Goal: Task Accomplishment & Management: Manage account settings

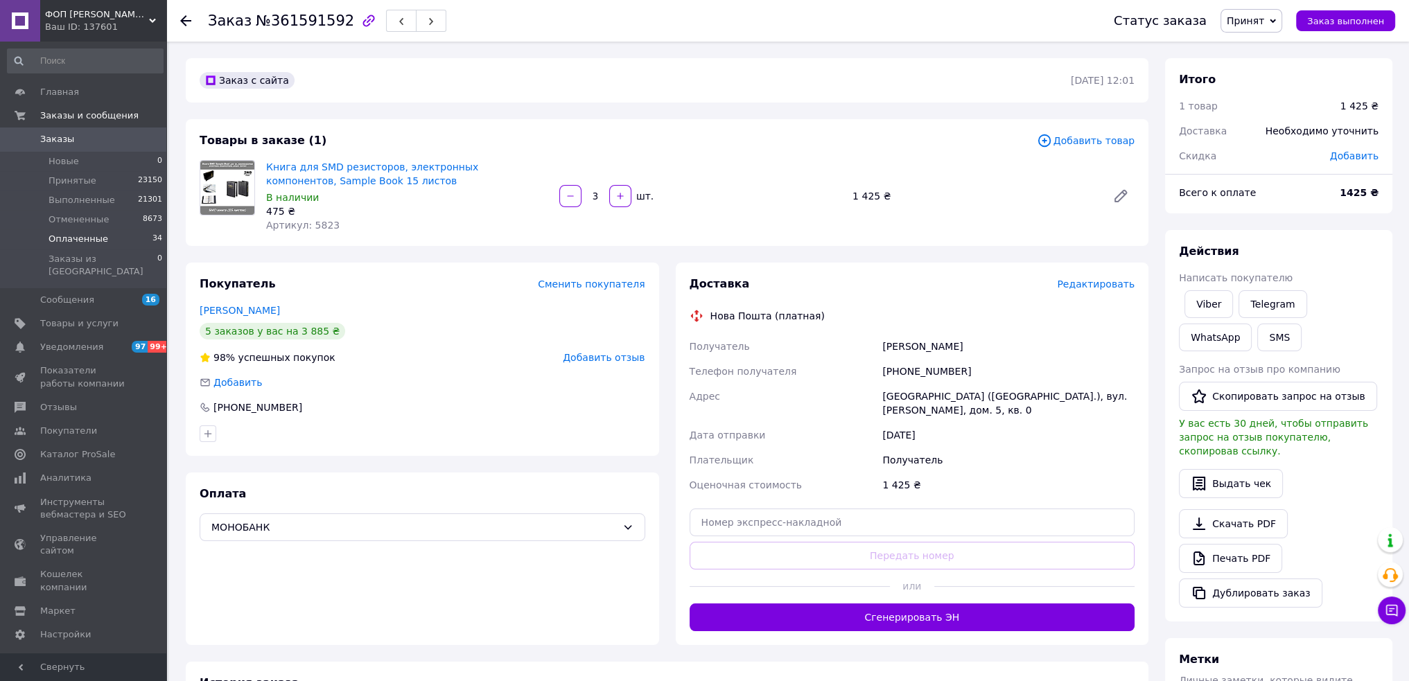
click at [148, 238] on li "Оплаченные 34" at bounding box center [85, 238] width 171 height 19
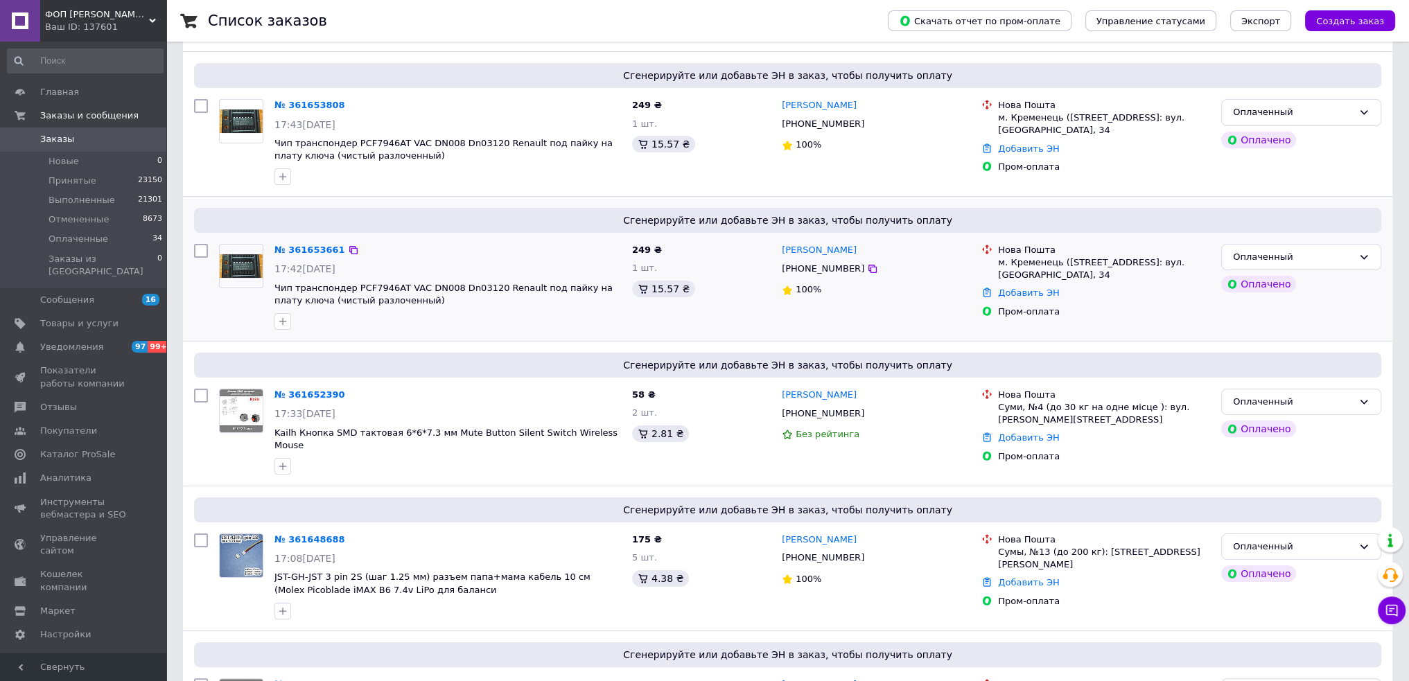
scroll to position [208, 0]
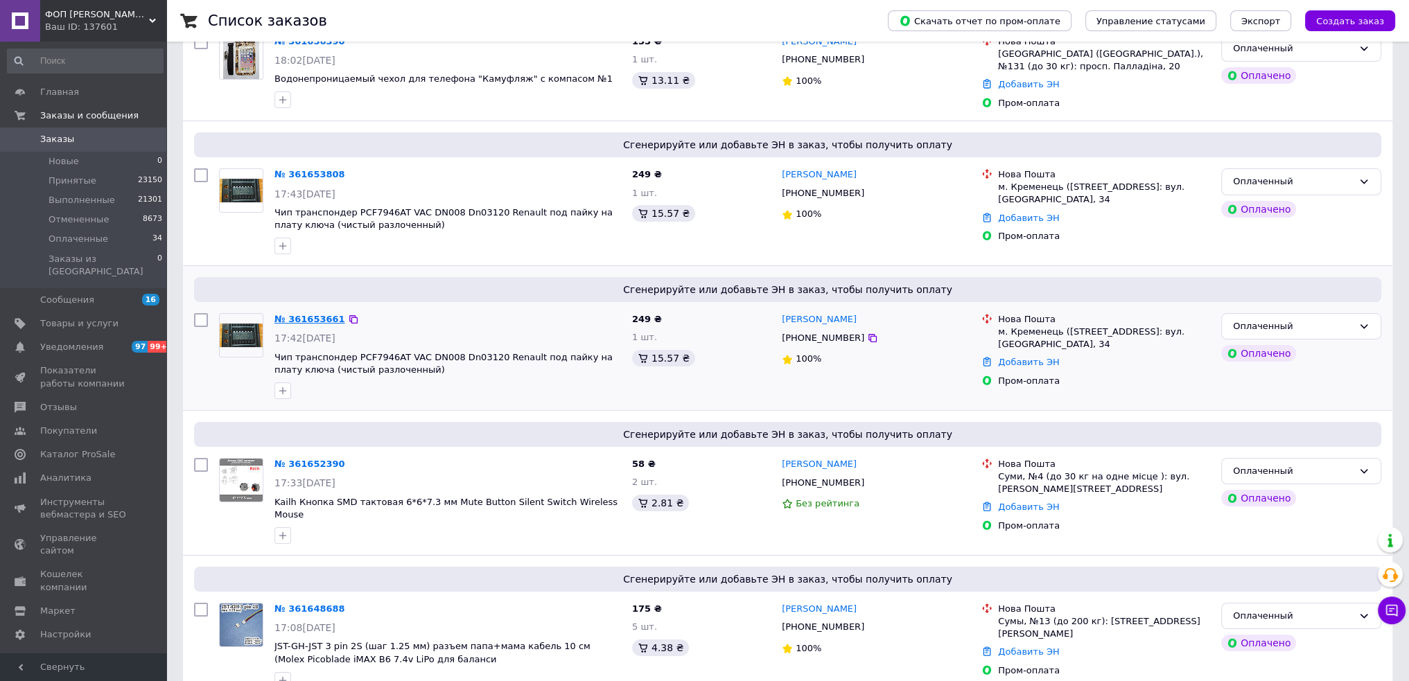
click at [292, 317] on link "№ 361653661" at bounding box center [310, 319] width 71 height 10
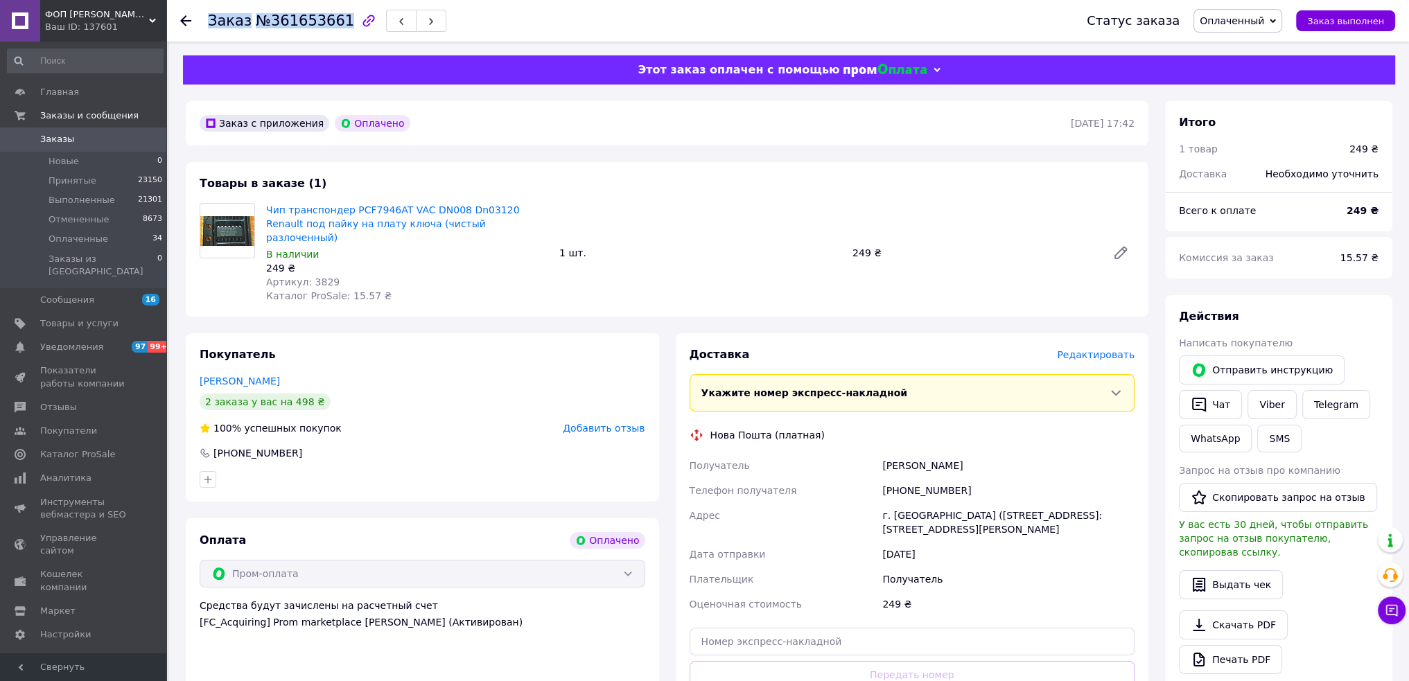
drag, startPoint x: 203, startPoint y: 26, endPoint x: 333, endPoint y: 21, distance: 130.4
click at [333, 21] on div "Заказ №361653661 Статус заказа Оплаченный Принят Выполнен Отменен Заказ выполнен" at bounding box center [787, 21] width 1215 height 42
copy h1 "Заказ №361653661"
click at [514, 277] on div "Чип транспондер PCF7946AT VAC DN008 Dn03120 Renault под пайку на плату ключа (ч…" at bounding box center [407, 252] width 293 height 105
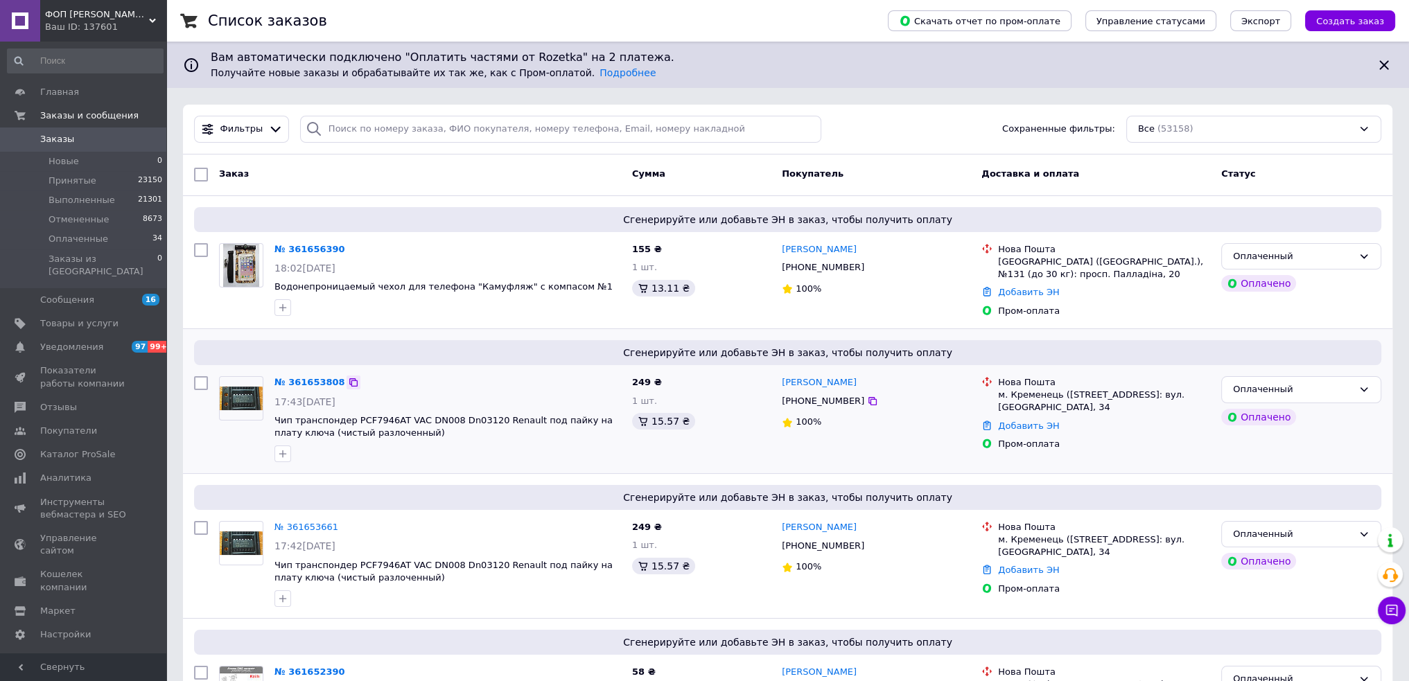
click at [349, 378] on icon at bounding box center [353, 382] width 8 height 8
click at [348, 381] on icon at bounding box center [353, 382] width 11 height 11
click at [573, 393] on div "№ 361653808 17:43[DATE] Чип транспондер PCF7946AT VAC DN008 Dn03120 Renault под…" at bounding box center [448, 419] width 358 height 97
click at [473, 443] on div at bounding box center [448, 454] width 352 height 22
click at [312, 526] on link "№ 361653661" at bounding box center [307, 527] width 64 height 10
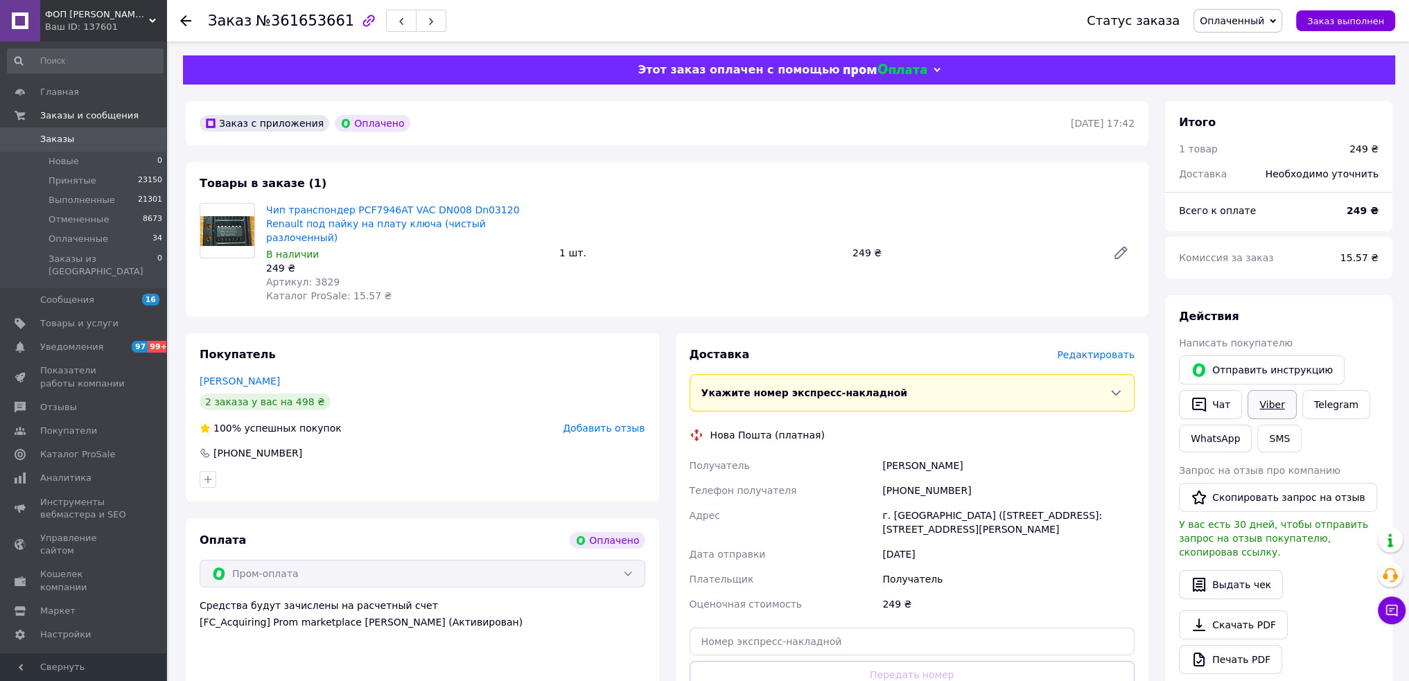
click at [1267, 403] on link "Viber" at bounding box center [1272, 404] width 49 height 29
click at [146, 237] on li "Оплаченные 34" at bounding box center [85, 238] width 171 height 19
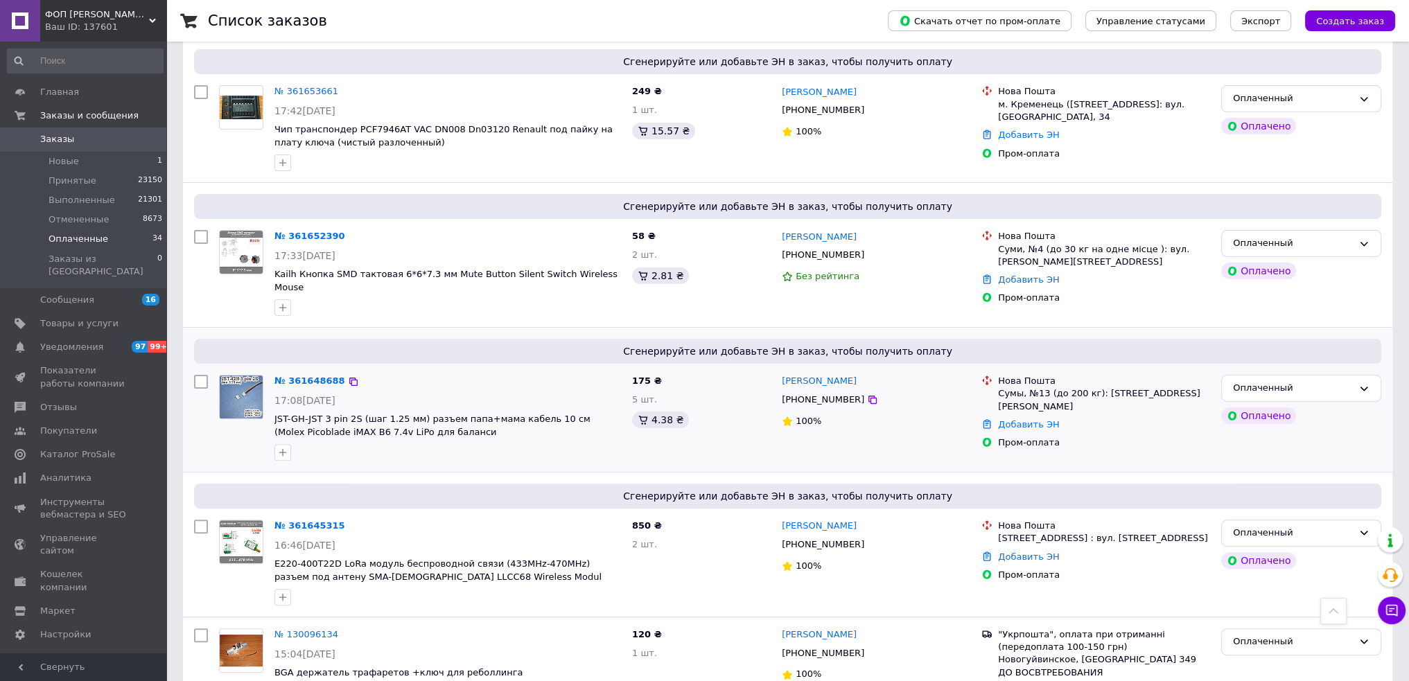
scroll to position [555, 0]
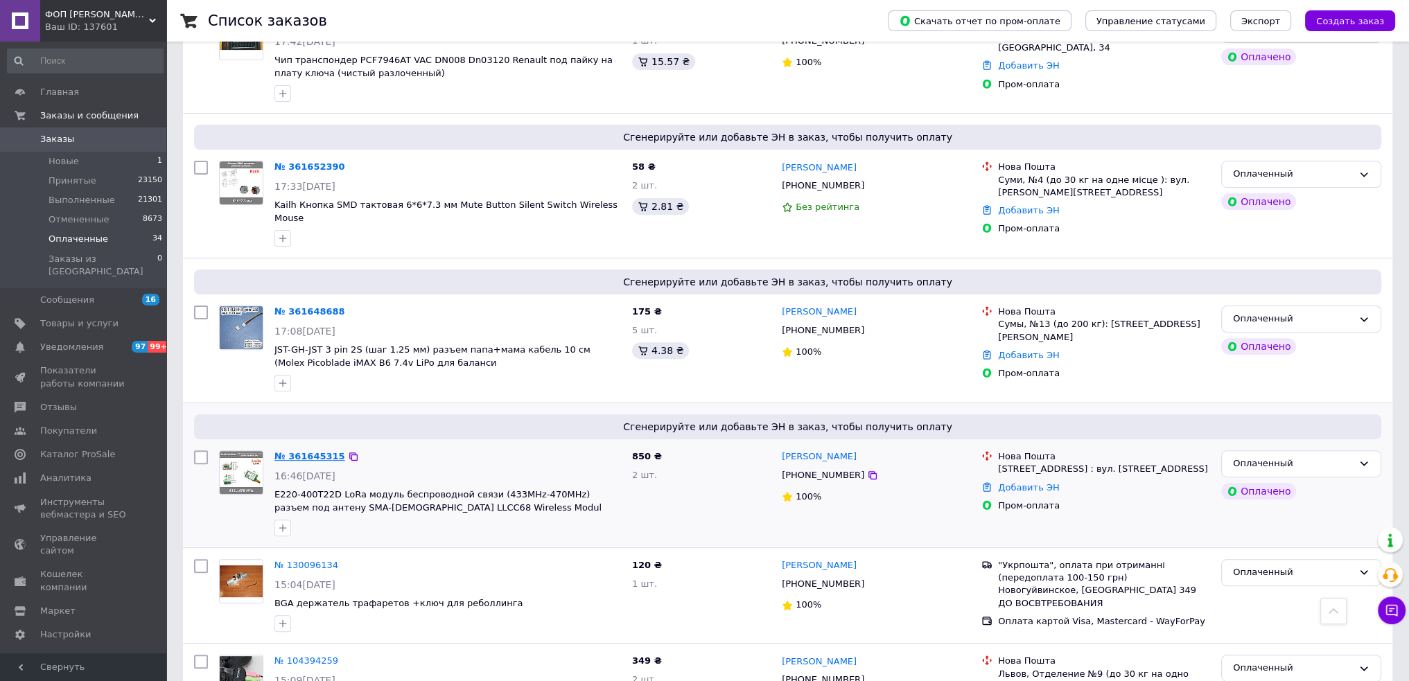
click at [306, 451] on link "№ 361645315" at bounding box center [310, 456] width 71 height 10
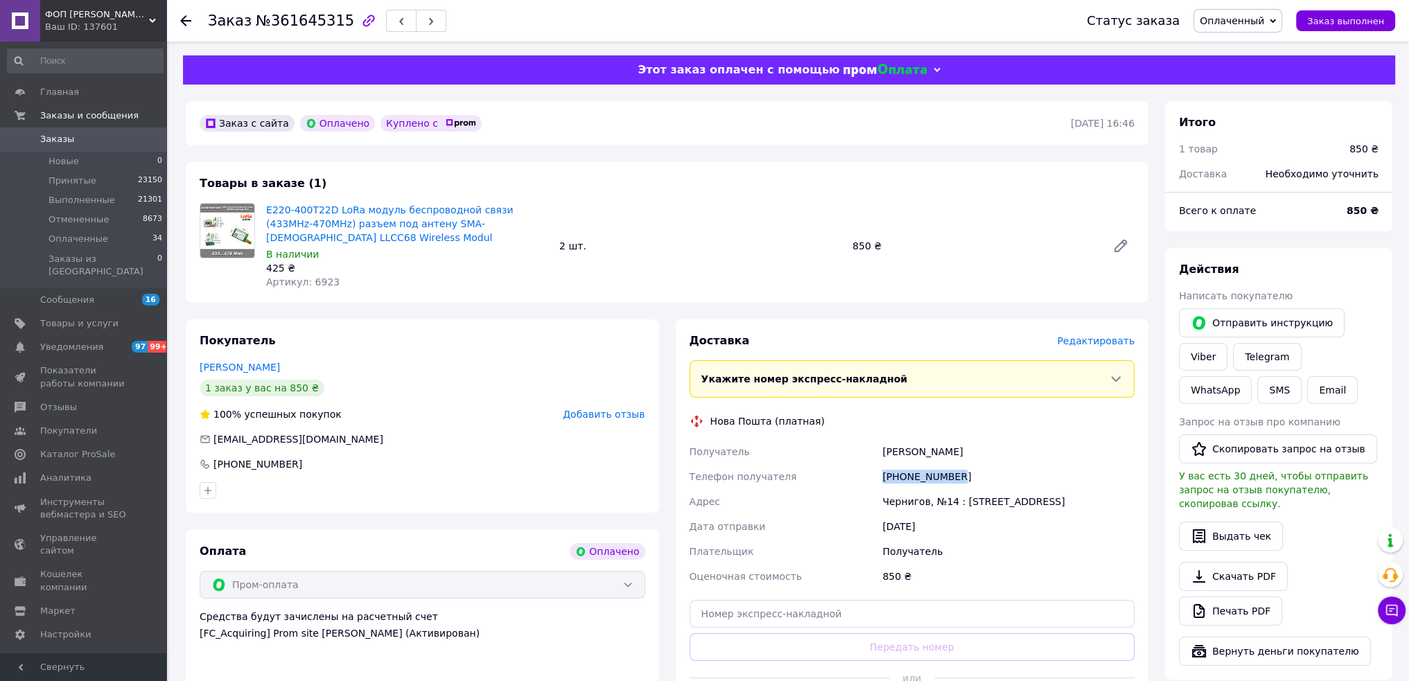
drag, startPoint x: 966, startPoint y: 480, endPoint x: 876, endPoint y: 485, distance: 90.2
click at [876, 485] on div "Получатель [PERSON_NAME] Телефон получателя [PHONE_NUMBER] [PERSON_NAME], №14 :…" at bounding box center [912, 514] width 451 height 150
copy div "Телефон получателя [PHONE_NUMBER]"
drag, startPoint x: 874, startPoint y: 453, endPoint x: 979, endPoint y: 451, distance: 104.7
click at [979, 451] on div "Получатель [PERSON_NAME] Телефон получателя [PHONE_NUMBER] [PERSON_NAME], №14 :…" at bounding box center [912, 514] width 451 height 150
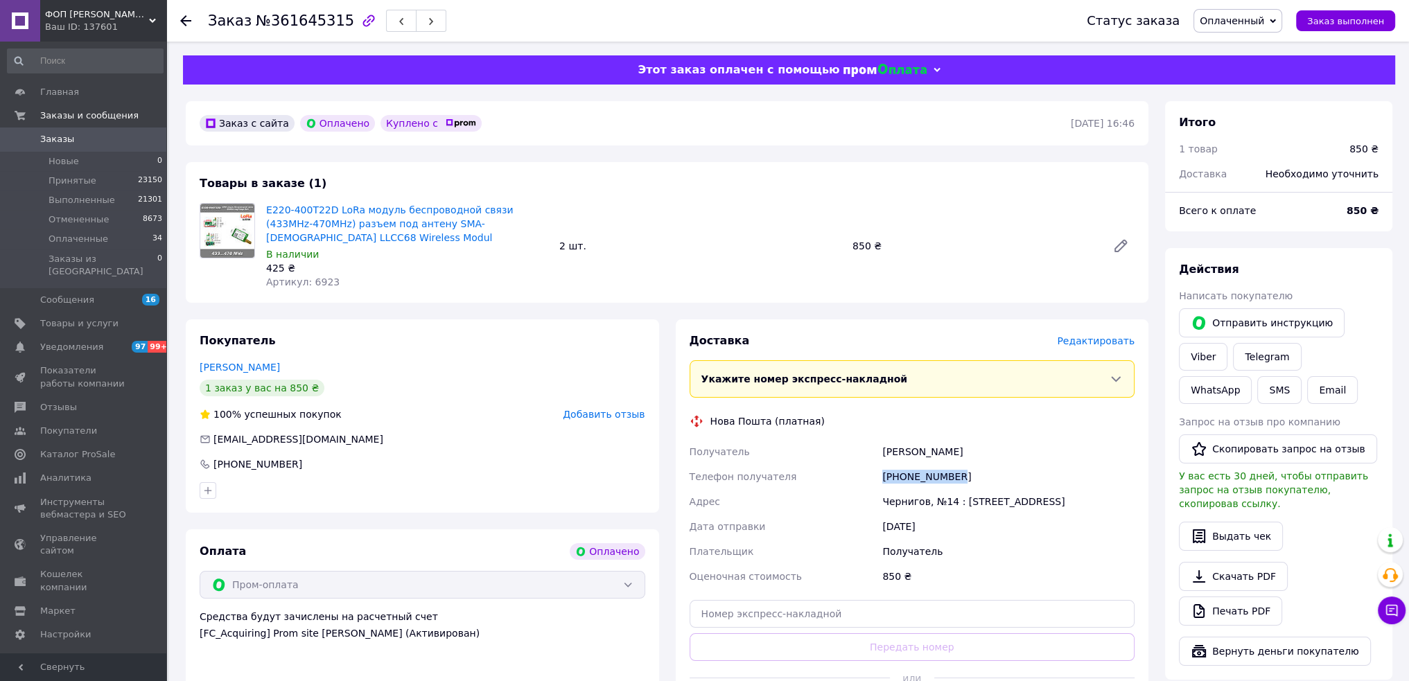
copy div "Получатель [PERSON_NAME]"
drag, startPoint x: 866, startPoint y: 505, endPoint x: 950, endPoint y: 497, distance: 85.0
click at [950, 497] on div "Получатель [PERSON_NAME] Телефон получателя [PHONE_NUMBER] [PERSON_NAME], №14 :…" at bounding box center [912, 514] width 451 height 150
copy div "[PERSON_NAME], №14"
drag, startPoint x: 214, startPoint y: 441, endPoint x: 333, endPoint y: 440, distance: 119.2
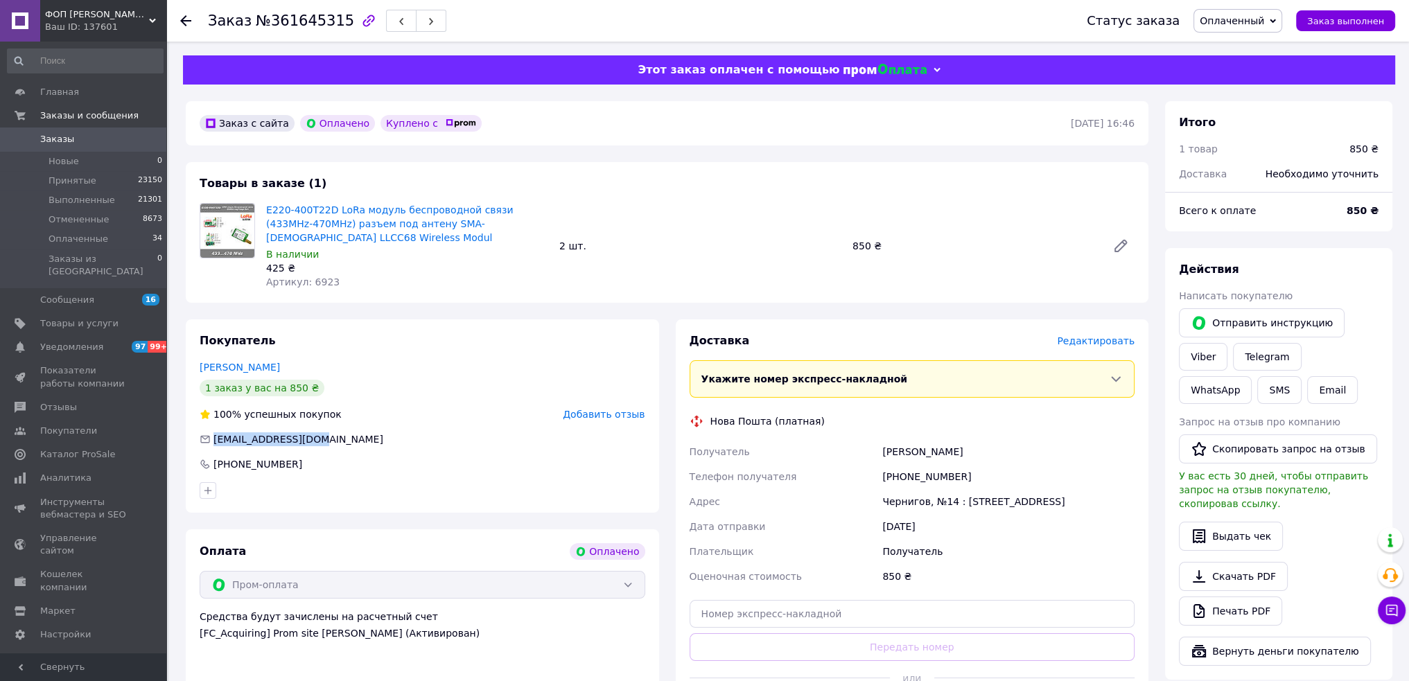
click at [333, 440] on div "[EMAIL_ADDRESS][DOMAIN_NAME]" at bounding box center [422, 440] width 449 height 14
copy span "[EMAIL_ADDRESS][DOMAIN_NAME]"
drag, startPoint x: 200, startPoint y: 28, endPoint x: 335, endPoint y: 23, distance: 135.3
click at [335, 23] on div "Заказ №361645315 Статус заказа Оплаченный Принят Выполнен Отменен Заказ выполнен" at bounding box center [787, 21] width 1215 height 42
copy h1 "Заказ №361645315"
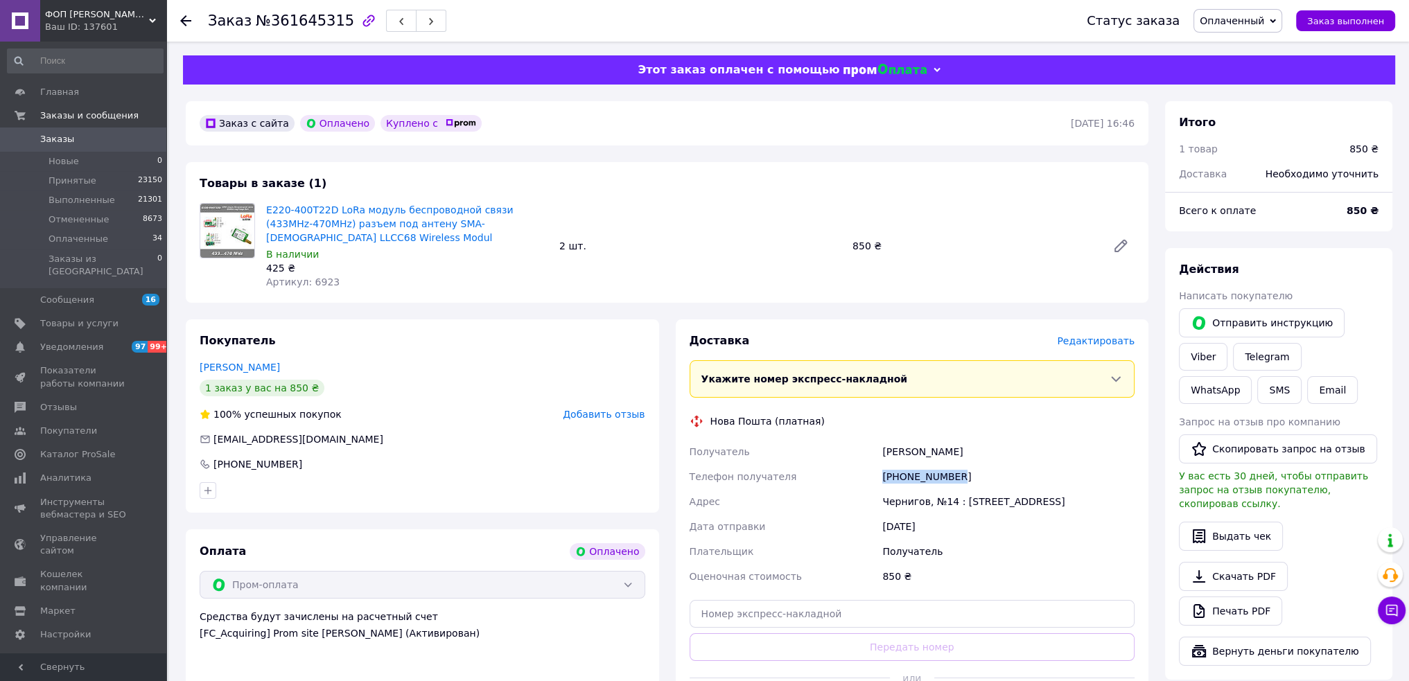
drag, startPoint x: 965, startPoint y: 483, endPoint x: 821, endPoint y: 472, distance: 144.6
click at [821, 472] on div "Получатель [PERSON_NAME] Телефон получателя [PHONE_NUMBER] [PERSON_NAME], №14 :…" at bounding box center [912, 514] width 451 height 150
copy div "Телефон получателя [PHONE_NUMBER]"
drag, startPoint x: 877, startPoint y: 459, endPoint x: 968, endPoint y: 458, distance: 90.8
click at [968, 458] on div "Получатель [PERSON_NAME] Телефон получателя [PHONE_NUMBER] [PERSON_NAME], №14 :…" at bounding box center [912, 514] width 451 height 150
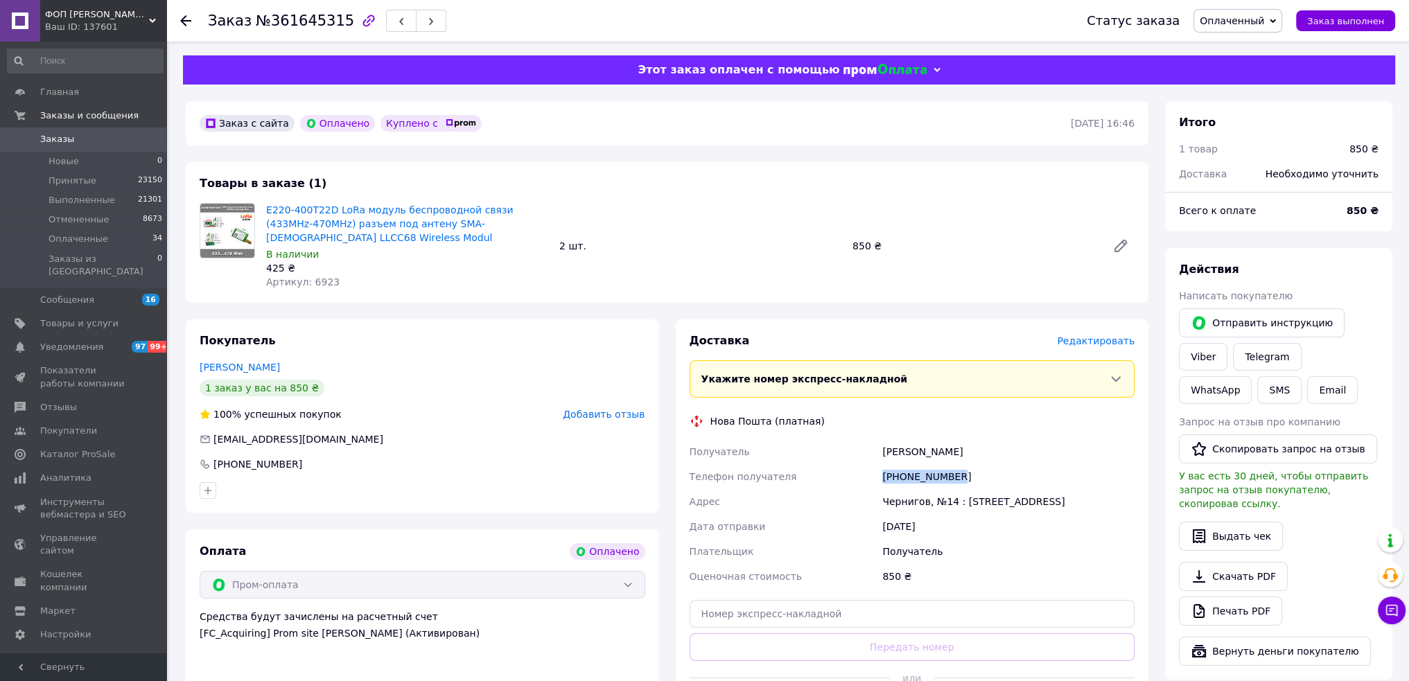
copy div "Получатель [PERSON_NAME]"
drag, startPoint x: 865, startPoint y: 467, endPoint x: 854, endPoint y: 465, distance: 11.3
click at [854, 465] on div "Получатель [PERSON_NAME] Телефон получателя [PHONE_NUMBER] [PERSON_NAME], №14 :…" at bounding box center [912, 514] width 451 height 150
copy div "Телефон получателя [PHONE_NUMBER]"
drag, startPoint x: 867, startPoint y: 445, endPoint x: 984, endPoint y: 457, distance: 117.7
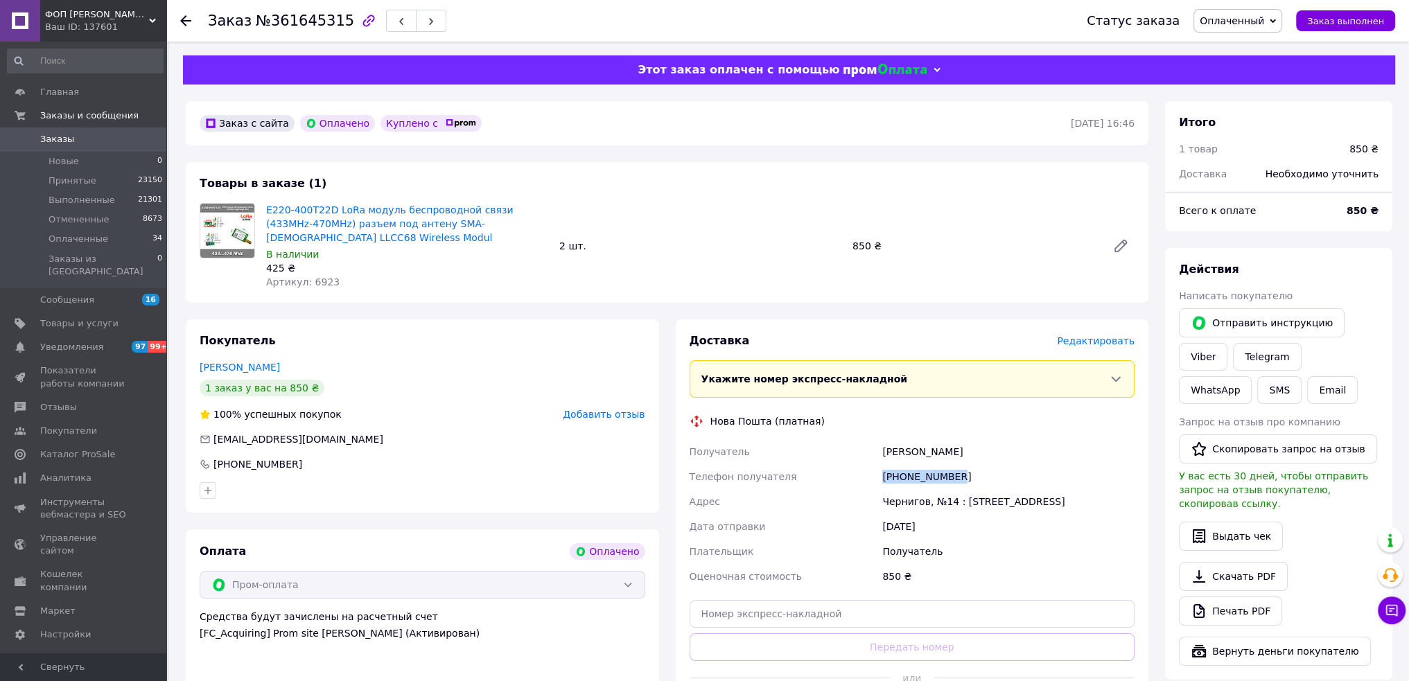
click at [984, 457] on div "Получатель [PERSON_NAME] Телефон получателя [PHONE_NUMBER] [PERSON_NAME], №14 :…" at bounding box center [912, 514] width 451 height 150
copy div "Получатель [PERSON_NAME]"
click at [397, 387] on div "1 заказ у вас на 850 ₴" at bounding box center [423, 388] width 446 height 17
drag, startPoint x: 878, startPoint y: 502, endPoint x: 923, endPoint y: 505, distance: 45.9
click at [923, 505] on div "Получатель [PERSON_NAME] Телефон получателя [PHONE_NUMBER] [PERSON_NAME], №14 :…" at bounding box center [912, 514] width 451 height 150
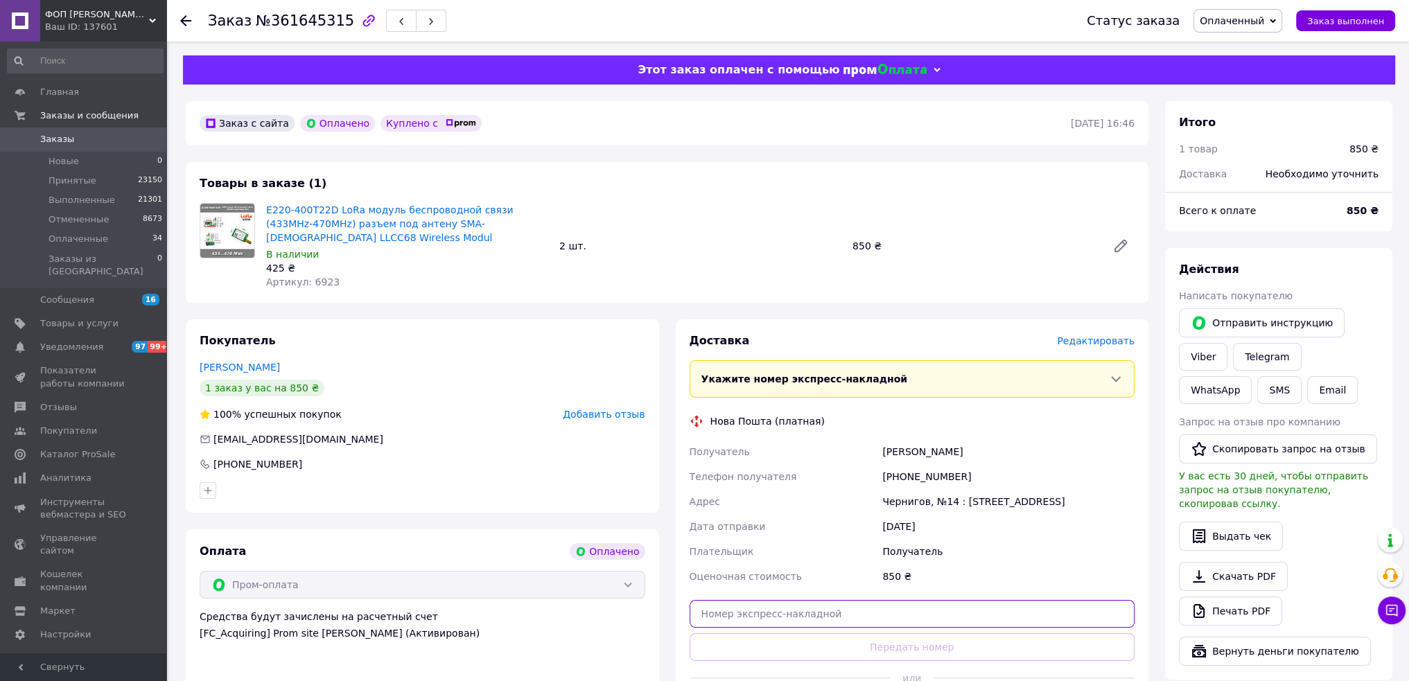
click at [735, 610] on input "text" at bounding box center [913, 614] width 446 height 28
paste input "20451247455554"
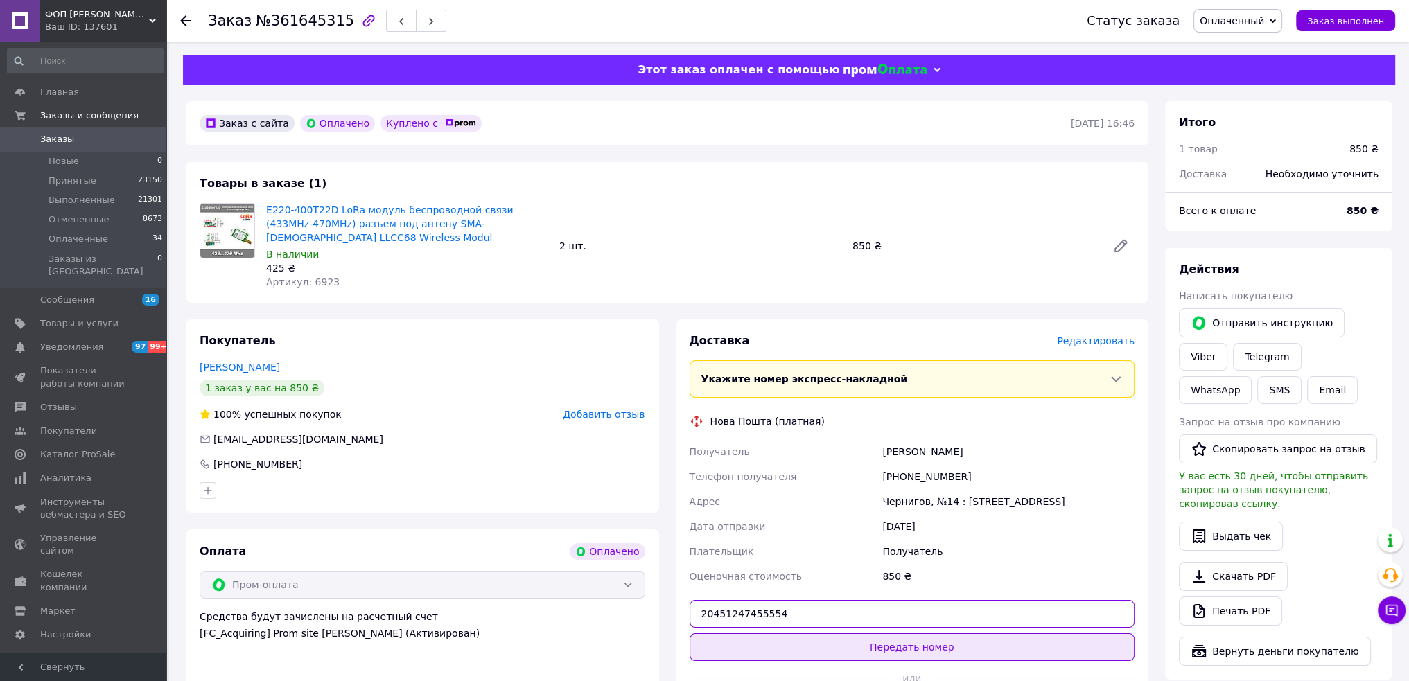
type input "20451247455554"
click at [826, 650] on button "Передать номер" at bounding box center [913, 648] width 446 height 28
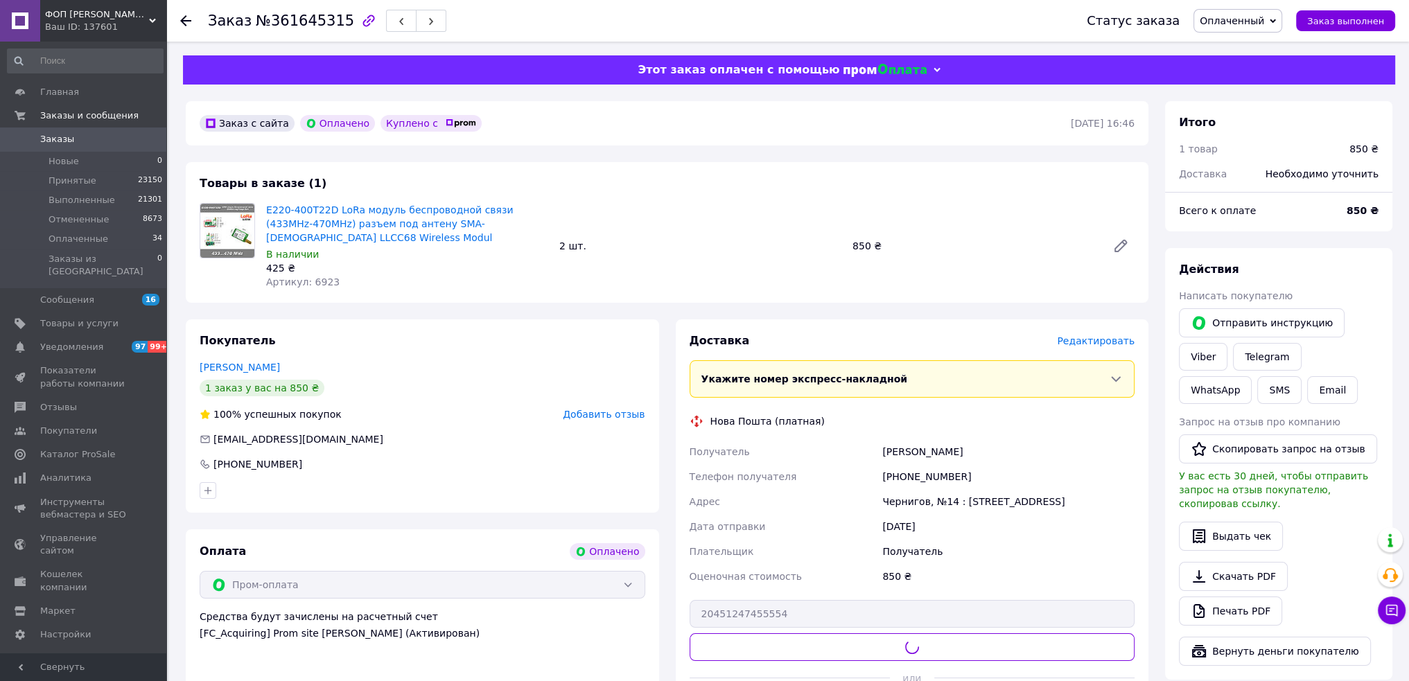
click at [625, 420] on span "Добавить отзыв" at bounding box center [604, 414] width 82 height 11
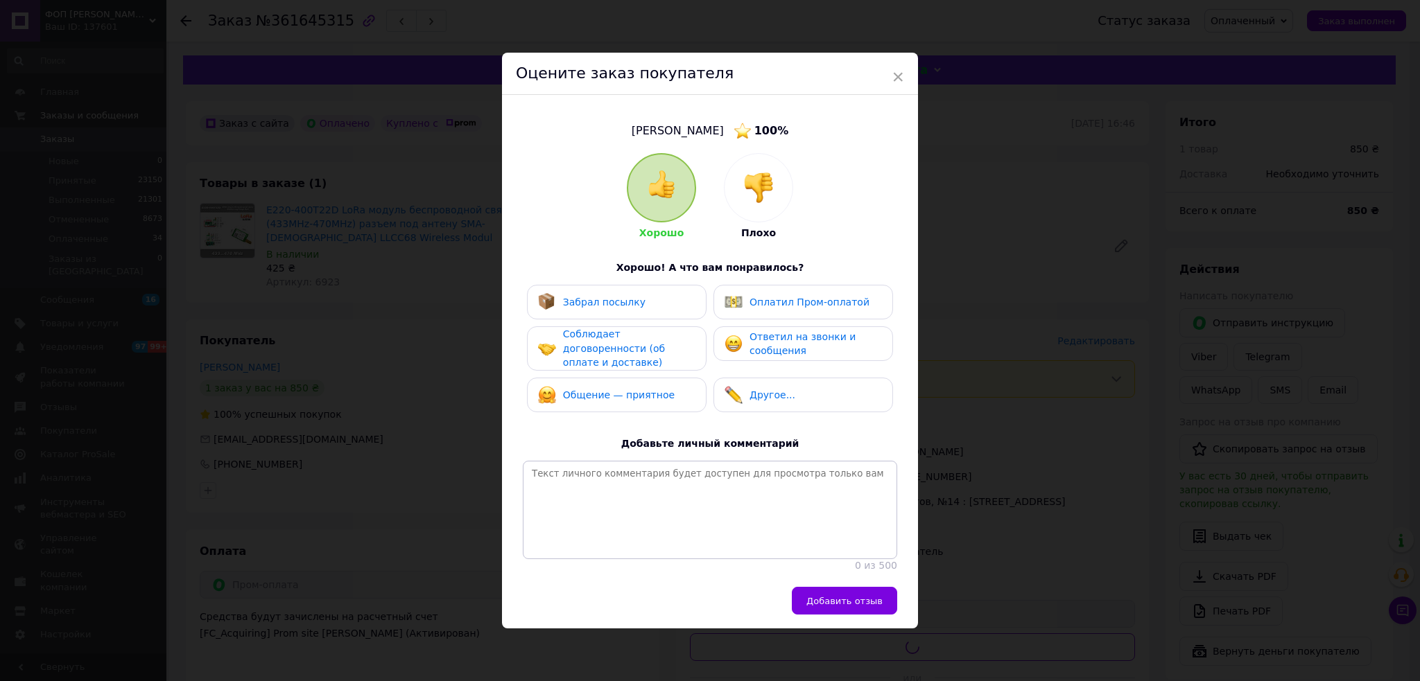
click at [754, 300] on span "Оплатил Пром-оплатой" at bounding box center [809, 302] width 120 height 11
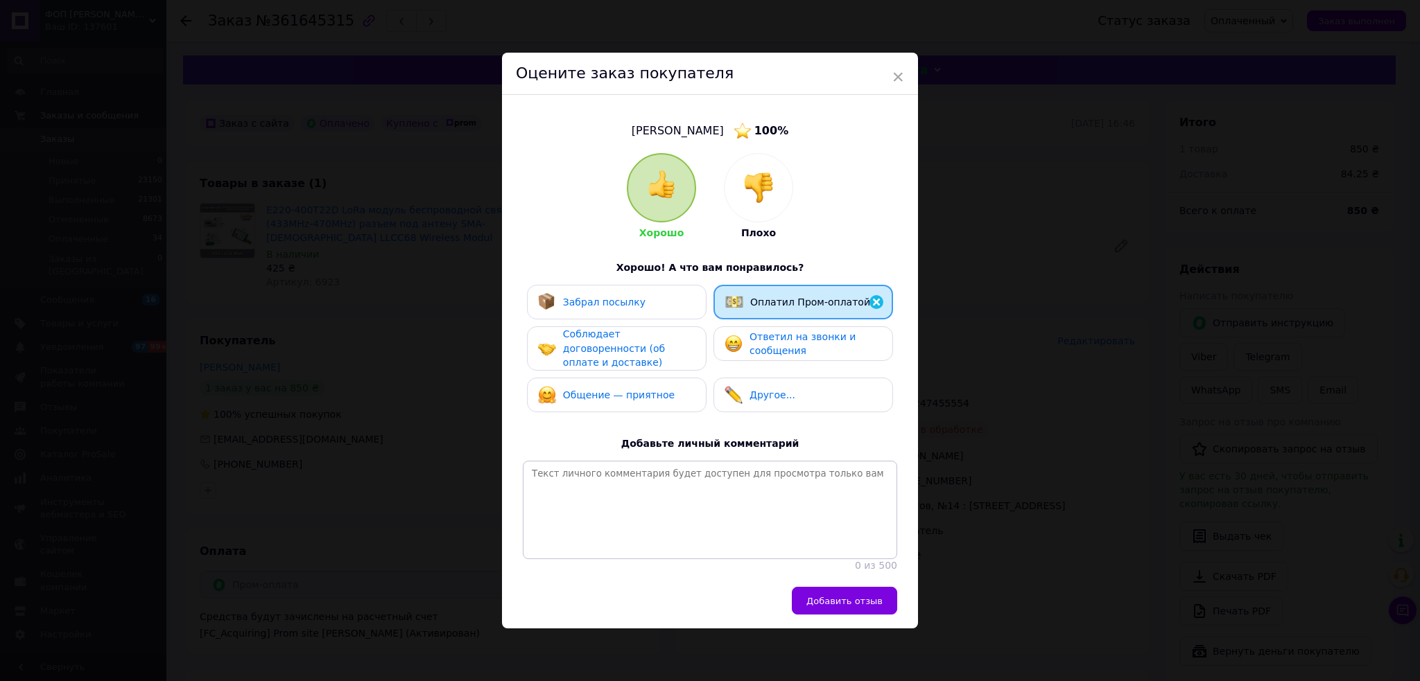
click at [836, 603] on span "Добавить отзыв" at bounding box center [844, 601] width 76 height 10
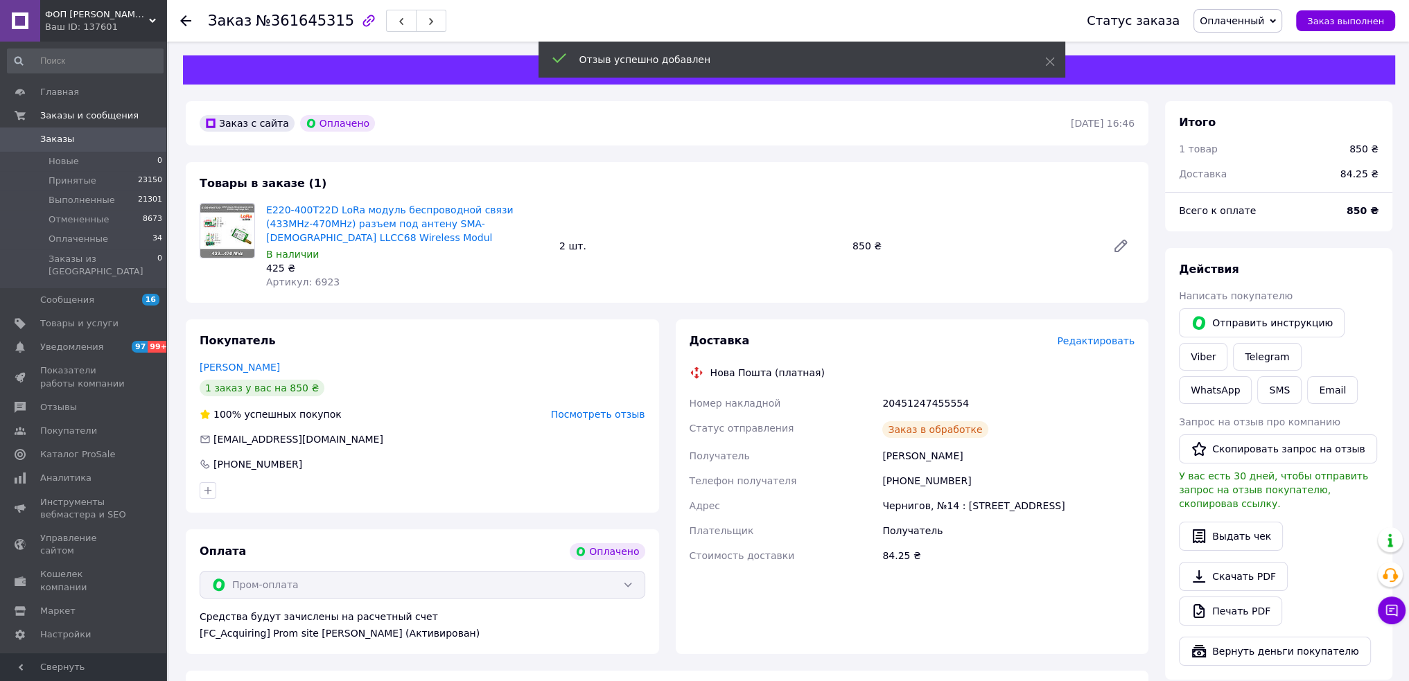
click at [1256, 21] on span "Оплаченный" at bounding box center [1232, 20] width 64 height 11
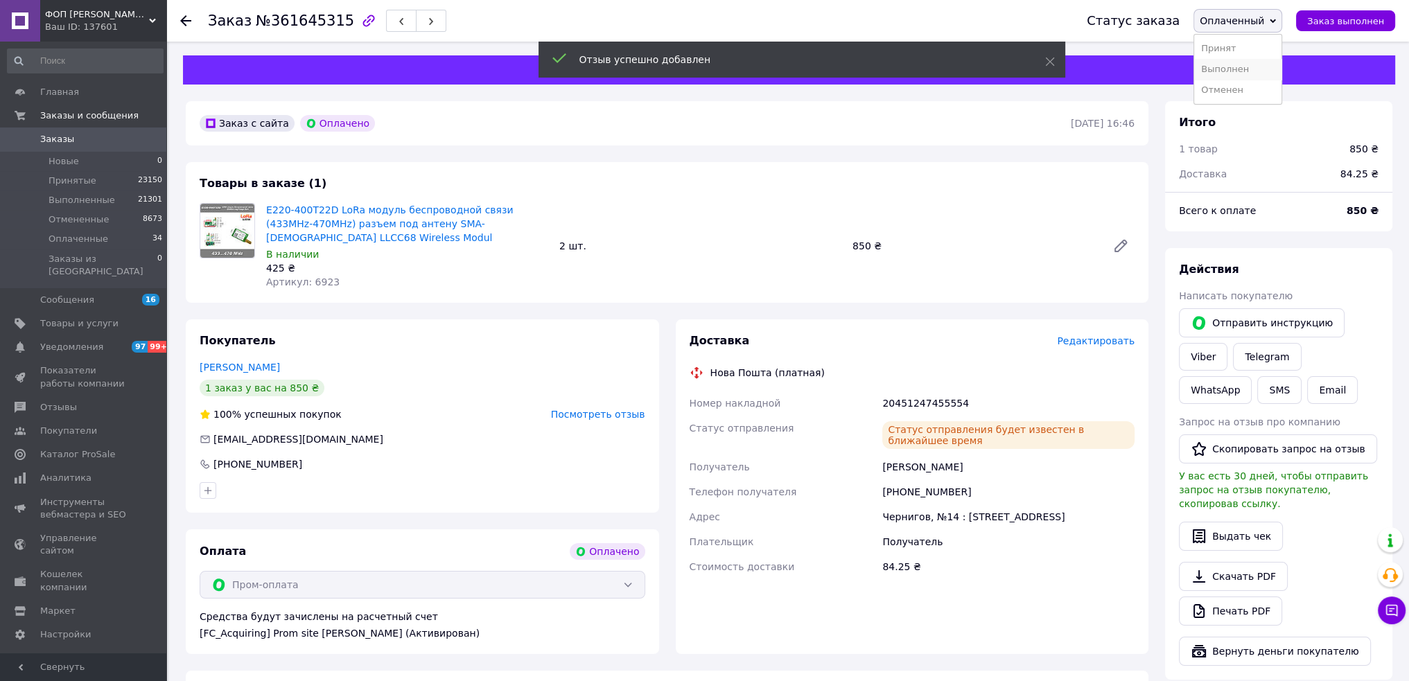
click at [1237, 71] on li "Выполнен" at bounding box center [1237, 69] width 87 height 21
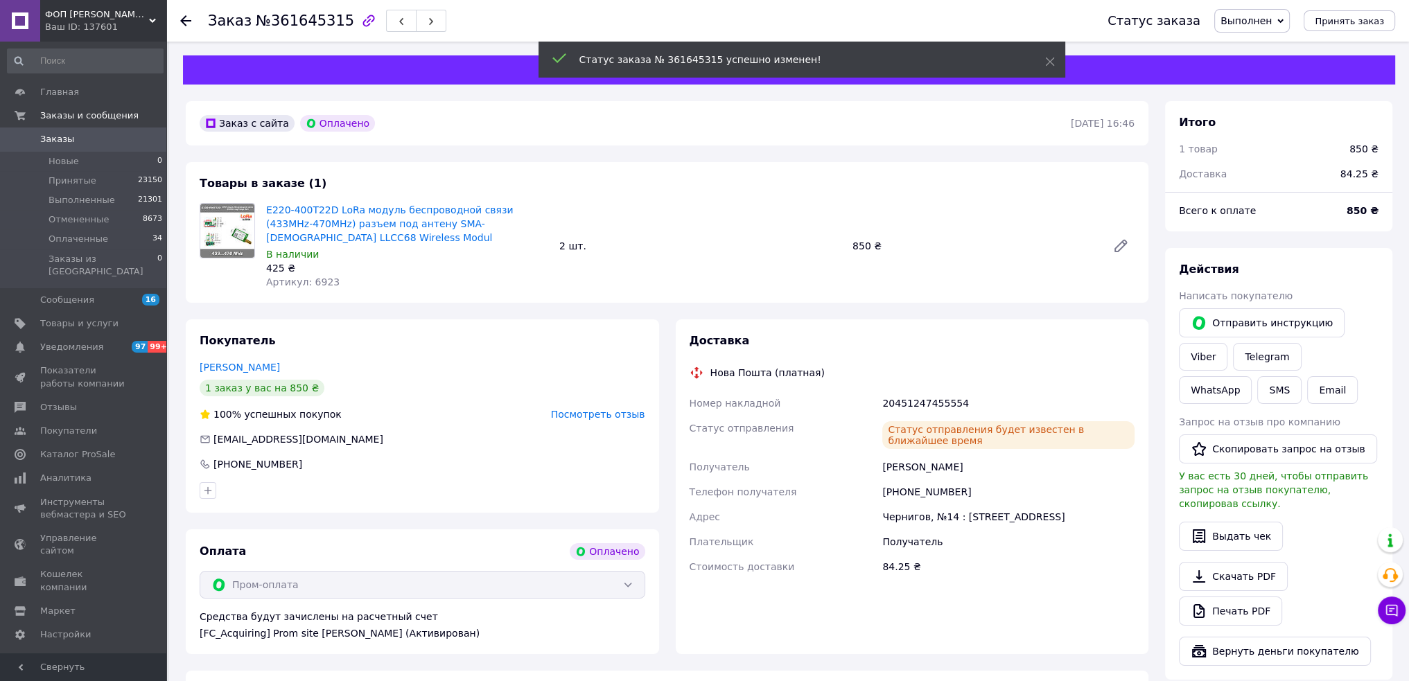
click at [1201, 353] on link "Viber" at bounding box center [1203, 357] width 49 height 28
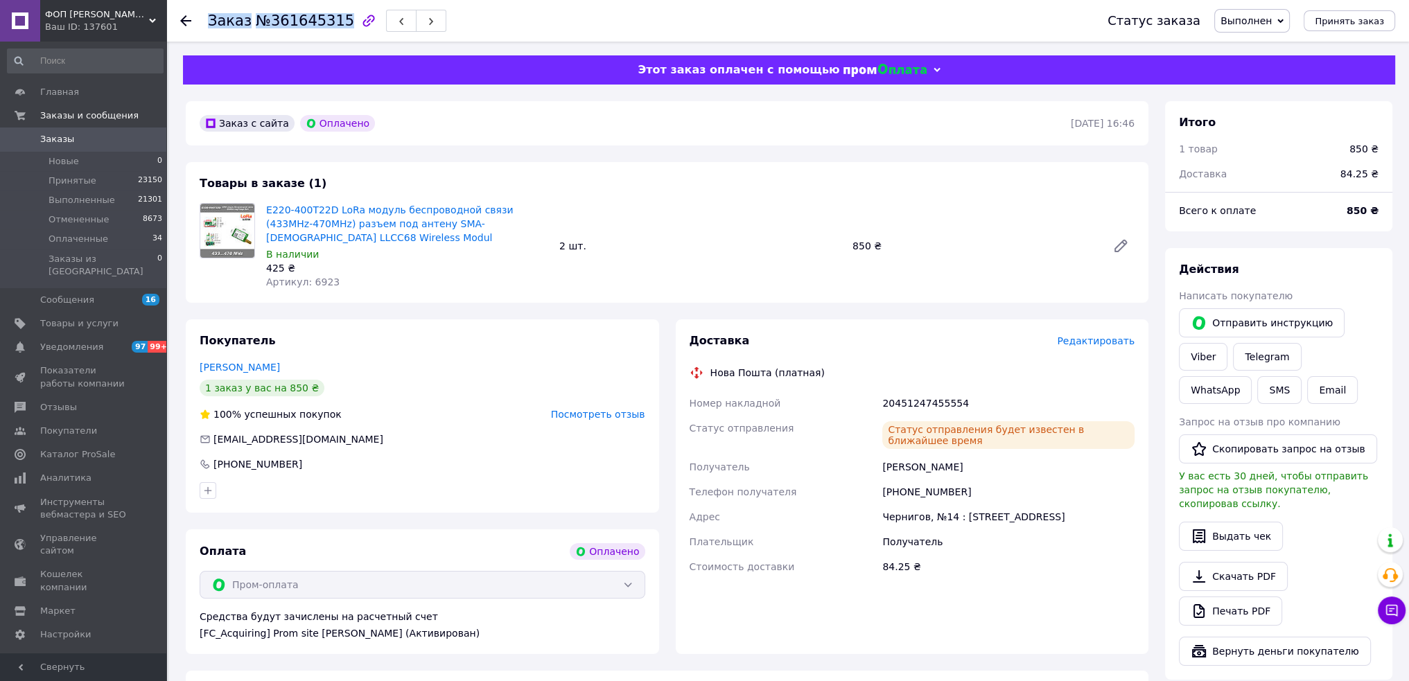
drag, startPoint x: 205, startPoint y: 24, endPoint x: 333, endPoint y: 21, distance: 127.6
click at [333, 21] on div "Заказ №361645315 Статус заказа Выполнен Принят Отменен Оплаченный Принять заказ" at bounding box center [787, 21] width 1215 height 42
click at [434, 360] on div "Покупатель [PERSON_NAME] 1 заказ у вас на 850 ₴ 100% успешных покупок Посмотрет…" at bounding box center [422, 416] width 473 height 193
drag, startPoint x: 871, startPoint y: 401, endPoint x: 987, endPoint y: 405, distance: 116.5
click at [987, 405] on div "Номер накладной 20451247455554 Статус отправления Статус отправления будет изве…" at bounding box center [912, 485] width 451 height 189
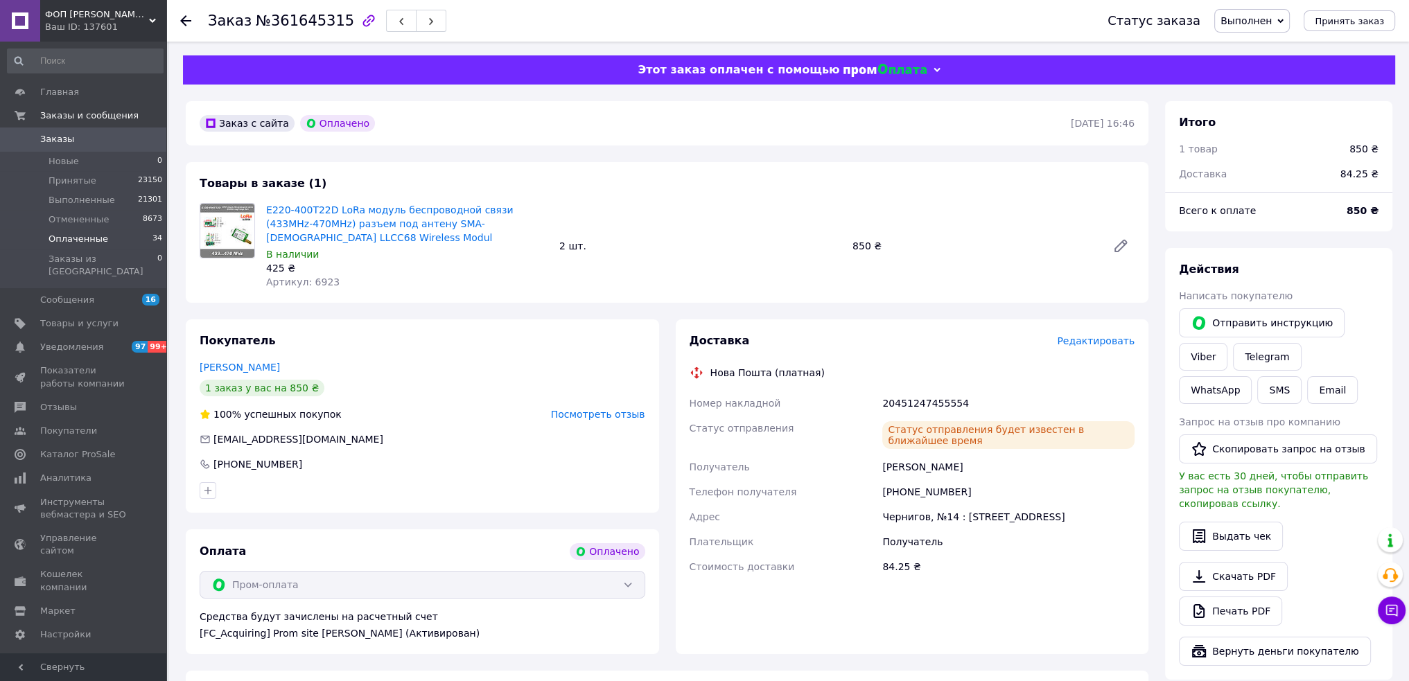
click at [122, 235] on li "Оплаченные 34" at bounding box center [85, 238] width 171 height 19
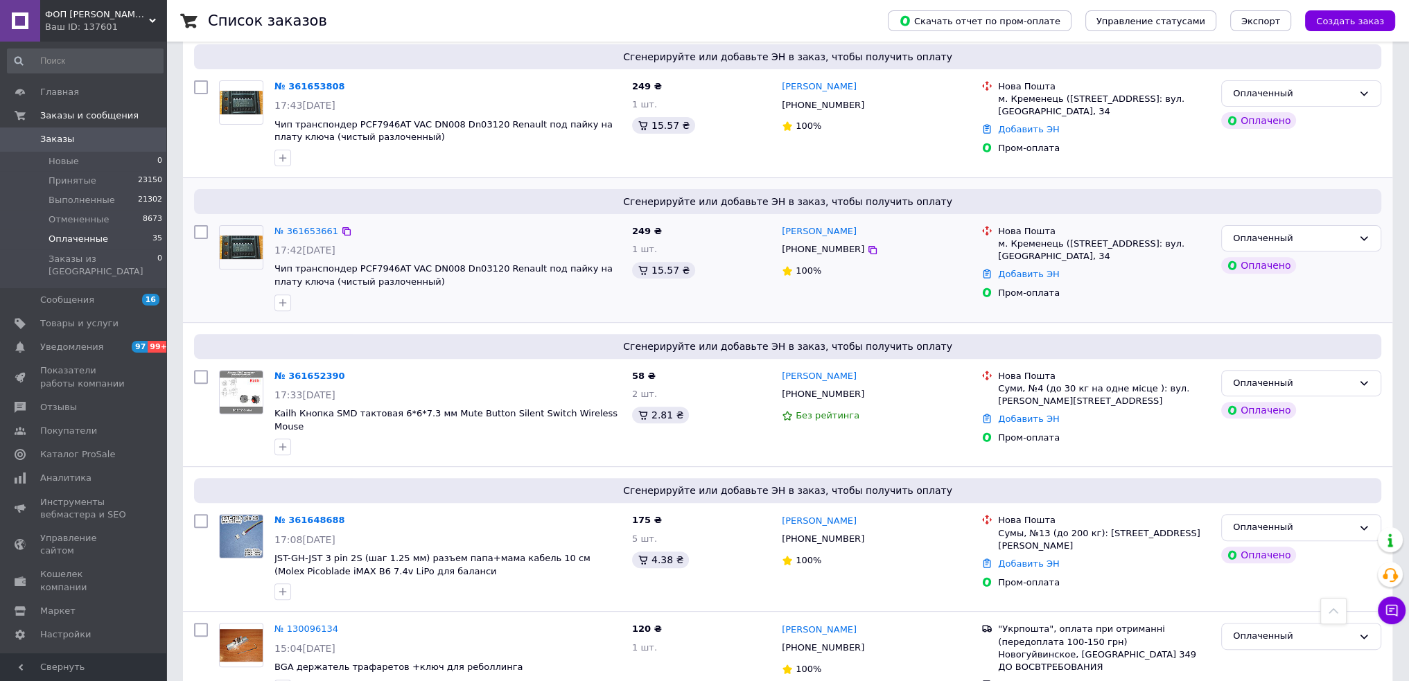
scroll to position [693, 0]
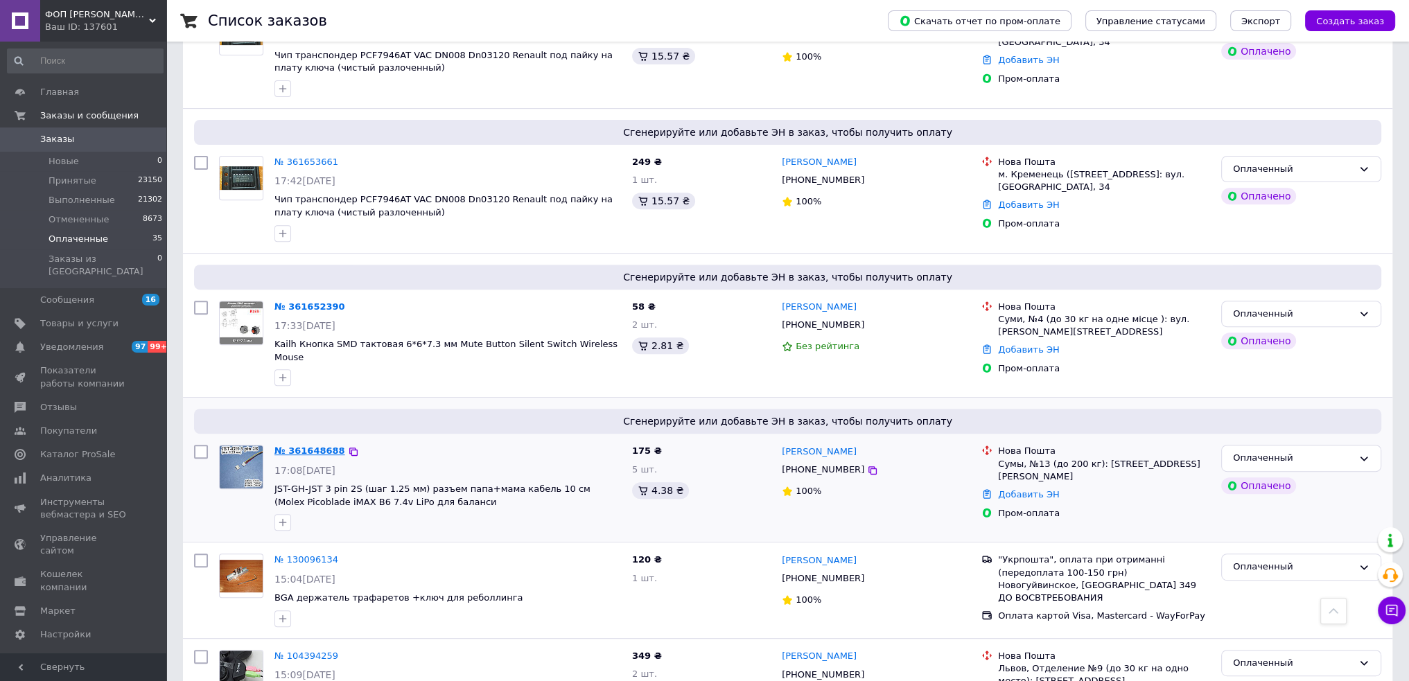
click at [297, 446] on link "№ 361648688" at bounding box center [310, 451] width 71 height 10
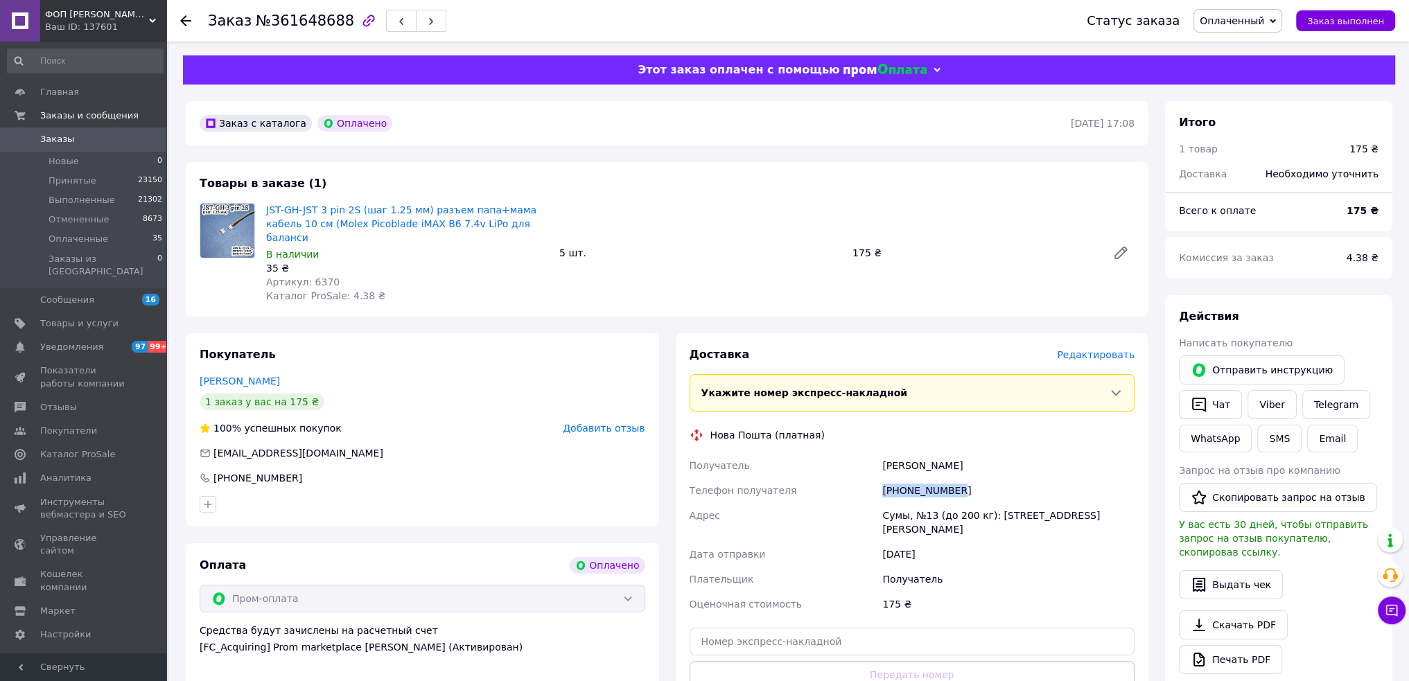
drag, startPoint x: 962, startPoint y: 476, endPoint x: 825, endPoint y: 487, distance: 137.8
click at [826, 487] on div "Получатель [PERSON_NAME] Телефон получателя [PHONE_NUMBER] Адрес Сумы, №13 (до …" at bounding box center [912, 535] width 451 height 164
drag, startPoint x: 876, startPoint y: 455, endPoint x: 1020, endPoint y: 460, distance: 145.0
click at [1020, 460] on div "Получатель [PERSON_NAME] Телефон получателя [PHONE_NUMBER] Адрес Сумы, №13 (до …" at bounding box center [912, 535] width 451 height 164
drag, startPoint x: 878, startPoint y: 500, endPoint x: 924, endPoint y: 501, distance: 45.8
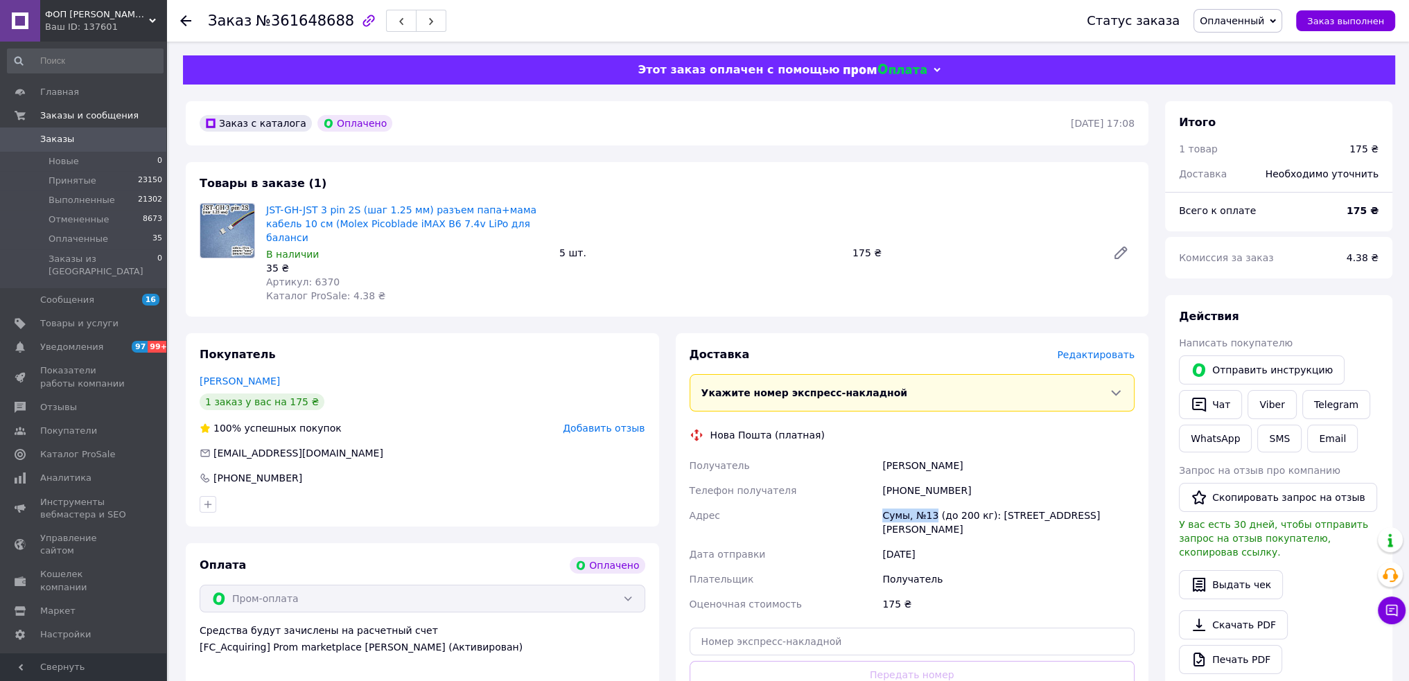
click at [932, 502] on div "Получатель [PERSON_NAME] Телефон получателя [PHONE_NUMBER] Адрес Сумы, №13 (до …" at bounding box center [912, 535] width 451 height 164
drag, startPoint x: 211, startPoint y: 442, endPoint x: 343, endPoint y: 437, distance: 131.8
click at [343, 446] on div "[EMAIL_ADDRESS][DOMAIN_NAME]" at bounding box center [422, 453] width 449 height 14
drag, startPoint x: 198, startPoint y: 26, endPoint x: 333, endPoint y: 19, distance: 136.0
click at [333, 19] on div "Заказ №361648688 Статус заказа Оплаченный Принят Выполнен Отменен Заказ выполнен" at bounding box center [787, 21] width 1215 height 42
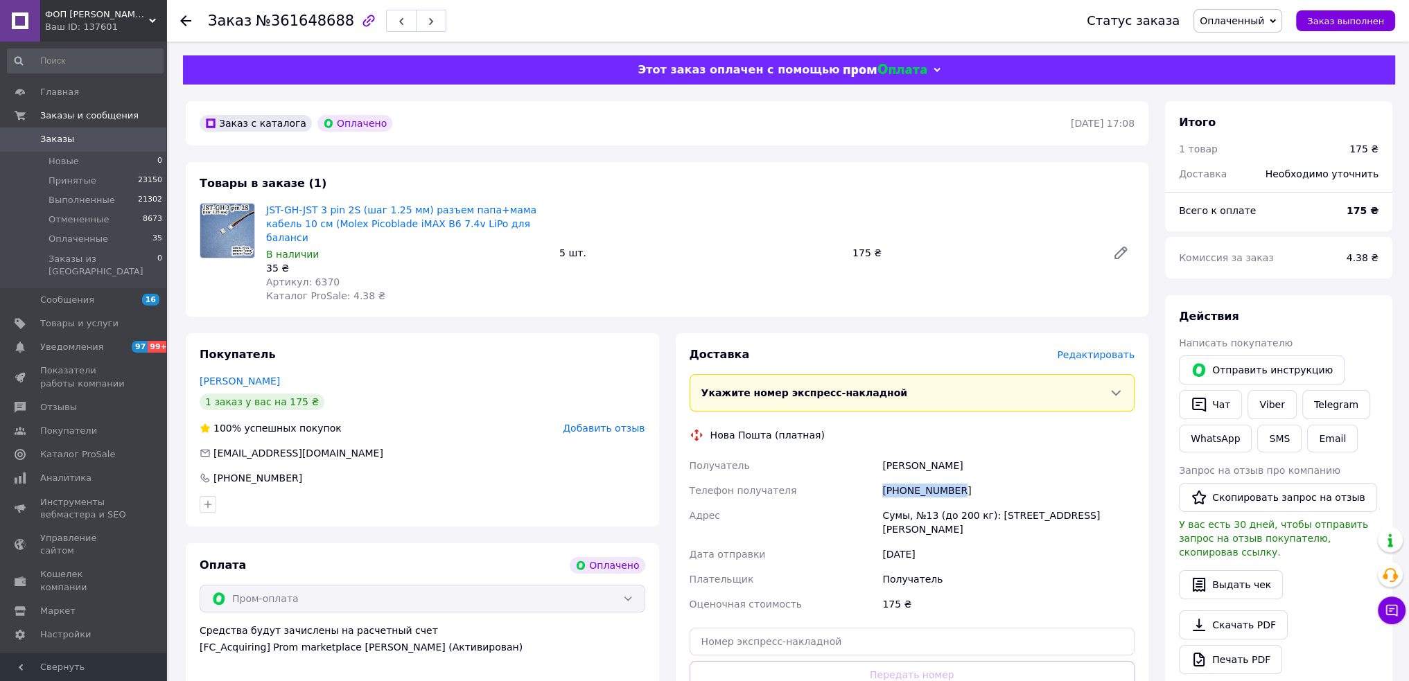
drag, startPoint x: 964, startPoint y: 478, endPoint x: 812, endPoint y: 476, distance: 151.1
click at [812, 476] on div "Получатель [PERSON_NAME] Телефон получателя [PHONE_NUMBER] Адрес Сумы, №13 (до …" at bounding box center [912, 535] width 451 height 164
drag, startPoint x: 878, startPoint y: 448, endPoint x: 1029, endPoint y: 449, distance: 151.8
click at [1029, 453] on div "Получатель [PERSON_NAME] Телефон получателя [PHONE_NUMBER] Адрес Сумы, №13 (до …" at bounding box center [912, 535] width 451 height 164
drag, startPoint x: 877, startPoint y: 506, endPoint x: 907, endPoint y: 506, distance: 29.8
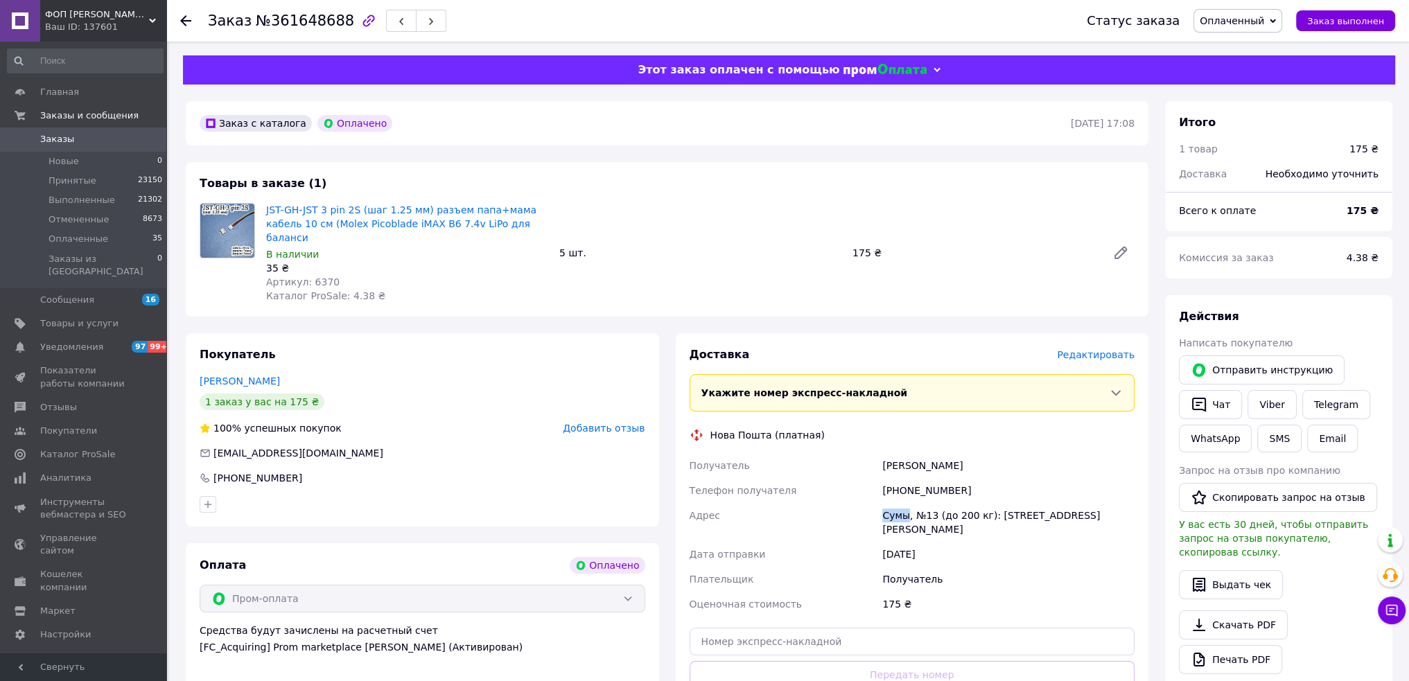
click at [907, 506] on div "Получатель [PERSON_NAME] Телефон получателя [PHONE_NUMBER] Адрес Сумы, №13 (до …" at bounding box center [912, 535] width 451 height 164
click at [817, 628] on input "text" at bounding box center [913, 642] width 446 height 28
paste input "20451247458015"
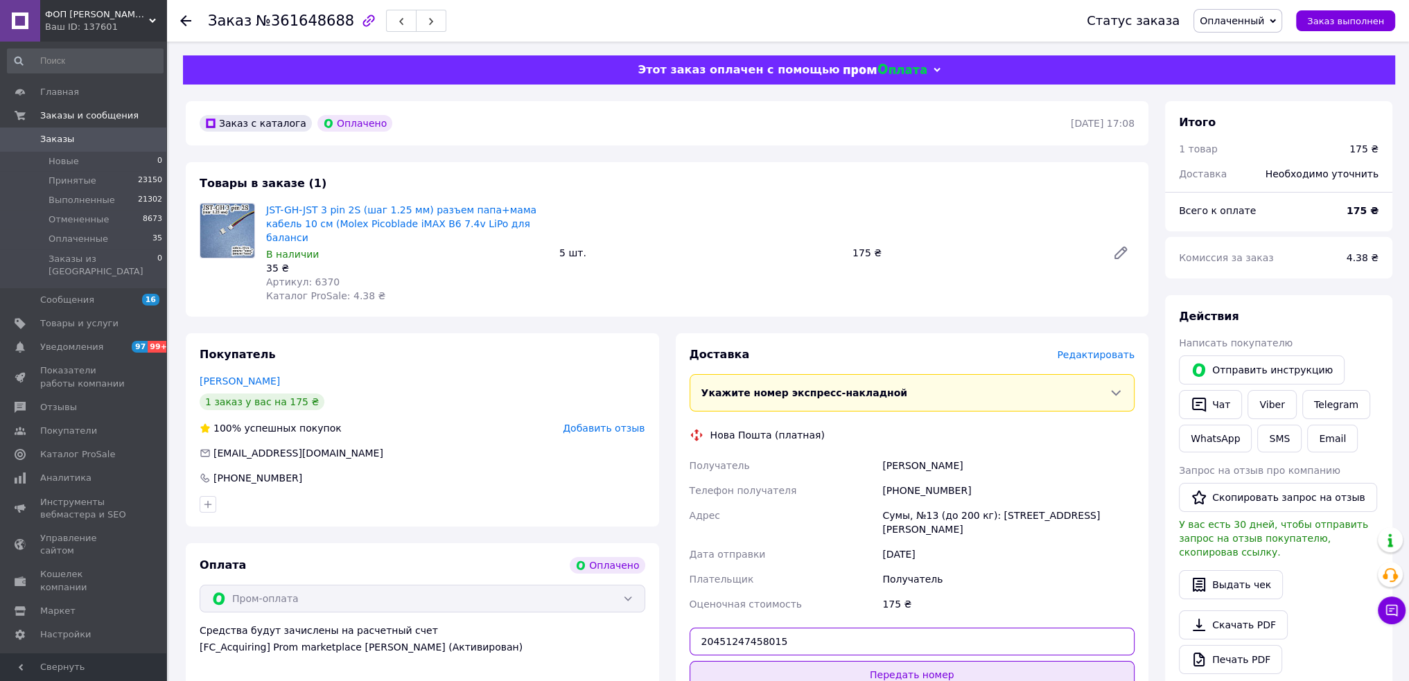
type input "20451247458015"
click at [830, 661] on button "Передать номер" at bounding box center [913, 675] width 446 height 28
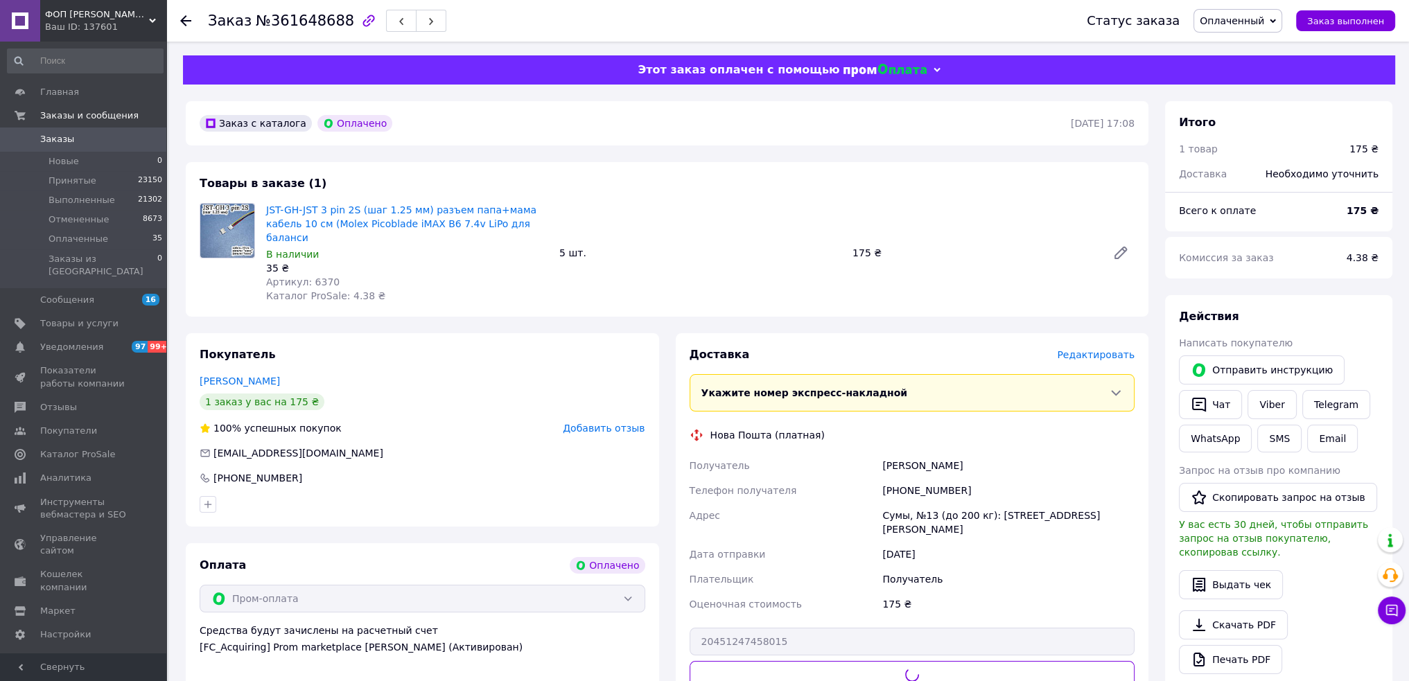
click at [629, 423] on span "Добавить отзыв" at bounding box center [604, 428] width 82 height 11
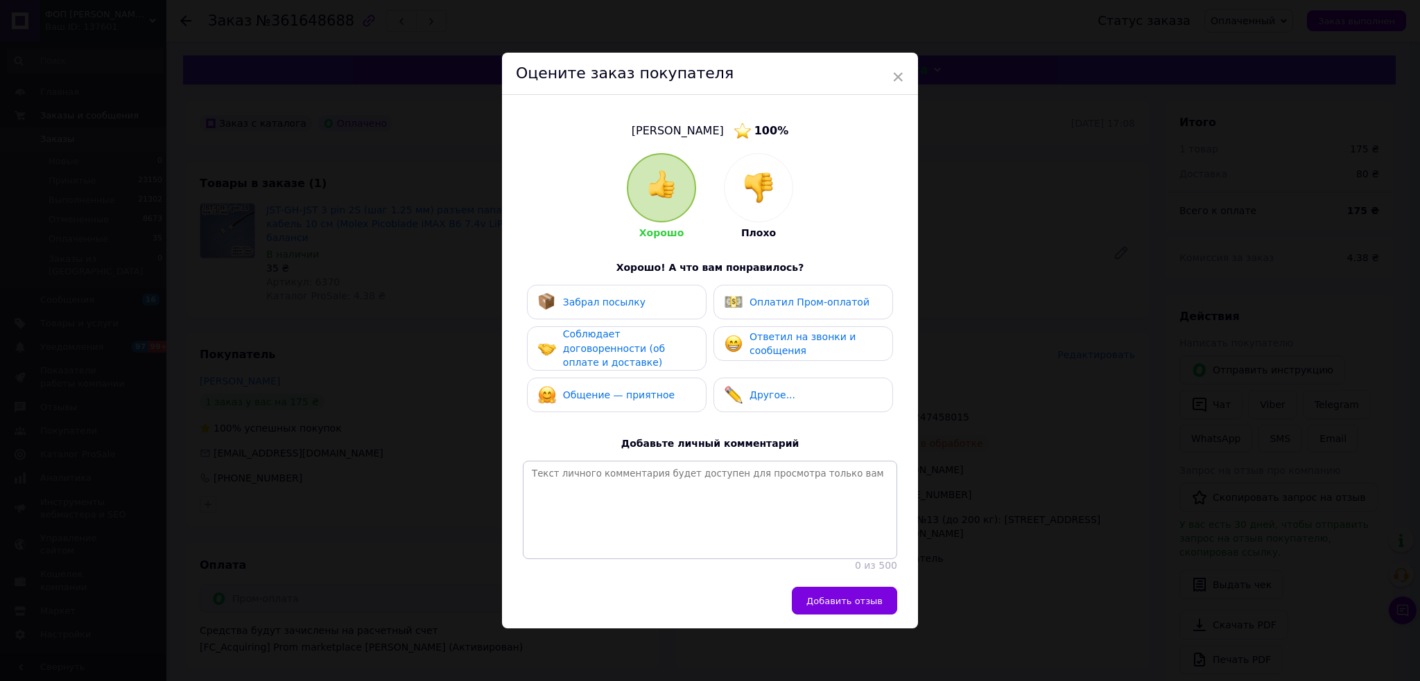
click at [758, 299] on span "Оплатил Пром-оплатой" at bounding box center [809, 302] width 120 height 11
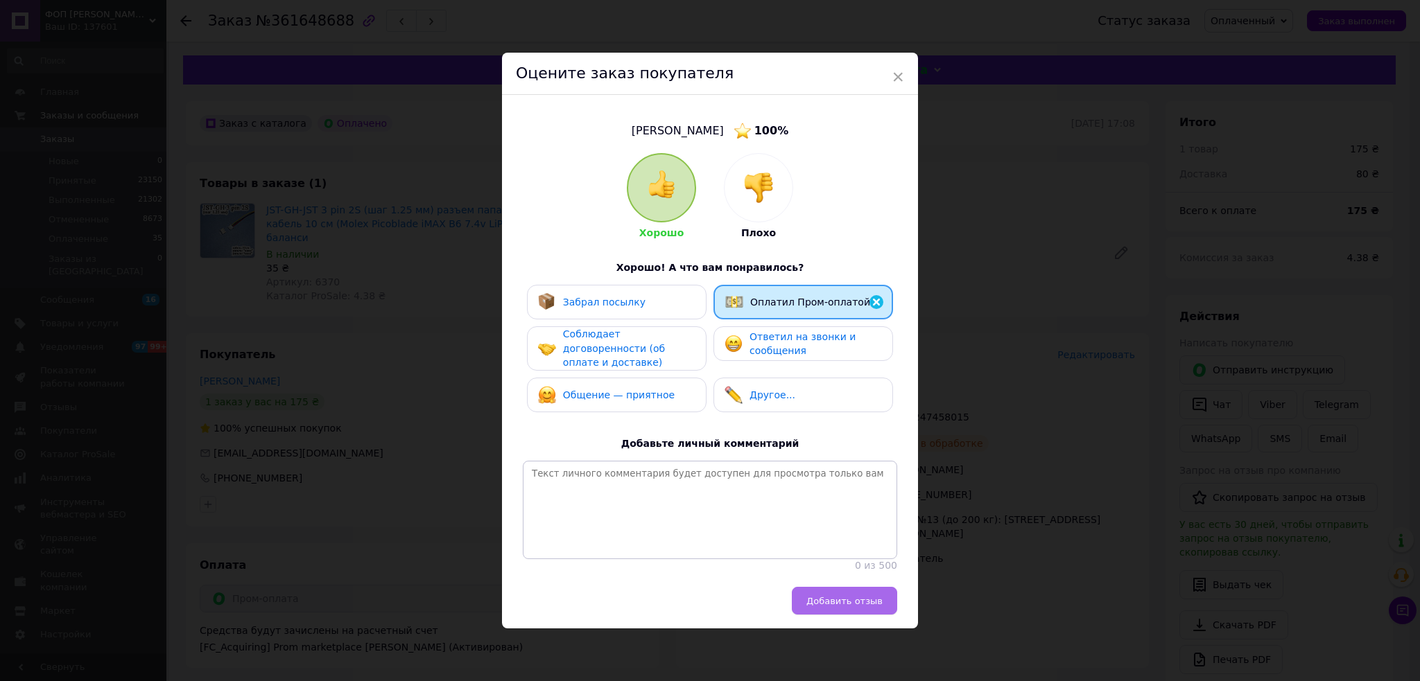
click at [821, 602] on span "Добавить отзыв" at bounding box center [844, 601] width 76 height 10
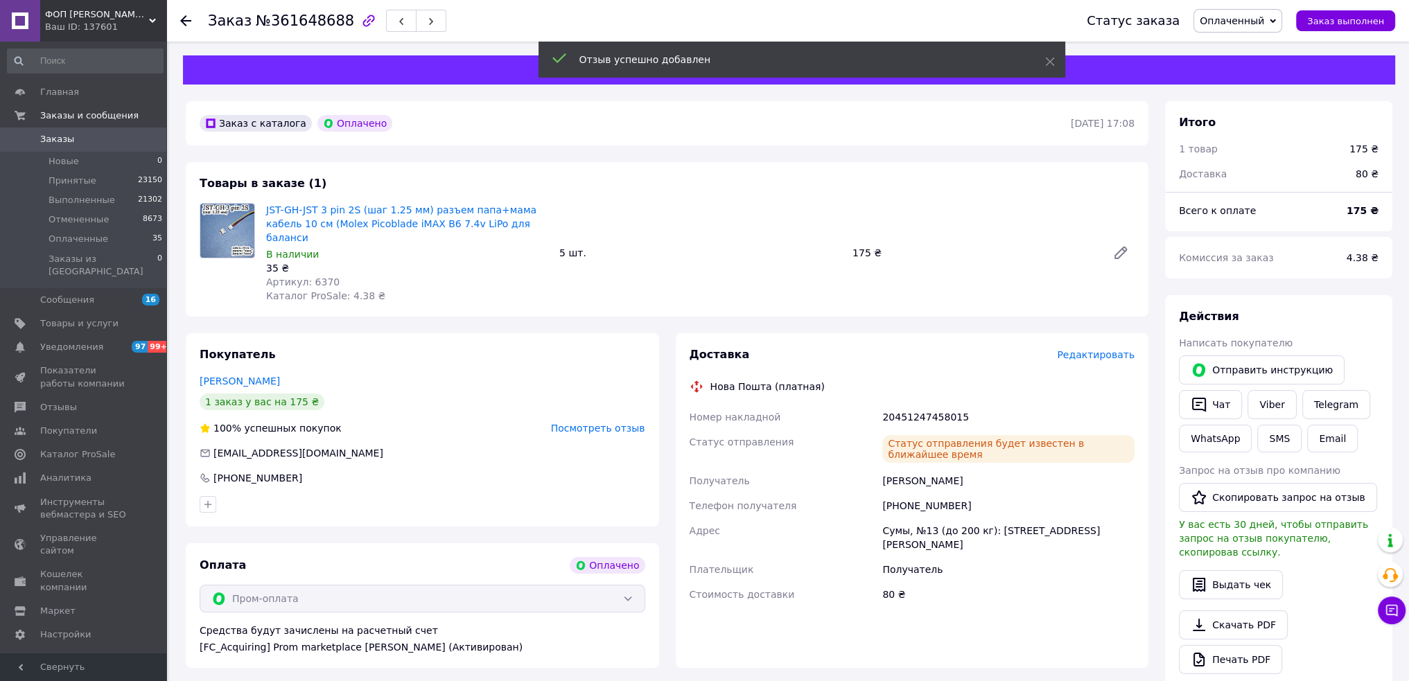
click at [1275, 18] on span "Оплаченный" at bounding box center [1238, 21] width 89 height 24
click at [1239, 69] on li "Выполнен" at bounding box center [1237, 69] width 87 height 21
click at [1203, 409] on icon "button" at bounding box center [1199, 405] width 17 height 17
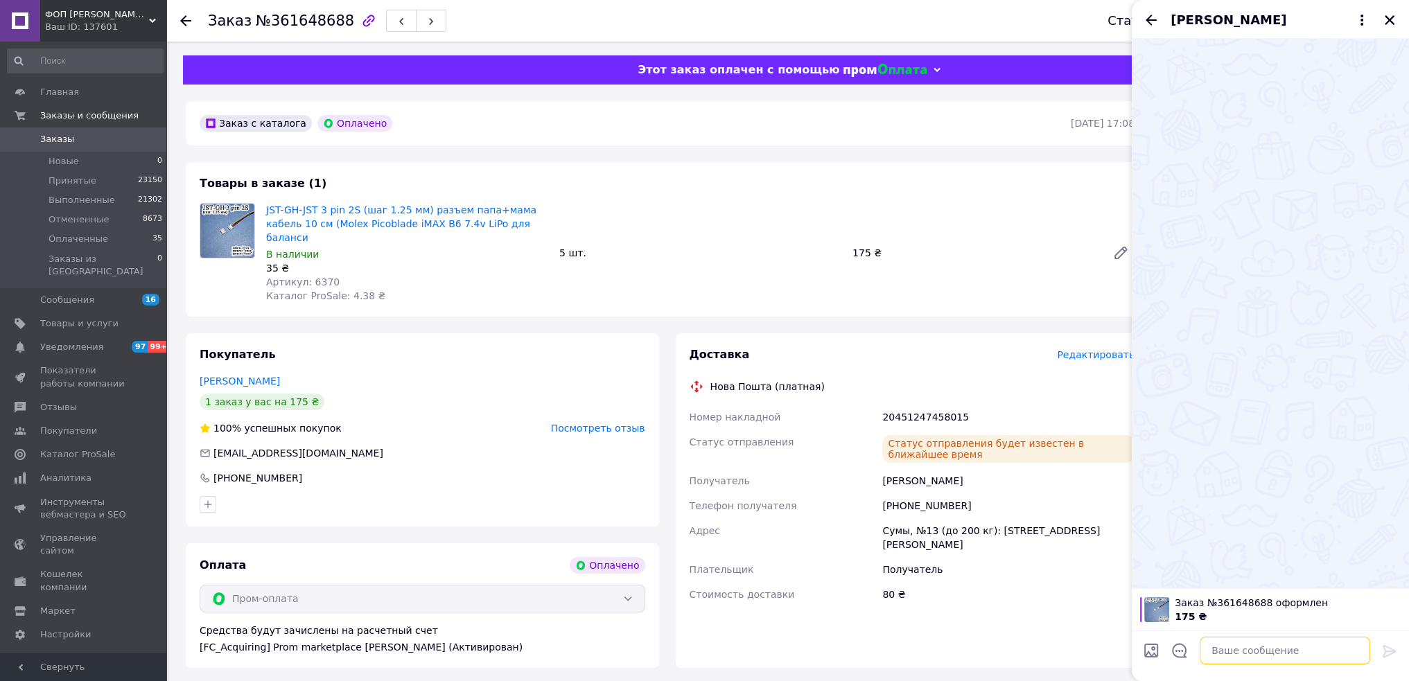
click at [1235, 652] on textarea at bounding box center [1285, 651] width 171 height 28
paste textarea "20451247458015"
type textarea "Нова пошта 20451247458015"
click at [1391, 650] on icon at bounding box center [1389, 651] width 13 height 12
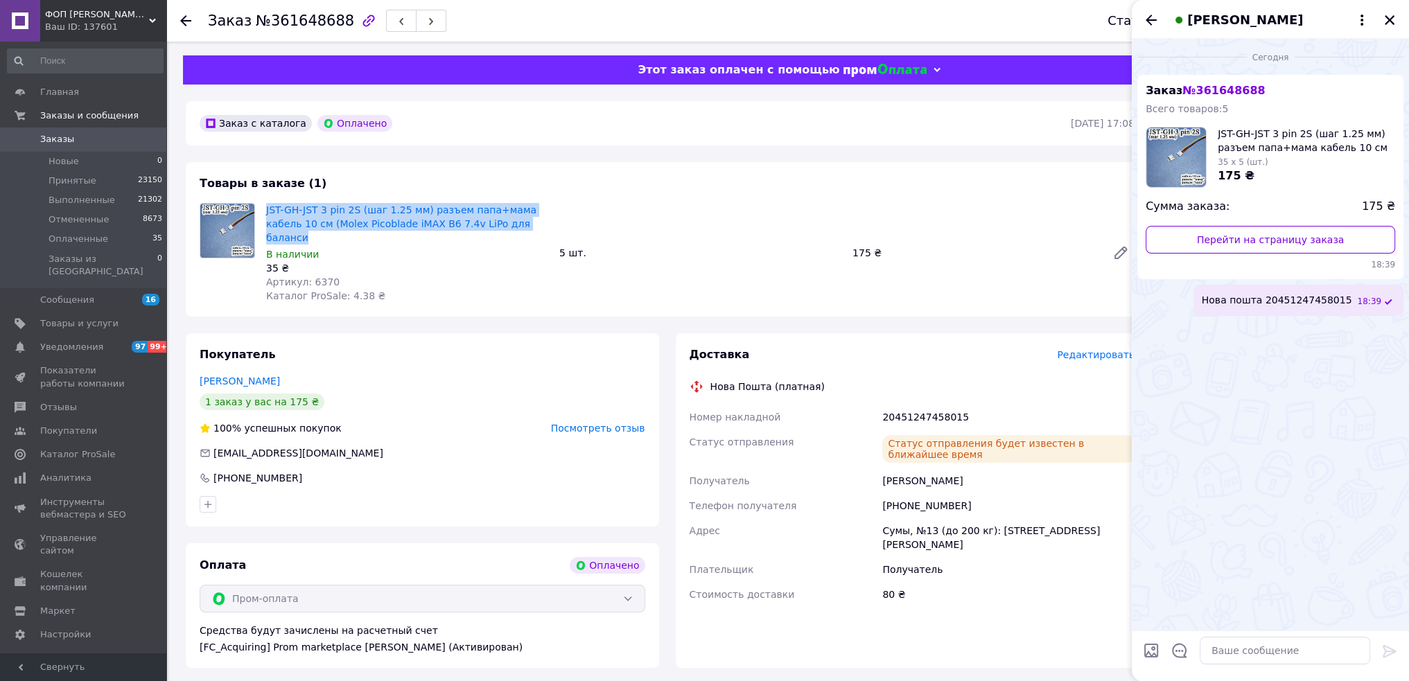
drag, startPoint x: 505, startPoint y: 227, endPoint x: 263, endPoint y: 214, distance: 242.3
click at [263, 214] on div "JST-GH-JST 3 pin 2S (шаг 1.25 мм) разъем папа+мама кабель 10 см (Molex Picoblad…" at bounding box center [407, 252] width 293 height 105
click at [1395, 21] on icon "Закрыть" at bounding box center [1390, 20] width 12 height 12
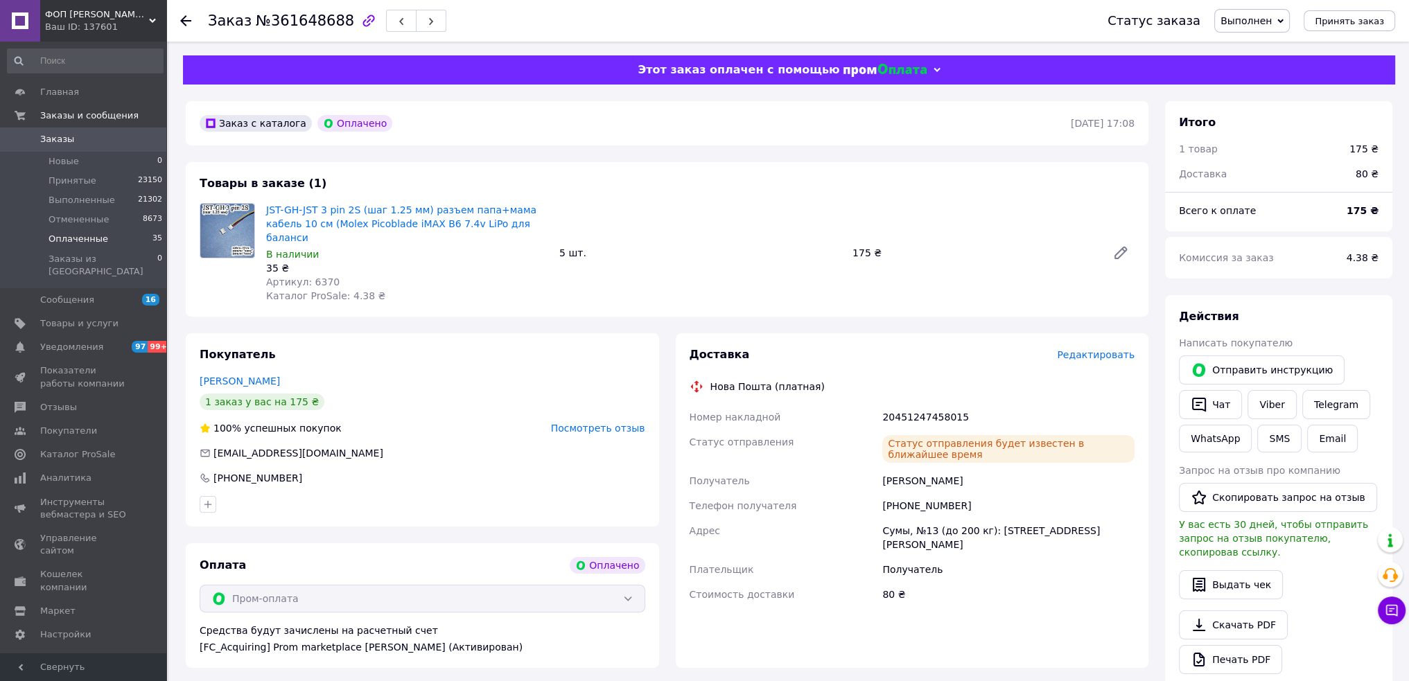
click at [142, 243] on li "Оплаченные 35" at bounding box center [85, 238] width 171 height 19
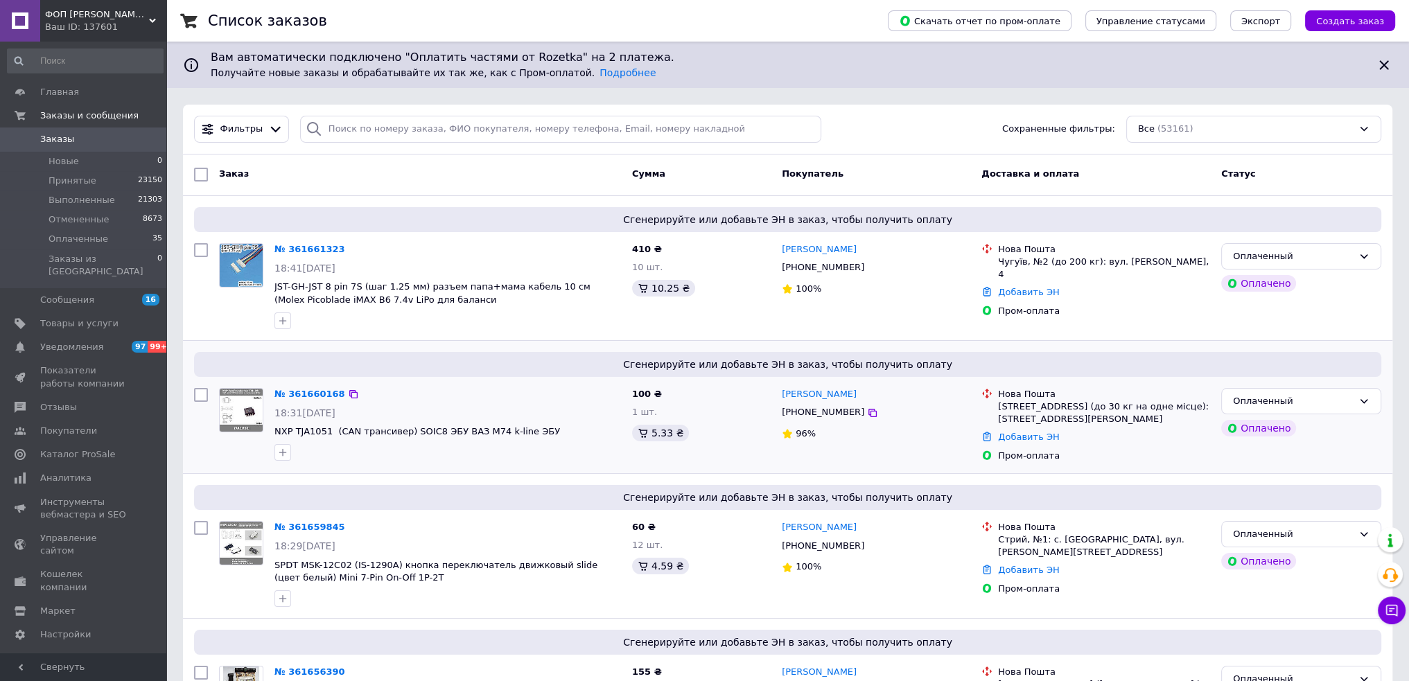
click at [397, 388] on div "№ 361660168" at bounding box center [447, 395] width 349 height 16
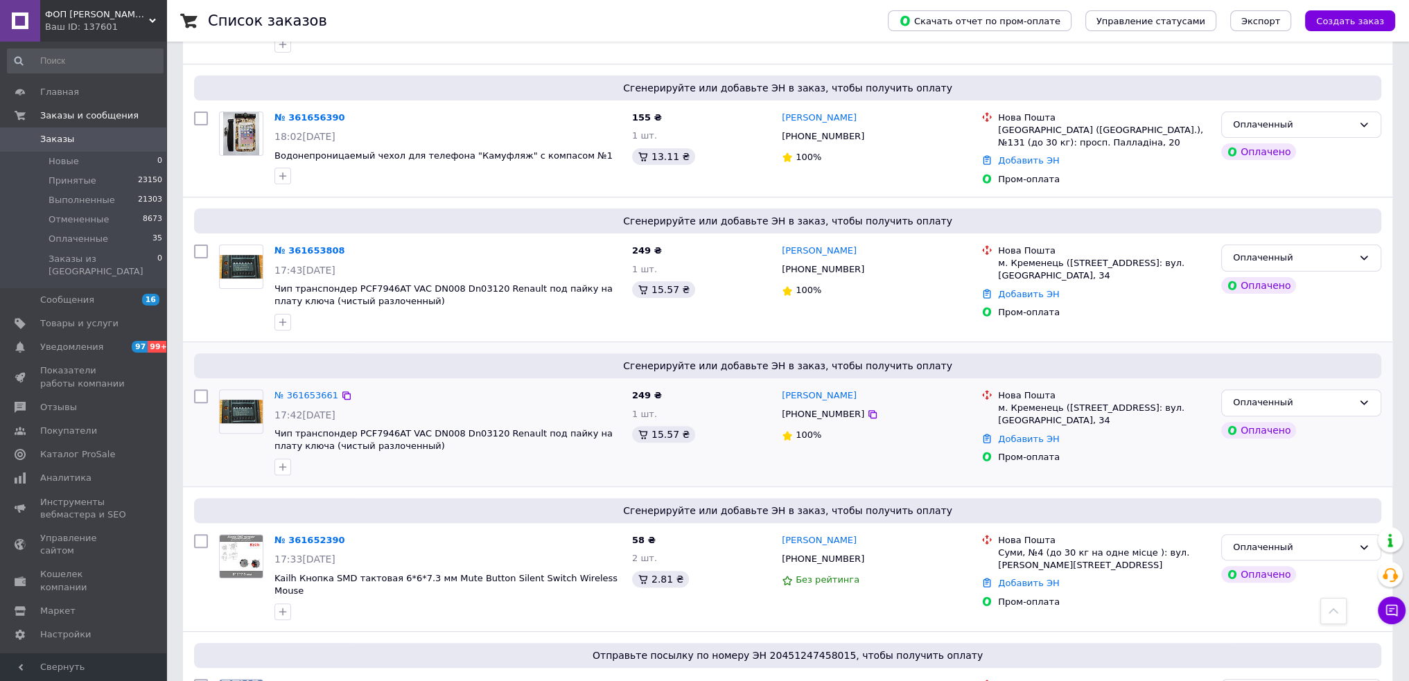
scroll to position [624, 0]
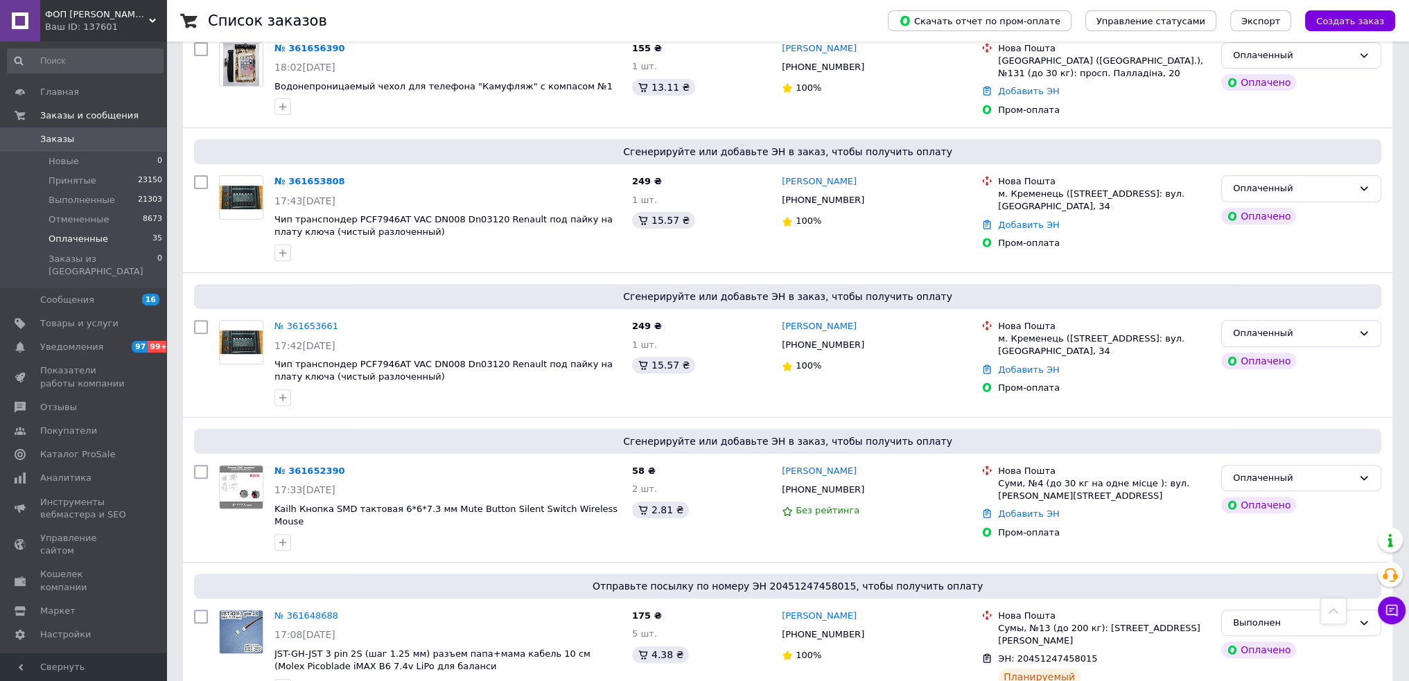
click at [155, 241] on span "35" at bounding box center [158, 239] width 10 height 12
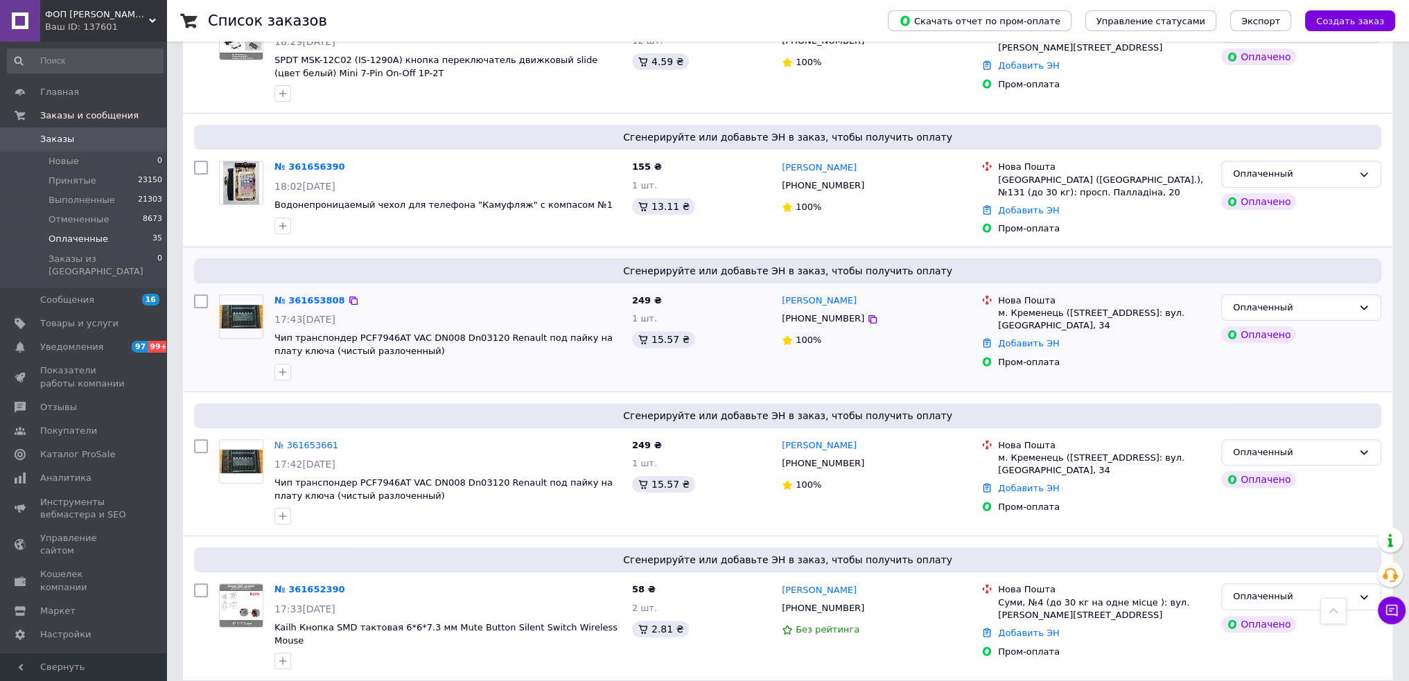
scroll to position [763, 0]
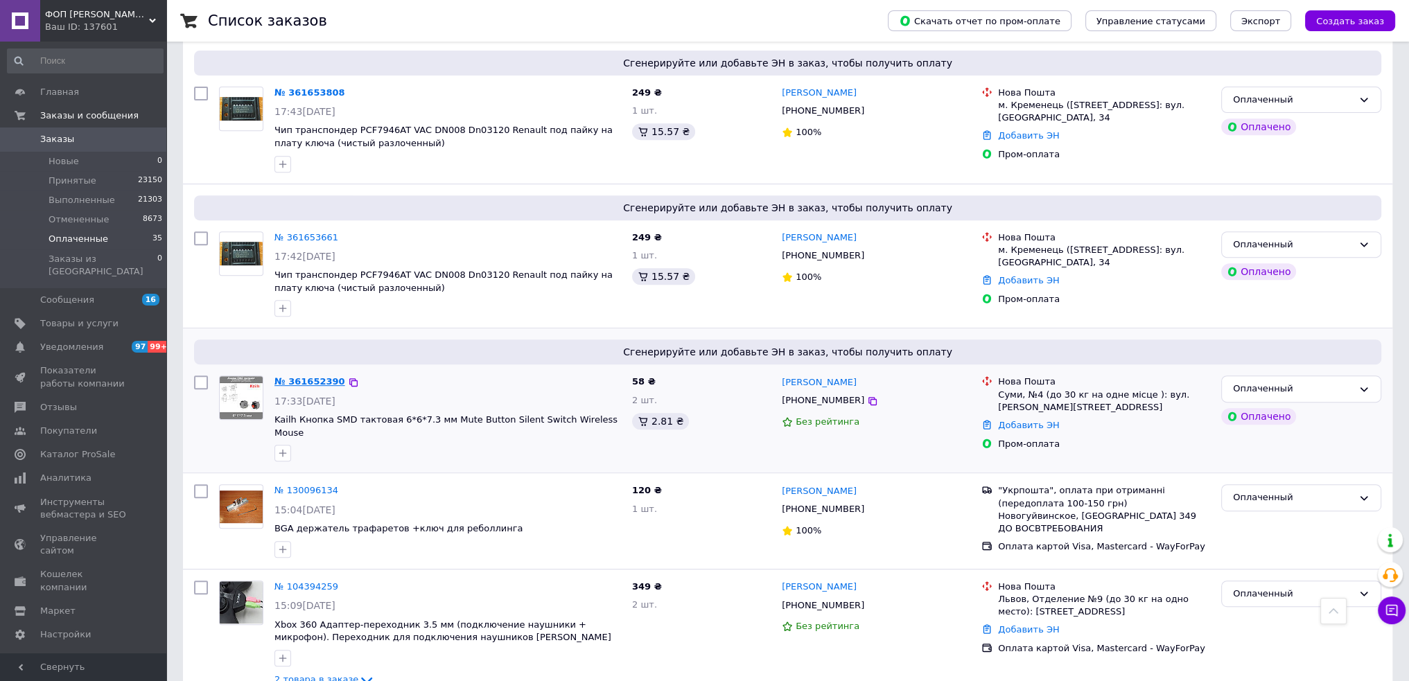
click at [297, 376] on link "№ 361652390" at bounding box center [310, 381] width 71 height 10
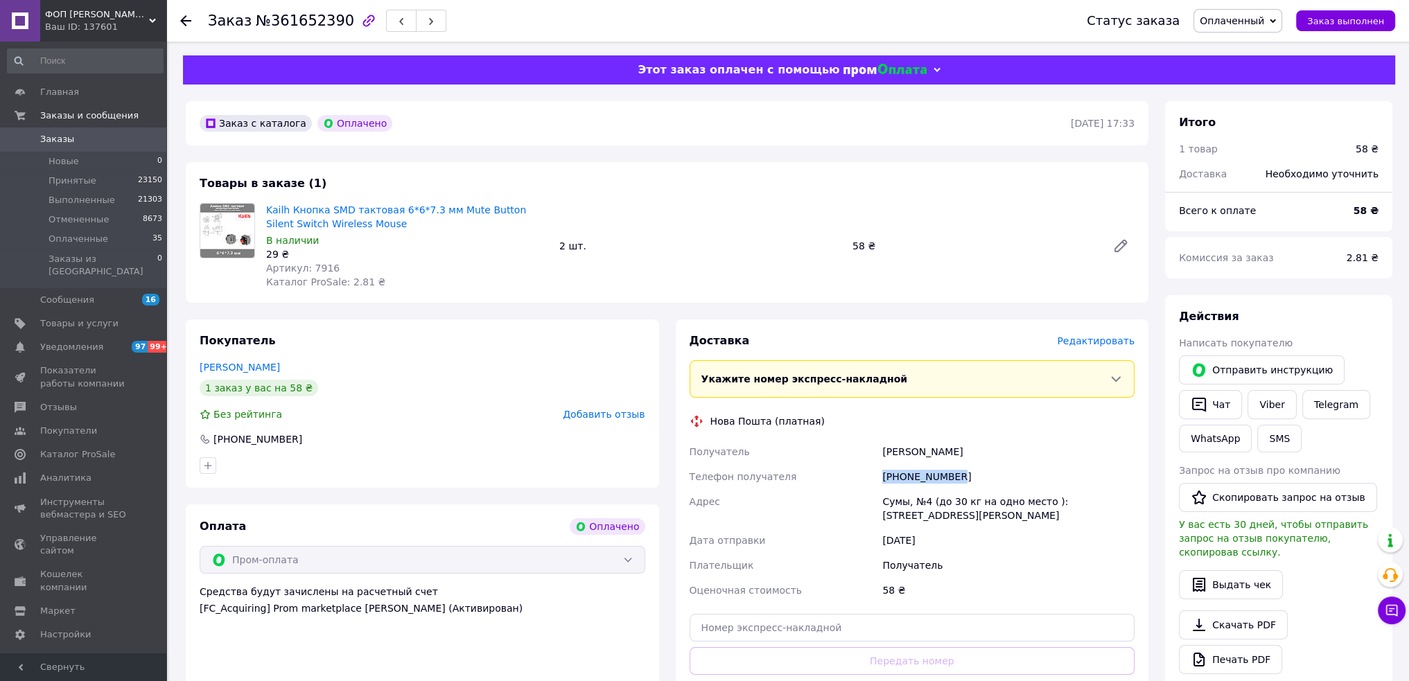
drag, startPoint x: 955, startPoint y: 482, endPoint x: 856, endPoint y: 470, distance: 99.1
click at [856, 470] on div "Получатель [PERSON_NAME] Телефон получателя [PHONE_NUMBER] [PERSON_NAME], №4 (д…" at bounding box center [912, 521] width 451 height 164
drag, startPoint x: 871, startPoint y: 454, endPoint x: 966, endPoint y: 451, distance: 95.7
click at [966, 451] on div "Получатель [PERSON_NAME] Телефон получателя [PHONE_NUMBER] [PERSON_NAME], №4 (д…" at bounding box center [912, 521] width 451 height 164
drag, startPoint x: 881, startPoint y: 501, endPoint x: 928, endPoint y: 500, distance: 46.5
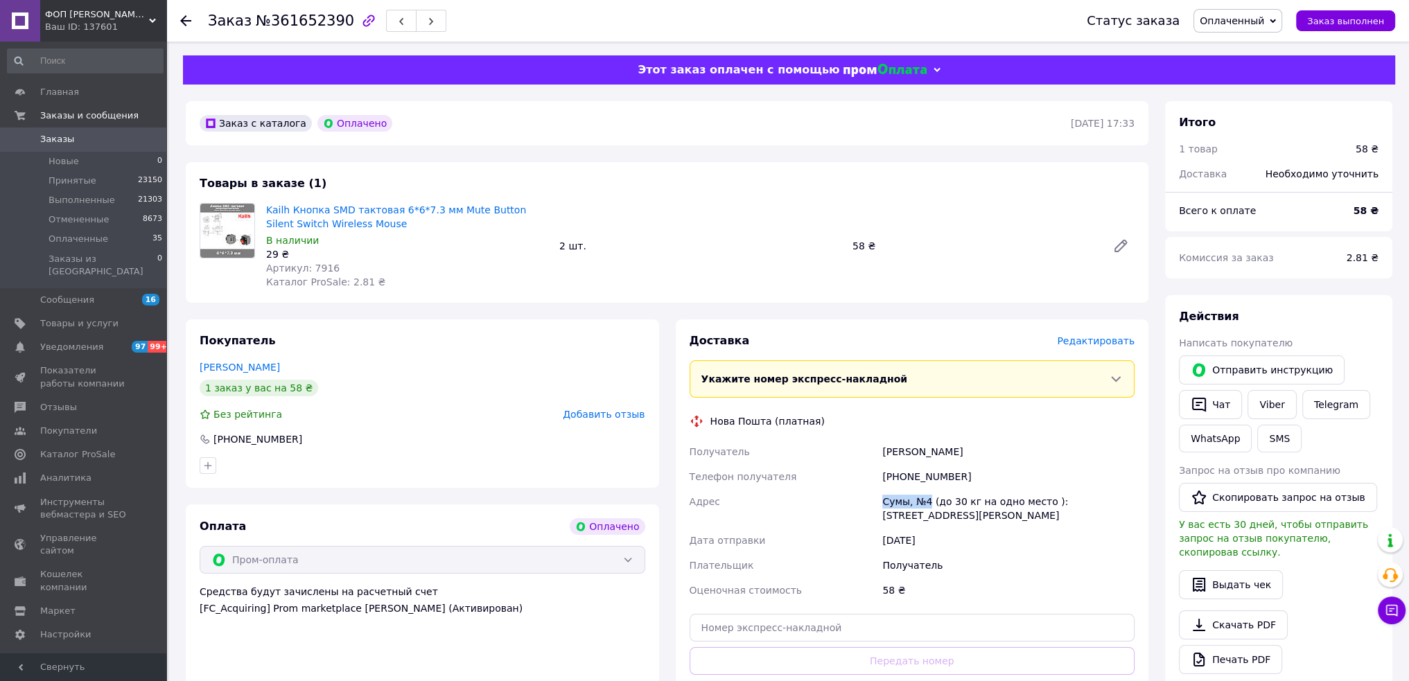
click at [928, 500] on div "Сумы, №4 (до 30 кг на одно место ): [STREET_ADDRESS][PERSON_NAME]" at bounding box center [1009, 508] width 258 height 39
drag, startPoint x: 205, startPoint y: 27, endPoint x: 333, endPoint y: 24, distance: 127.6
click at [333, 24] on div "Заказ №361652390 Статус заказа Оплаченный Принят Выполнен Отменен Заказ выполнен" at bounding box center [787, 21] width 1215 height 42
drag, startPoint x: 959, startPoint y: 478, endPoint x: 869, endPoint y: 478, distance: 89.4
click at [869, 478] on div "Получатель [PERSON_NAME] Телефон получателя [PHONE_NUMBER] [PERSON_NAME], №4 (д…" at bounding box center [912, 521] width 451 height 164
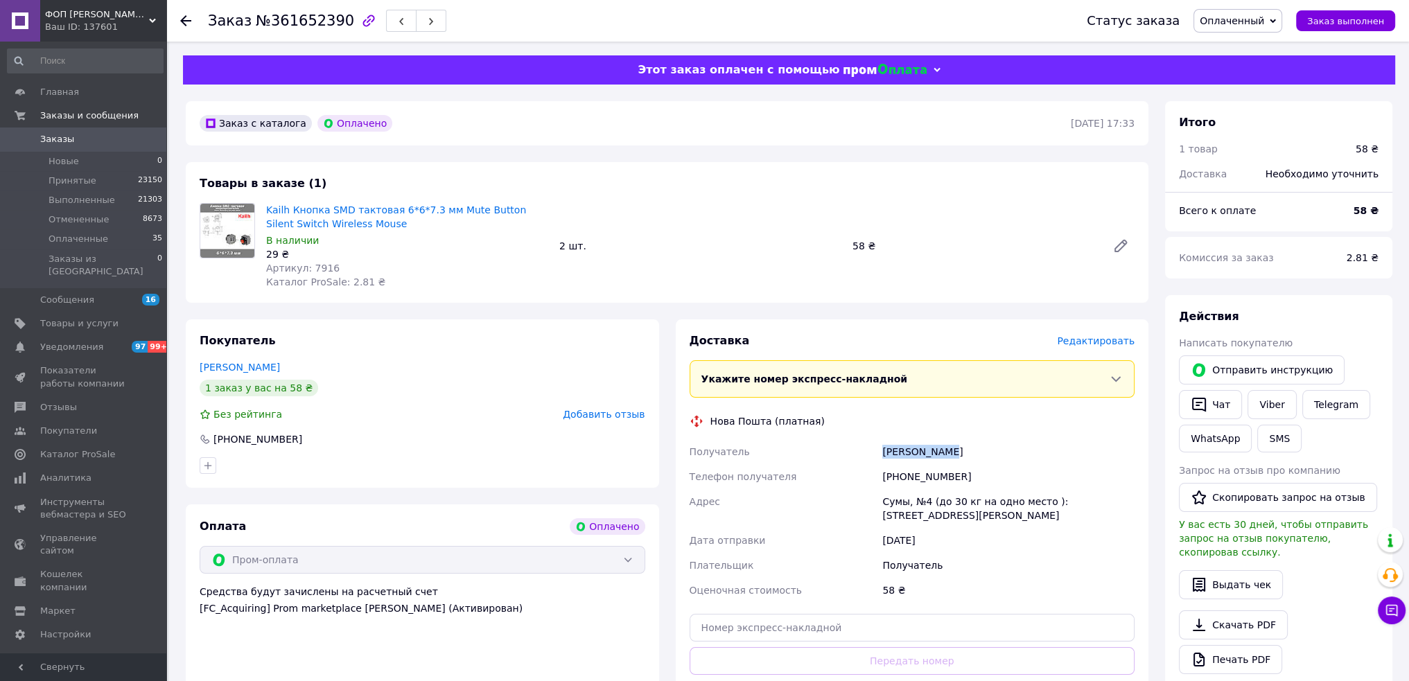
drag, startPoint x: 885, startPoint y: 458, endPoint x: 943, endPoint y: 455, distance: 59.0
click at [943, 455] on div "[PERSON_NAME]" at bounding box center [1009, 451] width 258 height 25
click at [751, 630] on input "text" at bounding box center [913, 628] width 446 height 28
paste input "20451247462221"
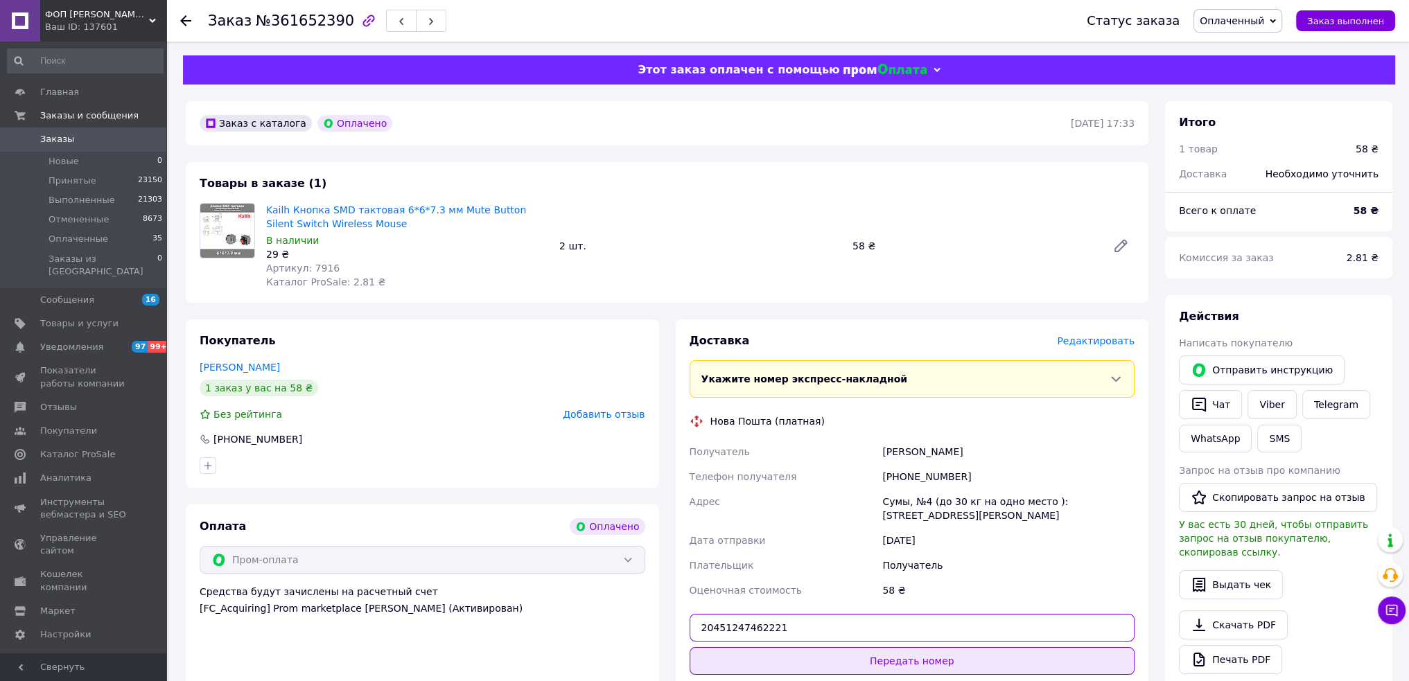
type input "20451247462221"
click at [801, 663] on button "Передать номер" at bounding box center [913, 661] width 446 height 28
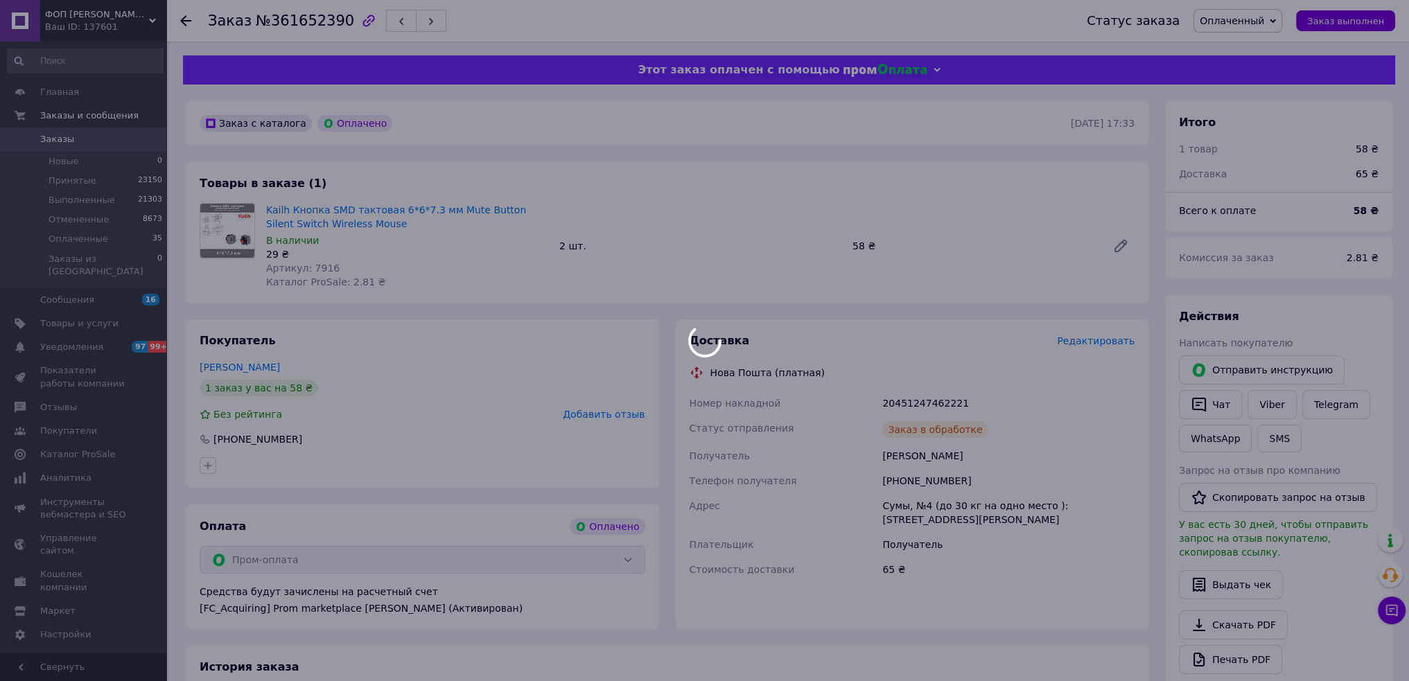
click at [613, 419] on span "Добавить отзыв" at bounding box center [604, 414] width 82 height 11
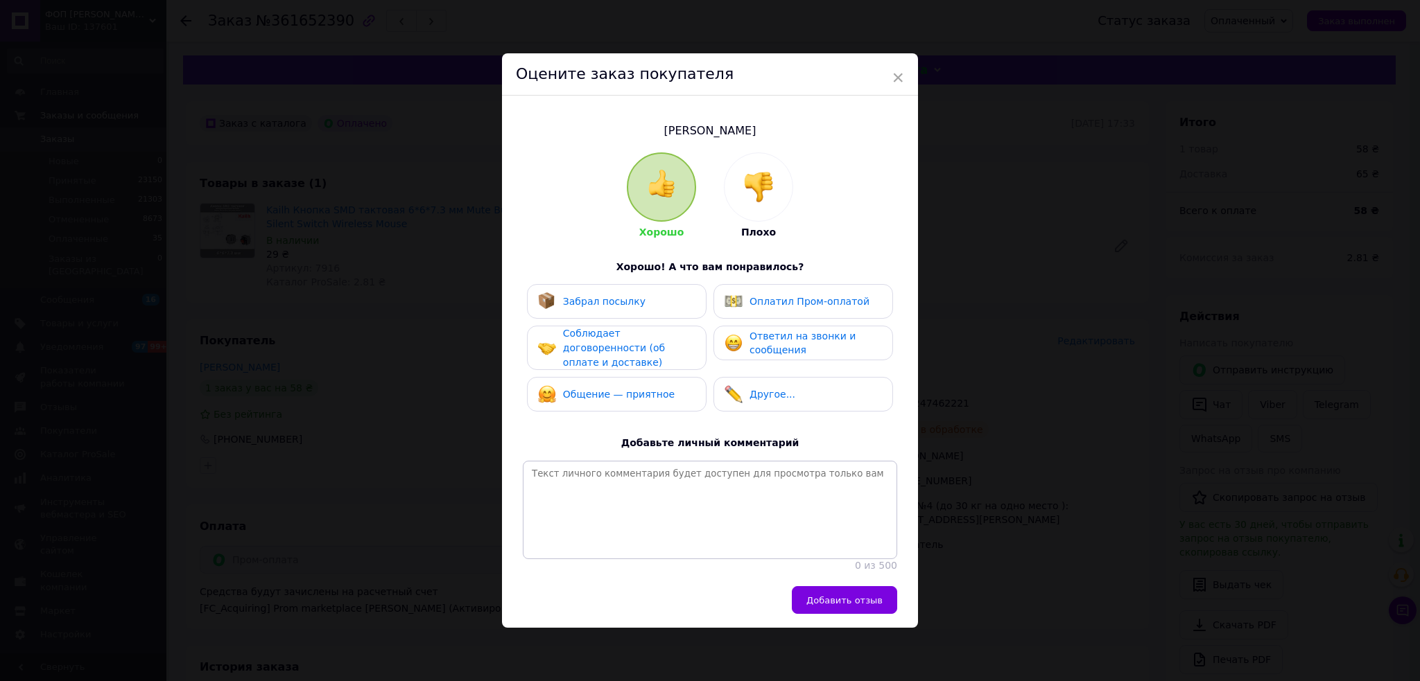
click at [782, 298] on span "Оплатил Пром-оплатой" at bounding box center [809, 301] width 120 height 11
click at [863, 599] on span "Добавить отзыв" at bounding box center [844, 600] width 76 height 10
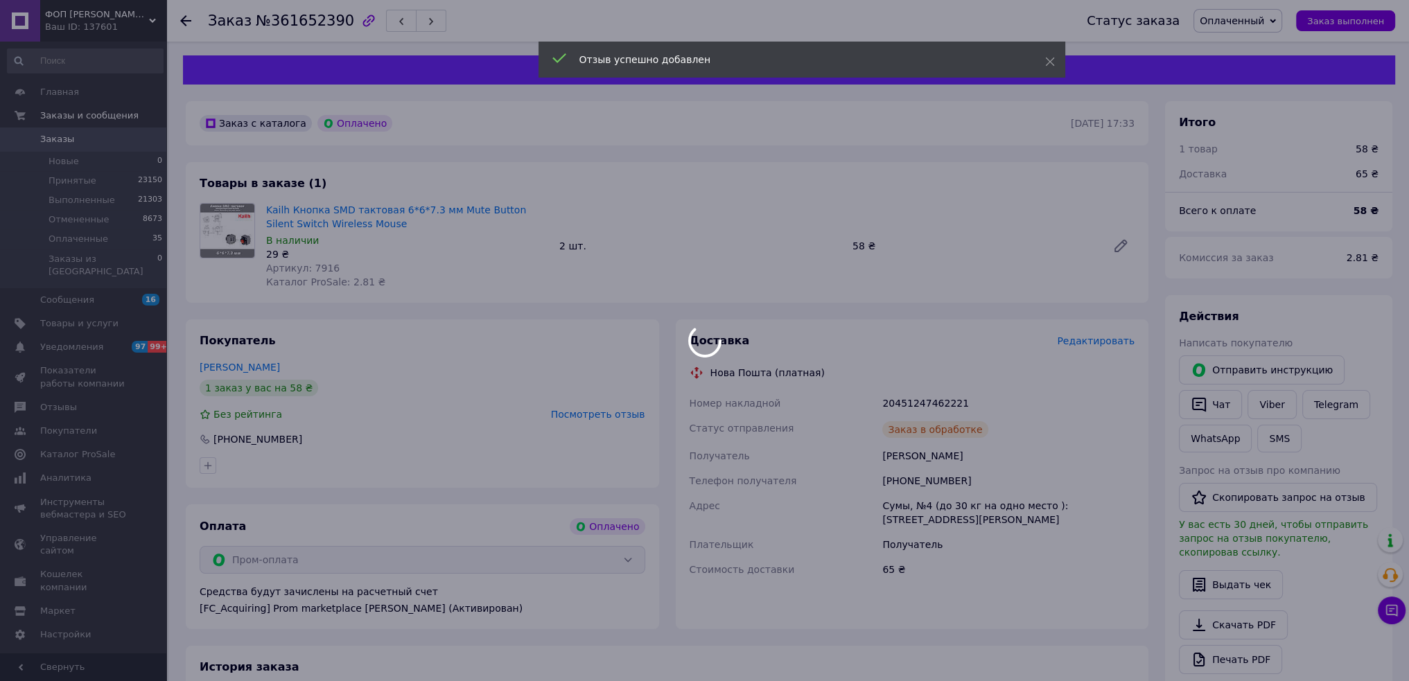
click at [1256, 19] on div at bounding box center [704, 340] width 1409 height 681
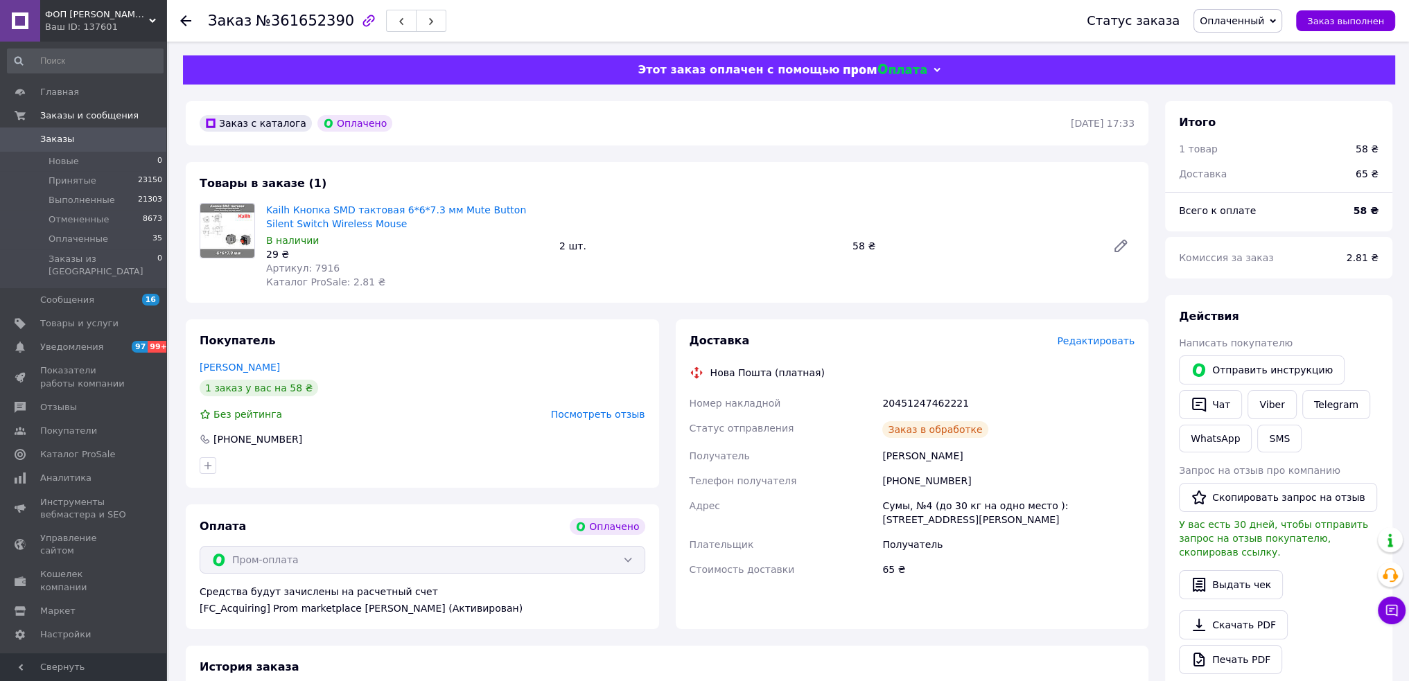
click at [1236, 24] on span "Оплаченный" at bounding box center [1232, 20] width 64 height 11
click at [1240, 69] on li "Выполнен" at bounding box center [1237, 69] width 87 height 21
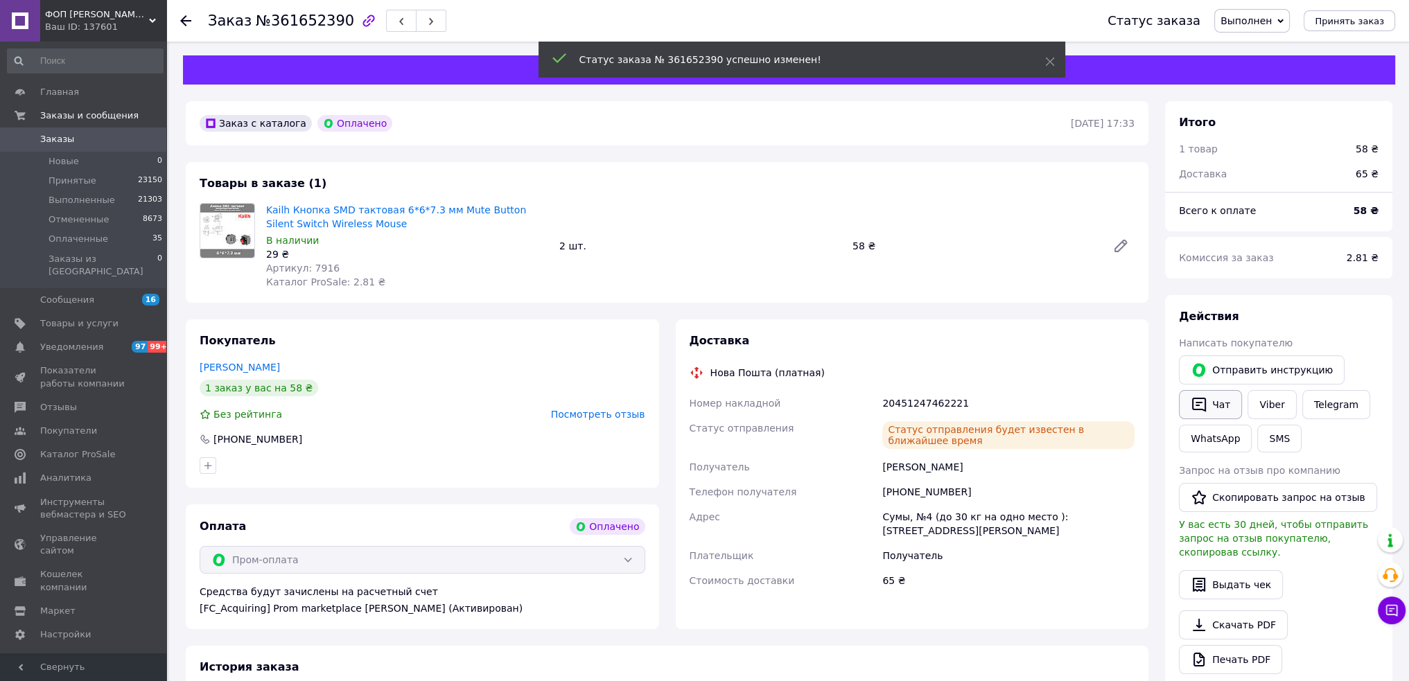
click at [1206, 410] on icon "button" at bounding box center [1199, 405] width 17 height 17
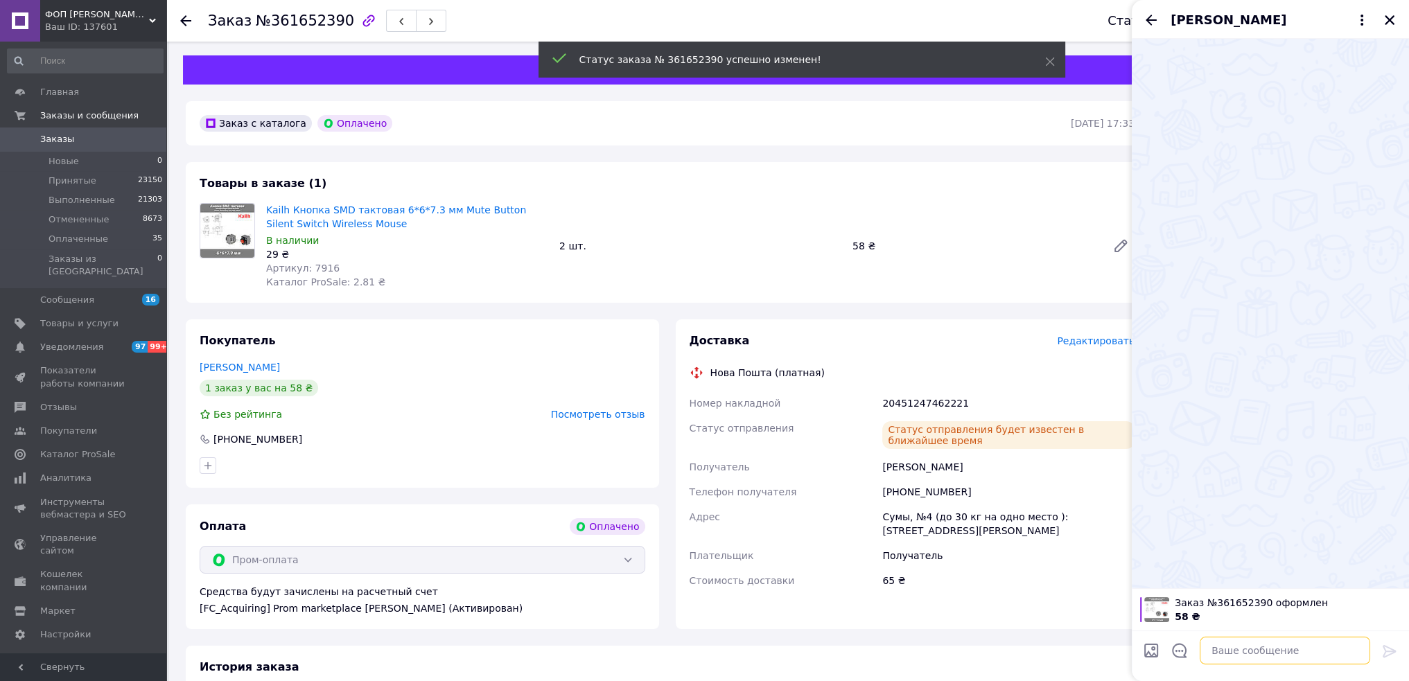
click at [1248, 646] on textarea at bounding box center [1285, 651] width 171 height 28
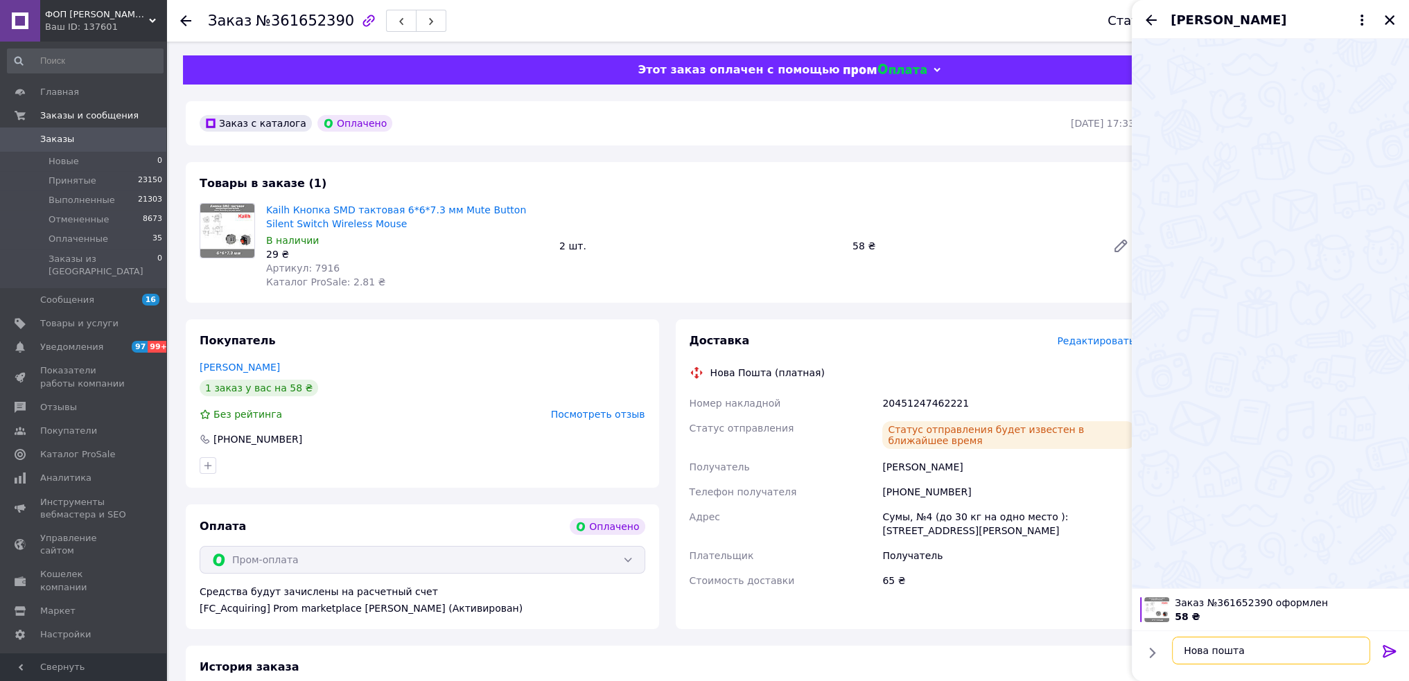
paste textarea "20451247462221"
type textarea "Нова пошта 20451247462221"
click at [1384, 650] on div at bounding box center [1390, 654] width 28 height 33
click at [1381, 650] on div at bounding box center [1390, 654] width 28 height 33
click at [1393, 651] on icon at bounding box center [1389, 651] width 13 height 12
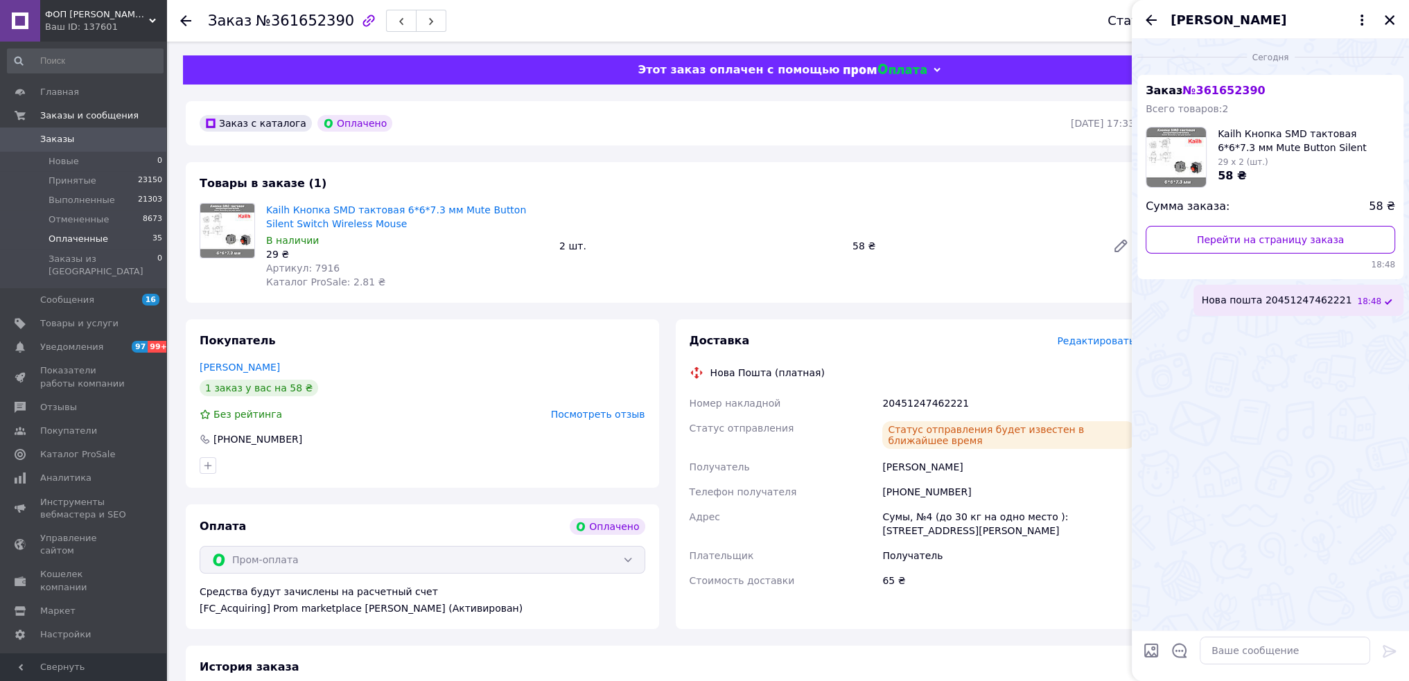
click at [139, 239] on li "Оплаченные 35" at bounding box center [85, 238] width 171 height 19
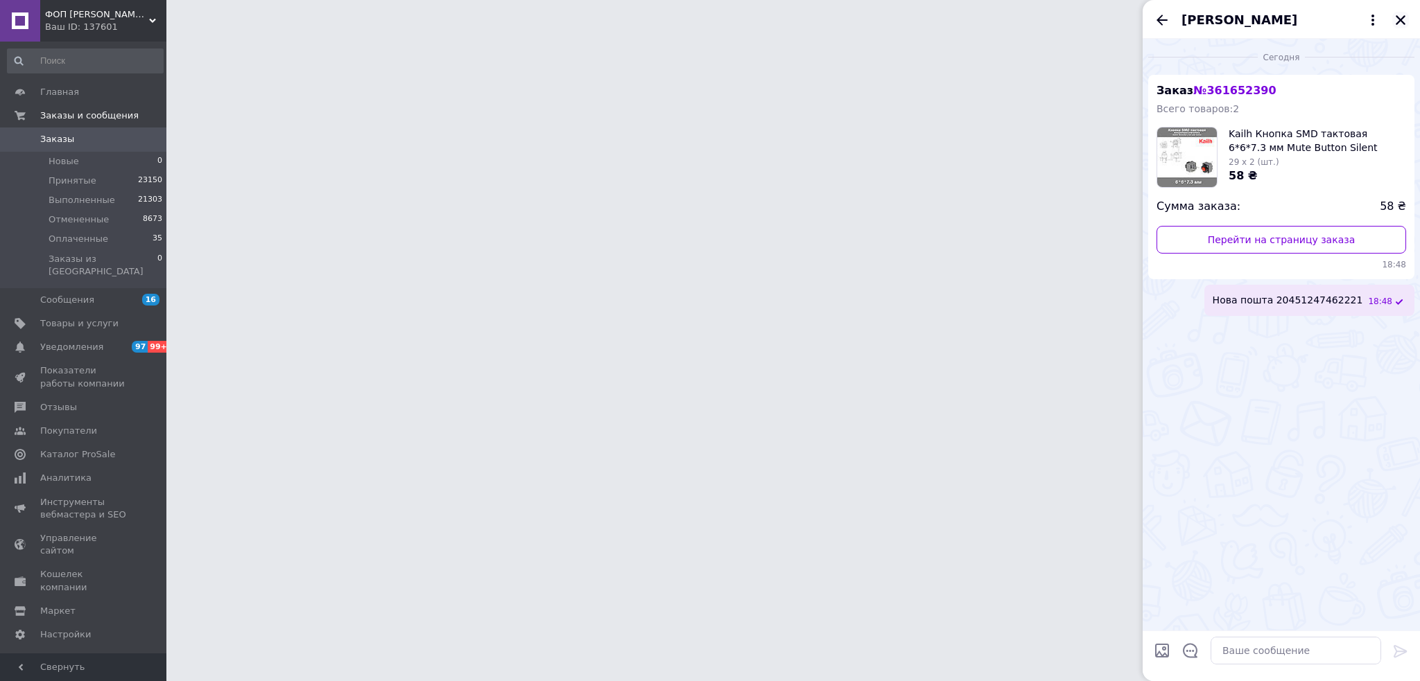
click at [1400, 15] on icon "Закрыть" at bounding box center [1400, 20] width 12 height 12
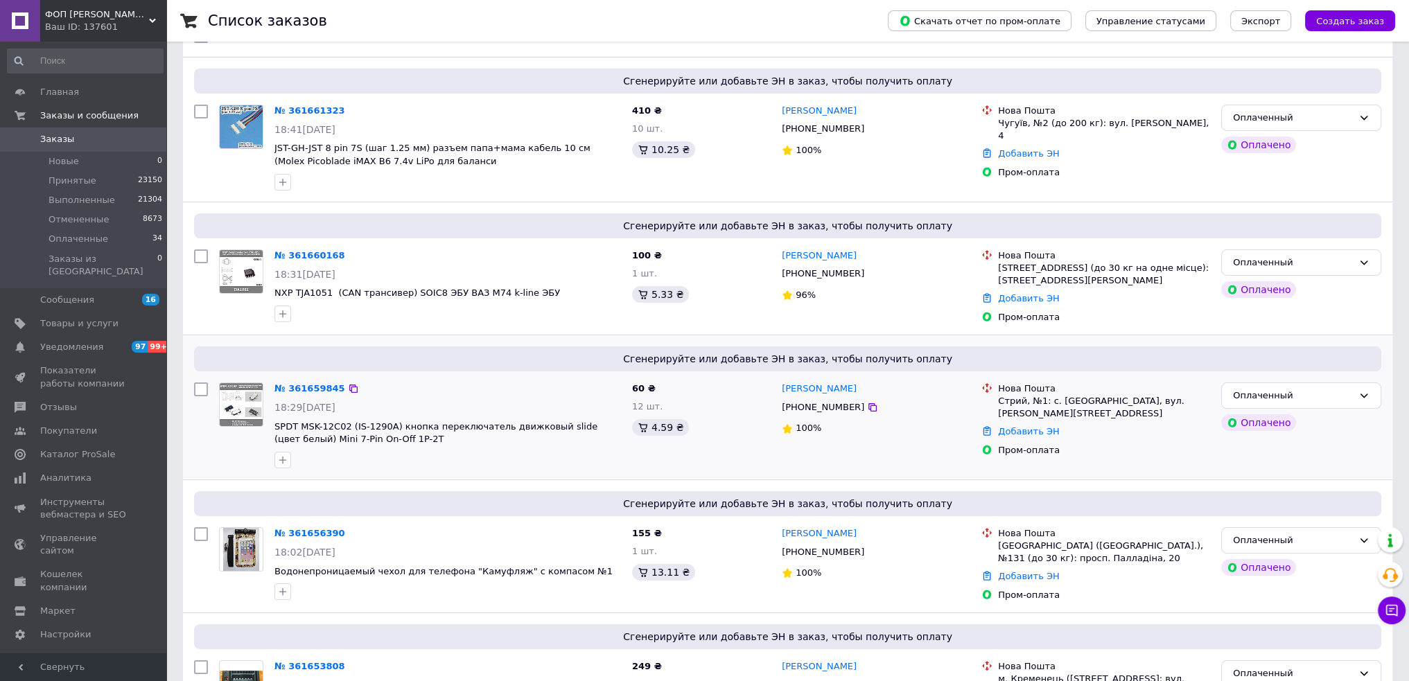
scroll to position [277, 0]
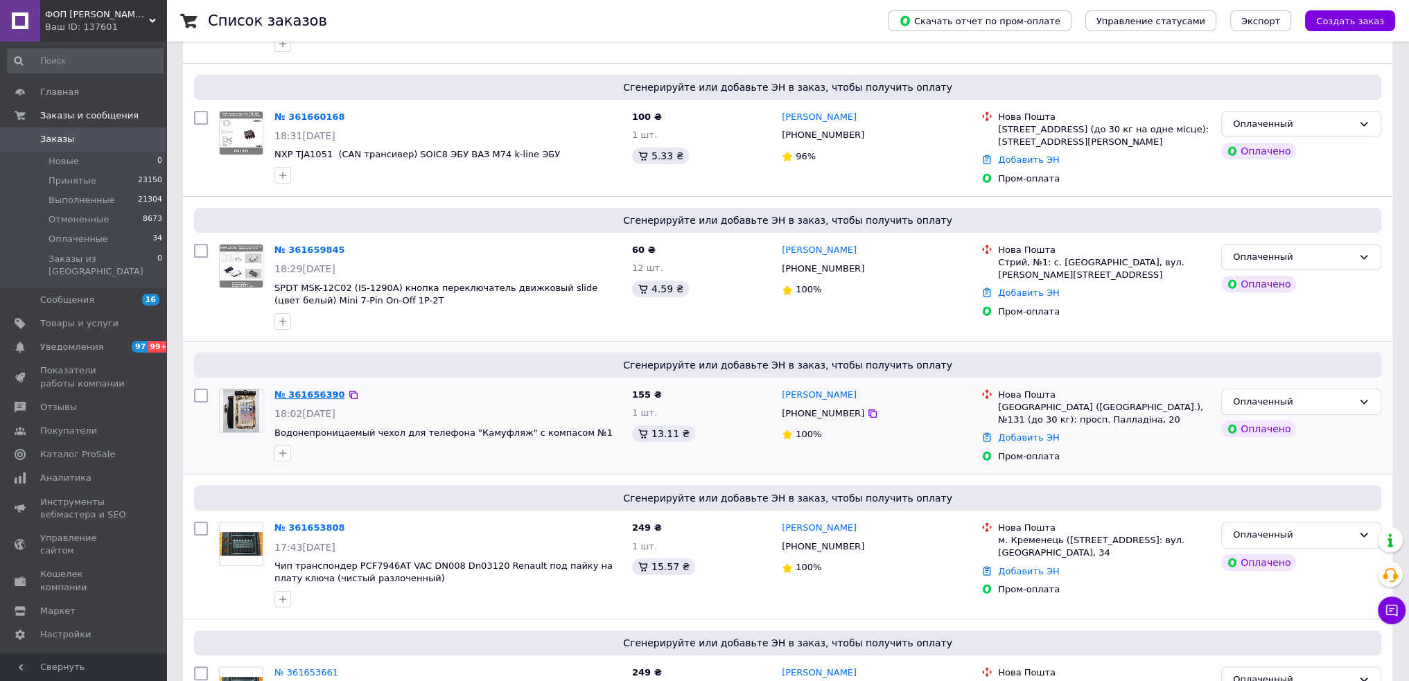
click at [315, 393] on link "№ 361656390" at bounding box center [310, 395] width 71 height 10
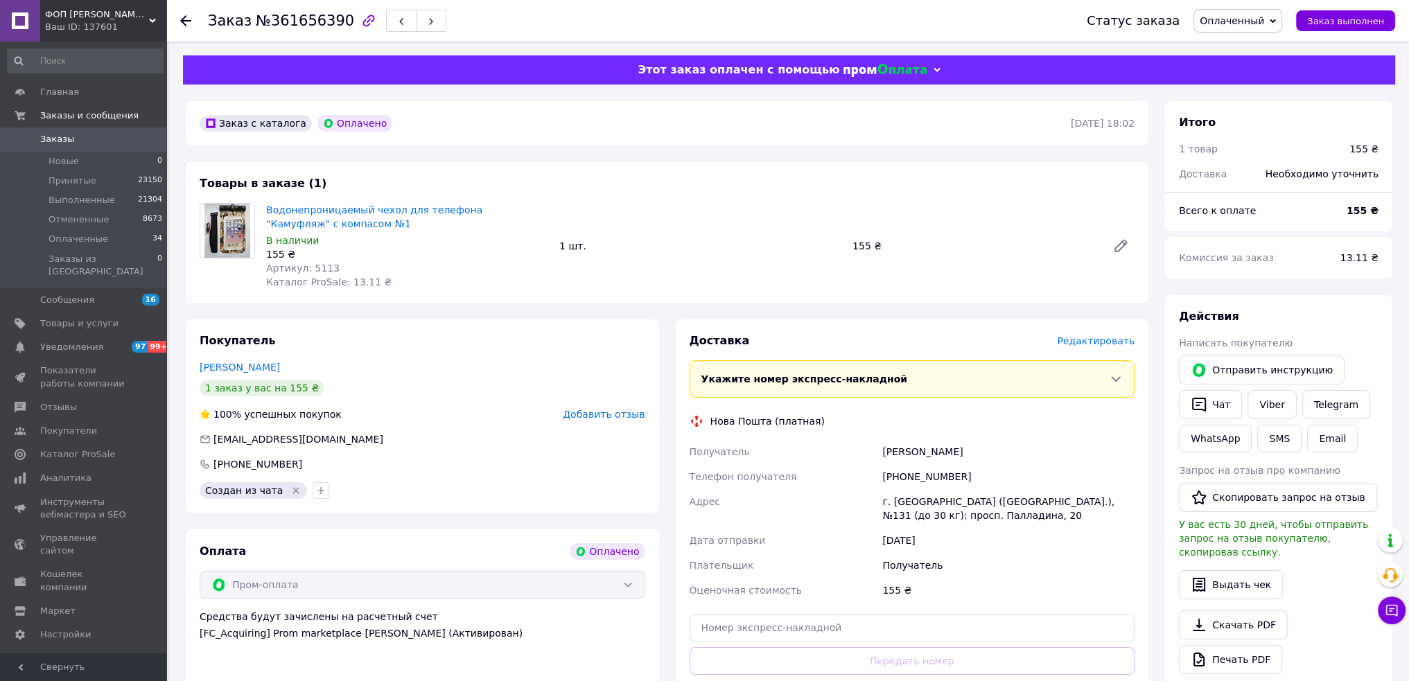
click at [221, 229] on img at bounding box center [226, 231] width 45 height 54
click at [286, 210] on link "Водонепроницаемый чехол для телефона "Камуфляж" с компасом №1" at bounding box center [374, 216] width 216 height 25
drag, startPoint x: 919, startPoint y: 480, endPoint x: 854, endPoint y: 480, distance: 65.2
click at [854, 480] on div "Получатель [PERSON_NAME] Телефон получателя [PHONE_NUMBER] Адрес г. [GEOGRAPHIC…" at bounding box center [912, 521] width 451 height 164
drag, startPoint x: 874, startPoint y: 450, endPoint x: 959, endPoint y: 454, distance: 85.4
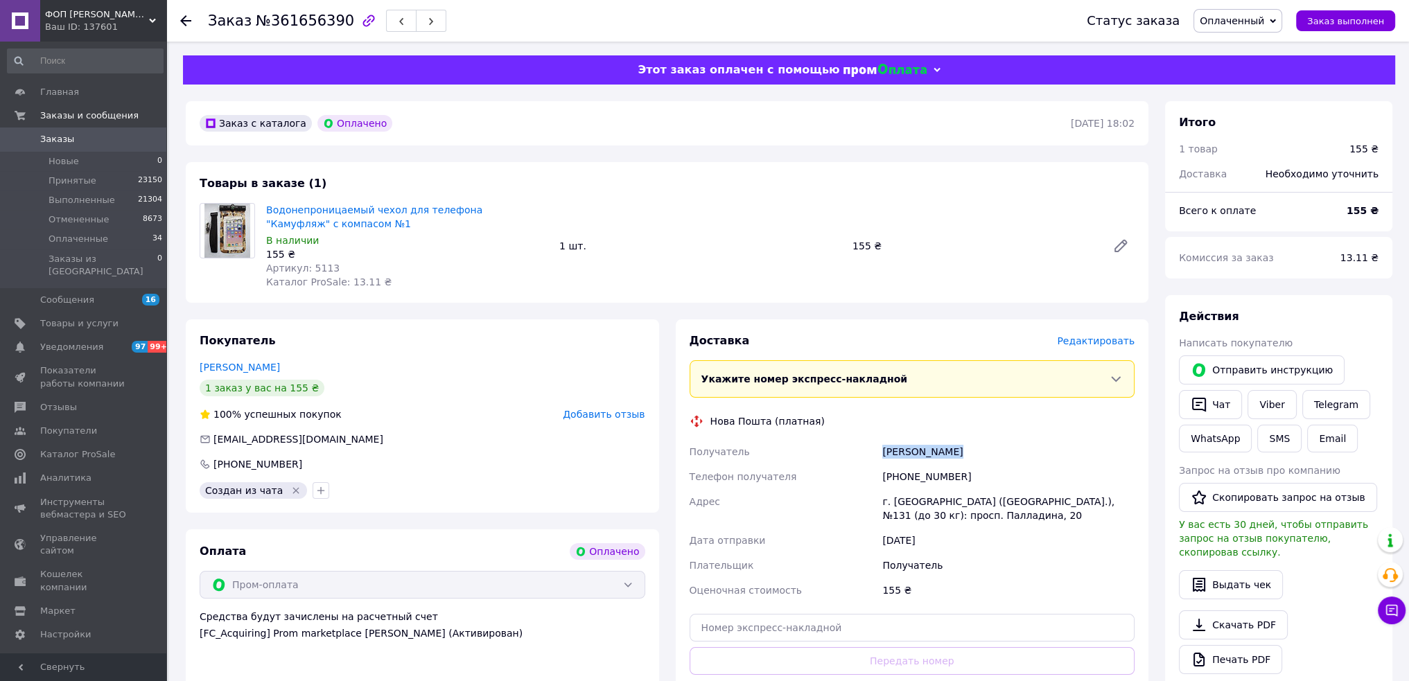
click at [964, 453] on div "Получатель [PERSON_NAME] Телефон получателя [PHONE_NUMBER] Адрес г. [GEOGRAPHIC…" at bounding box center [912, 521] width 451 height 164
drag, startPoint x: 214, startPoint y: 440, endPoint x: 342, endPoint y: 443, distance: 129.0
click at [342, 443] on div "[EMAIL_ADDRESS][DOMAIN_NAME]" at bounding box center [422, 440] width 449 height 14
drag, startPoint x: 882, startPoint y: 504, endPoint x: 1013, endPoint y: 505, distance: 131.7
click at [1013, 505] on div "г. [GEOGRAPHIC_DATA] ([GEOGRAPHIC_DATA].), №131 (до 30 кг): просп. Палладина, 20" at bounding box center [1009, 508] width 258 height 39
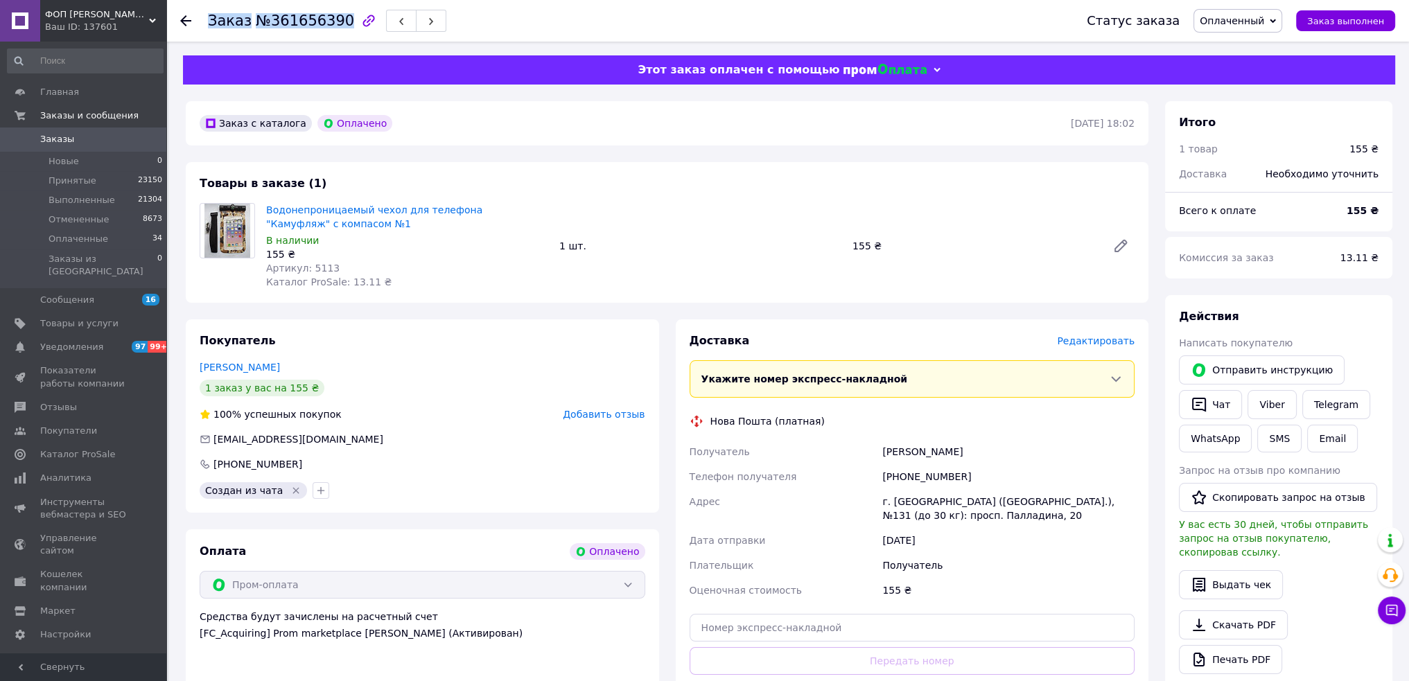
drag, startPoint x: 200, startPoint y: 31, endPoint x: 331, endPoint y: 24, distance: 131.9
click at [331, 24] on div "Заказ №361656390 Статус заказа Оплаченный Принят Выполнен Отменен Заказ выполнен" at bounding box center [787, 21] width 1215 height 42
drag, startPoint x: 965, startPoint y: 480, endPoint x: 876, endPoint y: 474, distance: 88.9
click at [876, 474] on div "Получатель [PERSON_NAME] Телефон получателя [PHONE_NUMBER] Адрес г. [GEOGRAPHIC…" at bounding box center [912, 521] width 451 height 164
drag, startPoint x: 876, startPoint y: 450, endPoint x: 966, endPoint y: 451, distance: 90.1
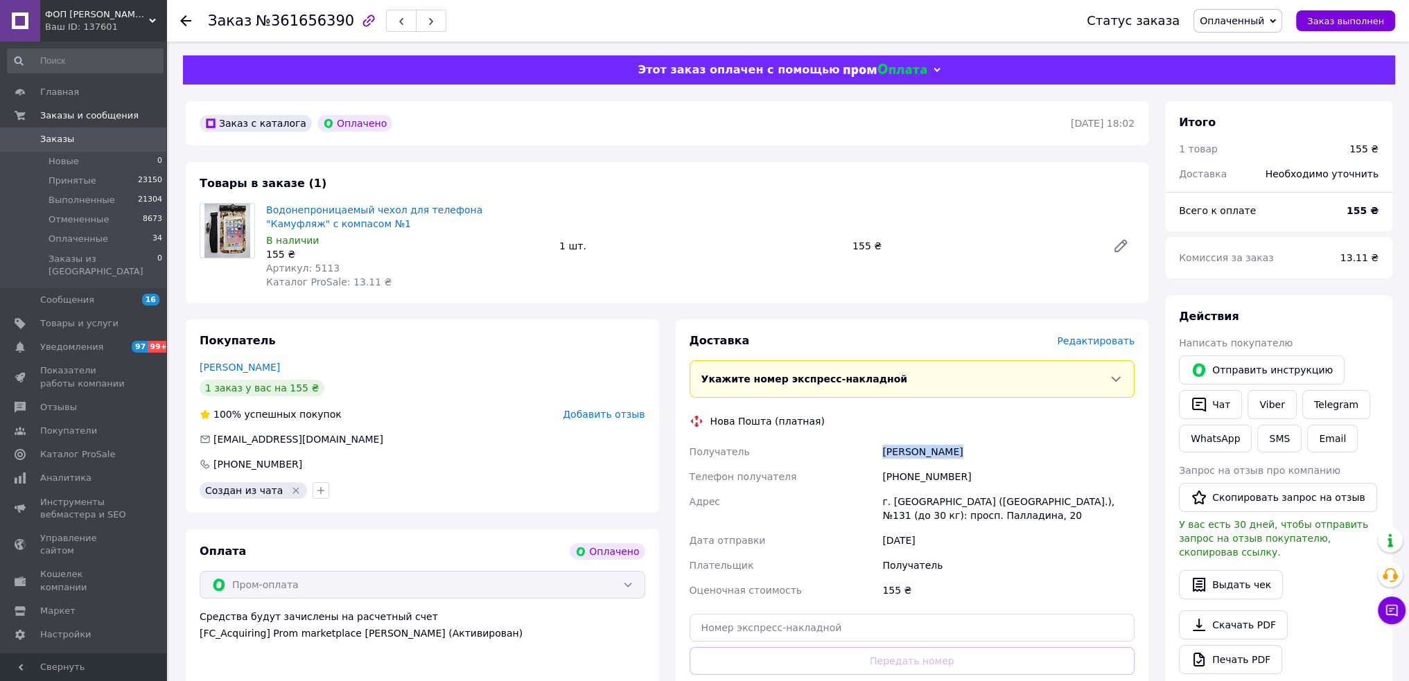
click at [966, 451] on div "Получатель [PERSON_NAME] Телефон получателя [PHONE_NUMBER] Адрес г. [GEOGRAPHIC…" at bounding box center [912, 521] width 451 height 164
click at [730, 628] on input "text" at bounding box center [913, 628] width 446 height 28
paste input "20451247466780"
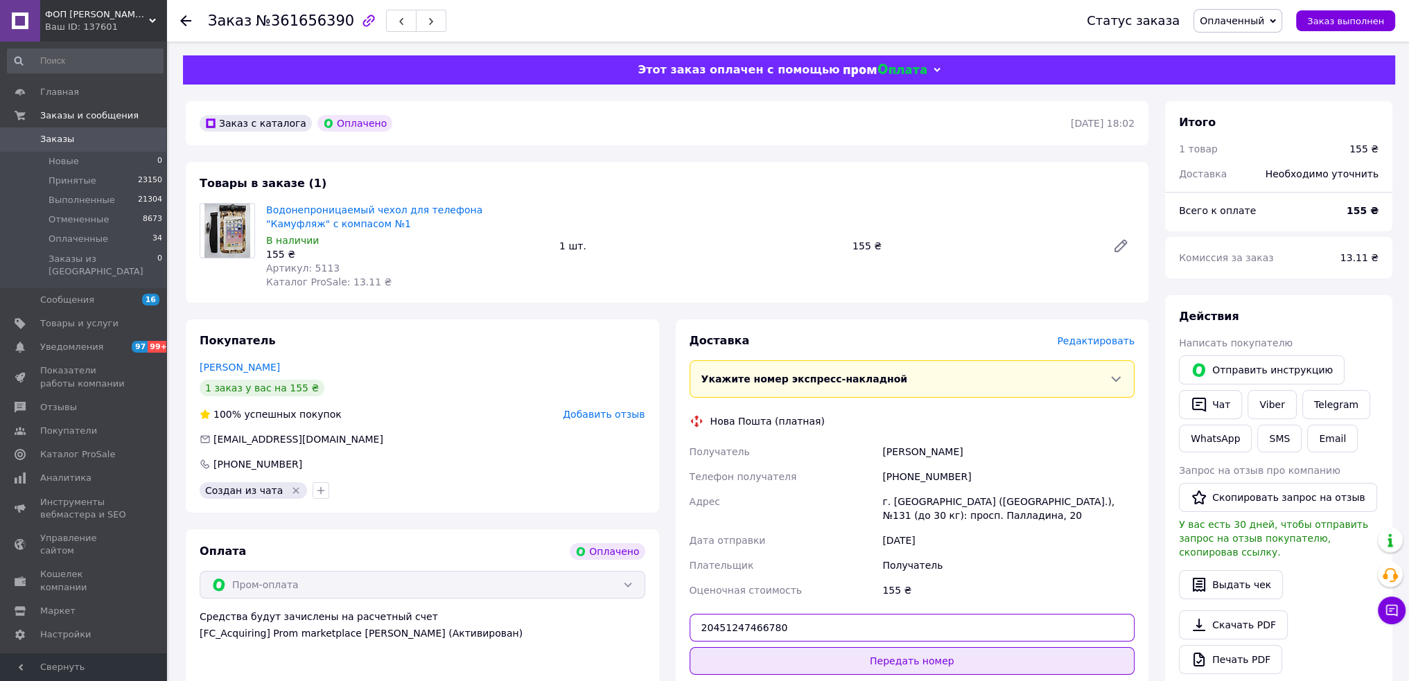
type input "20451247466780"
click at [776, 659] on button "Передать номер" at bounding box center [913, 661] width 446 height 28
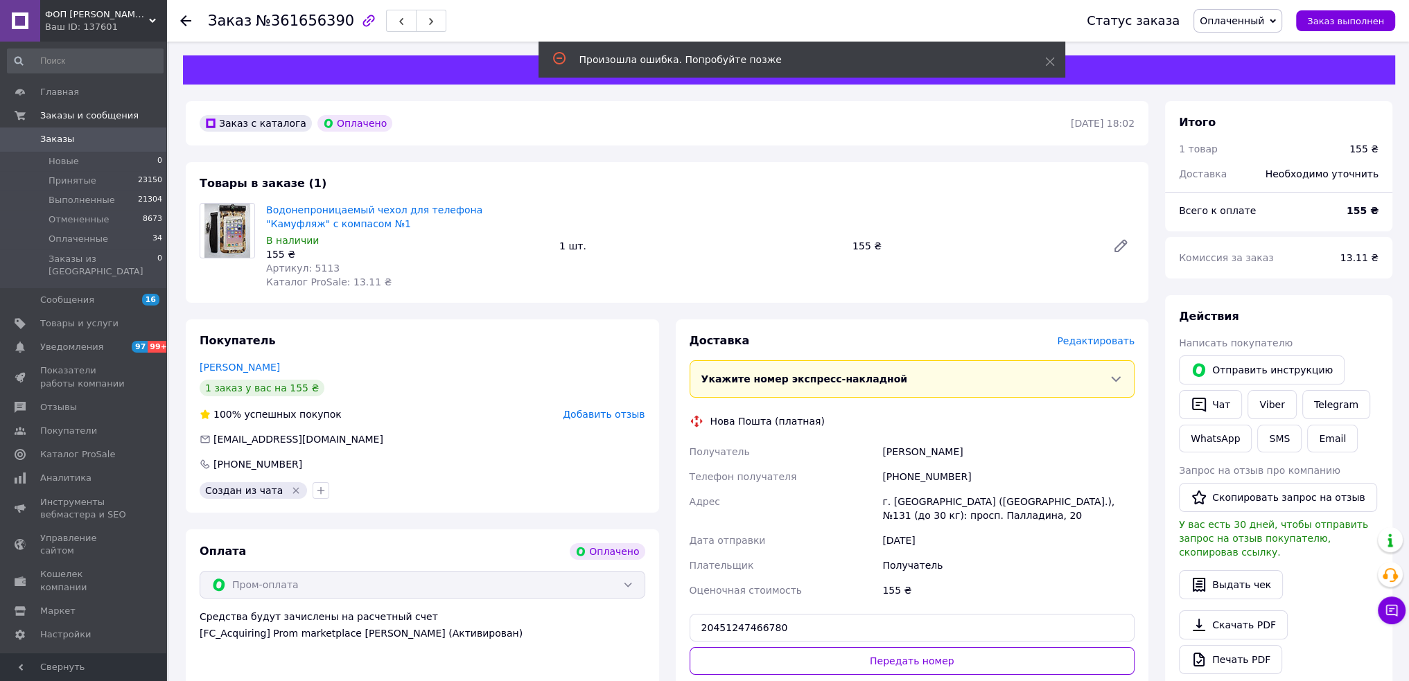
click at [595, 415] on span "Добавить отзыв" at bounding box center [604, 414] width 82 height 11
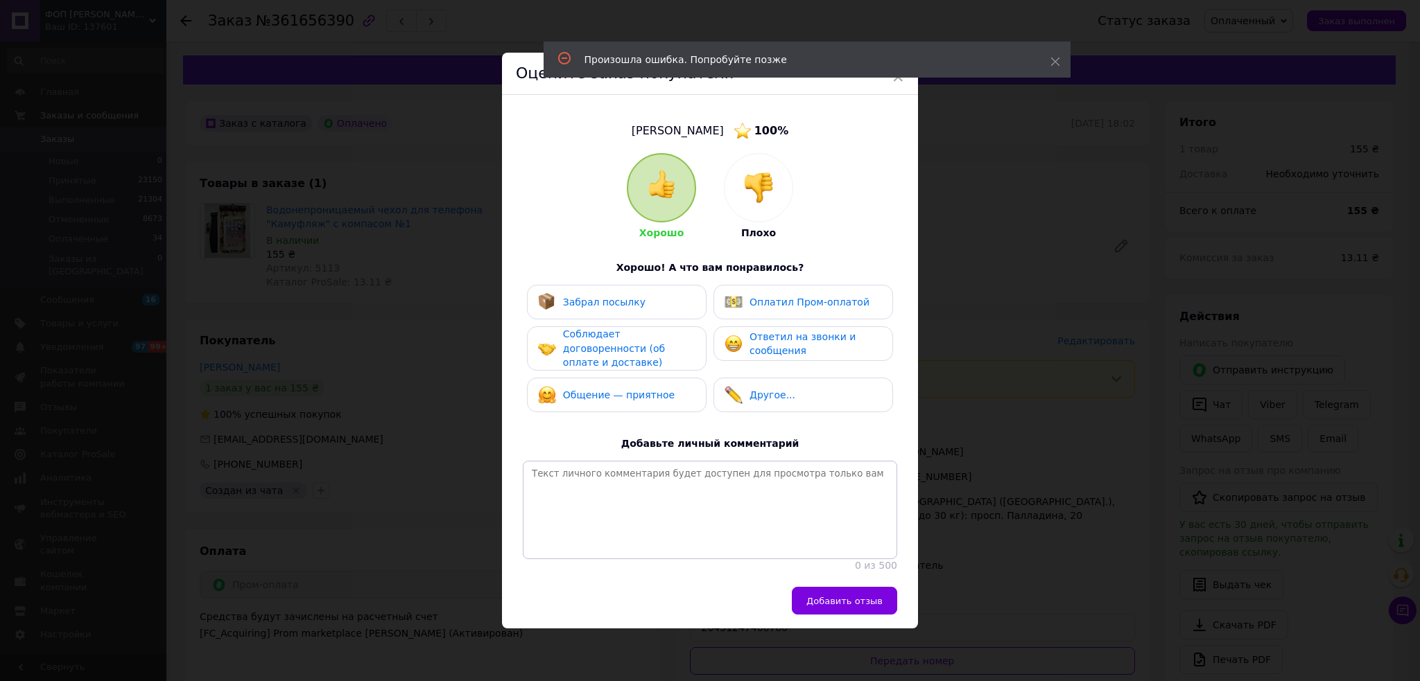
click at [767, 297] on span "Оплатил Пром-оплатой" at bounding box center [809, 302] width 120 height 11
click at [833, 604] on span "Добавить отзыв" at bounding box center [844, 601] width 76 height 10
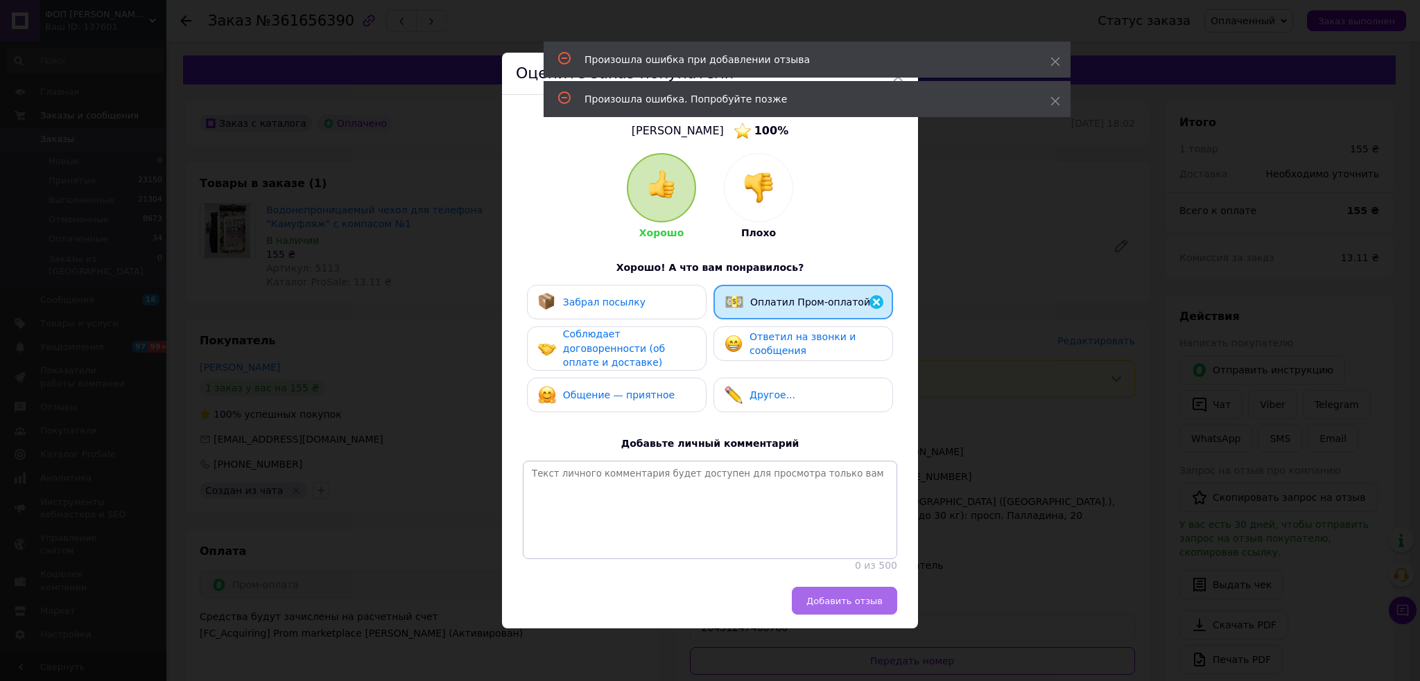
click at [862, 610] on button "Добавить отзыв" at bounding box center [844, 601] width 105 height 28
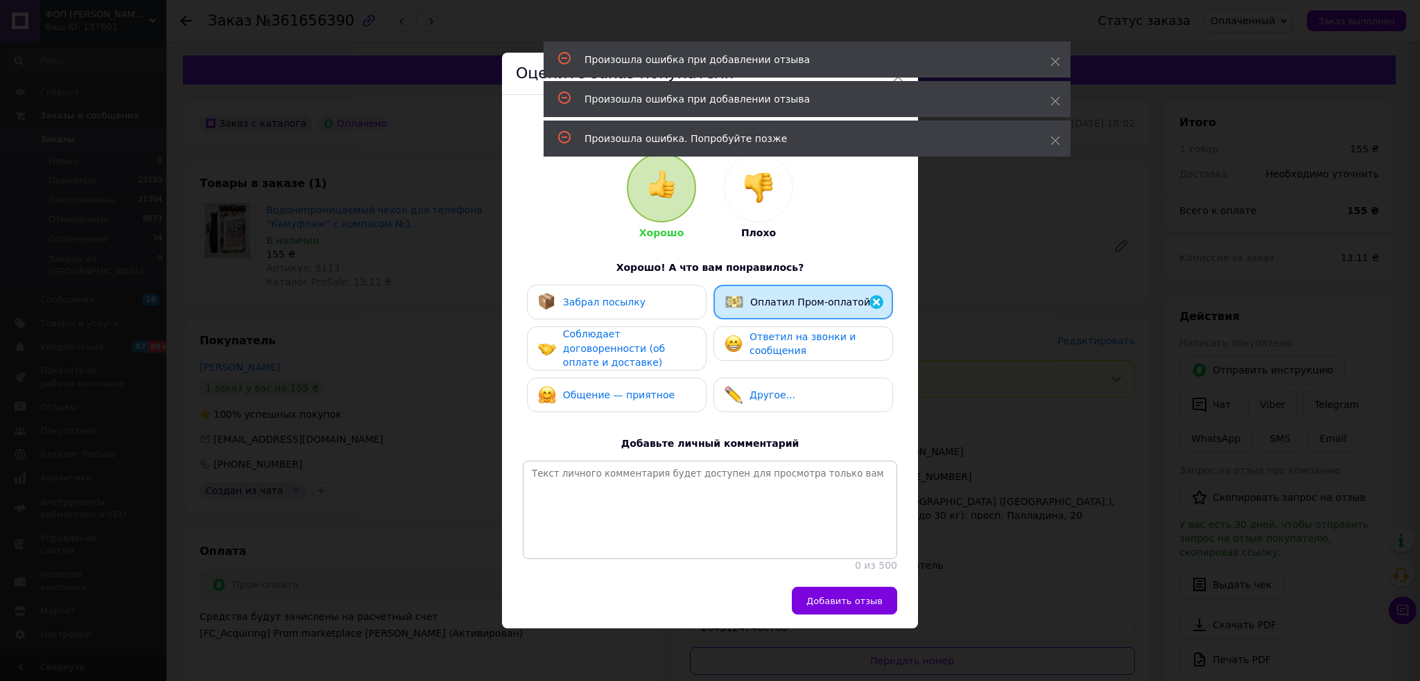
click at [529, 327] on div "Соблюдает договоренности (об оплате и доставке)" at bounding box center [617, 348] width 180 height 44
